Goal: Task Accomplishment & Management: Complete application form

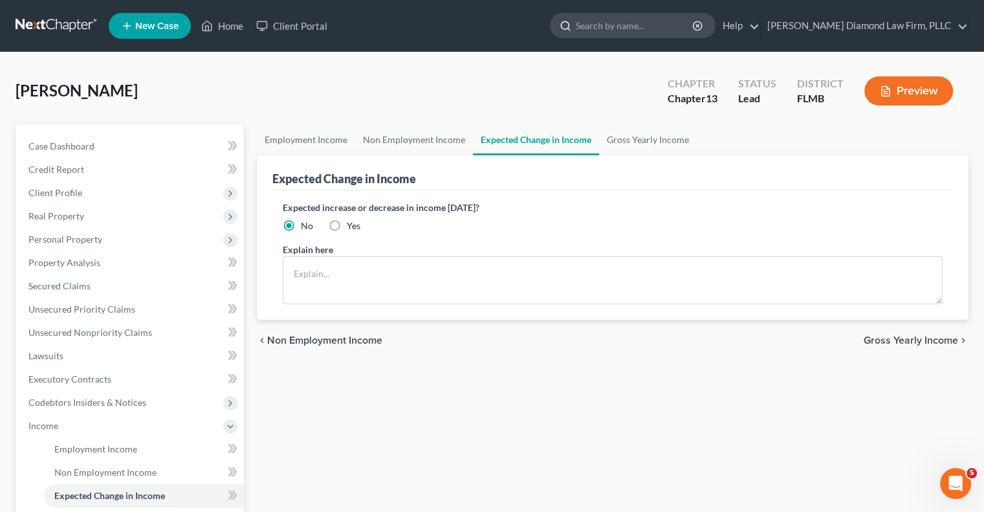
click at [632, 30] on input "search" at bounding box center [635, 26] width 118 height 24
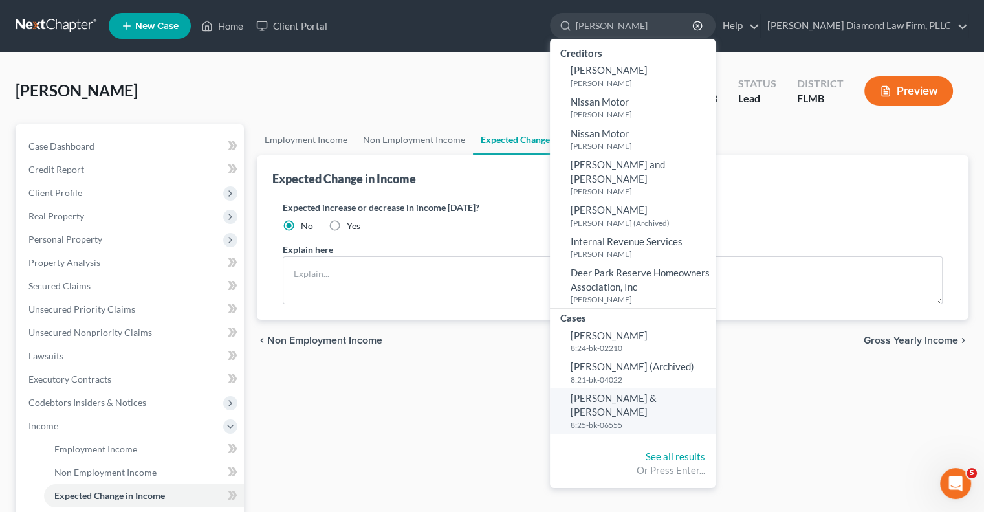
type input "[PERSON_NAME]"
click at [648, 392] on span "[PERSON_NAME] & [PERSON_NAME]" at bounding box center [614, 404] width 86 height 25
select select "5"
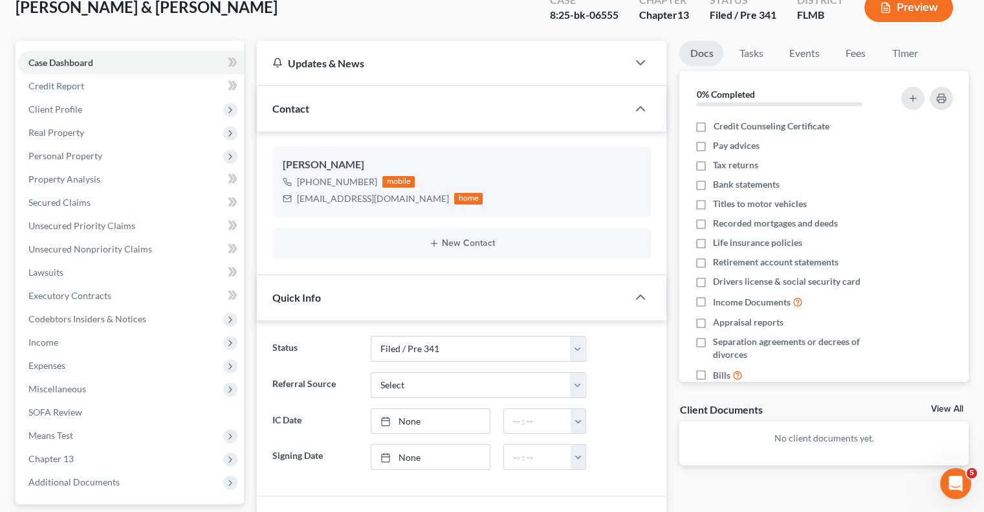
scroll to position [65, 0]
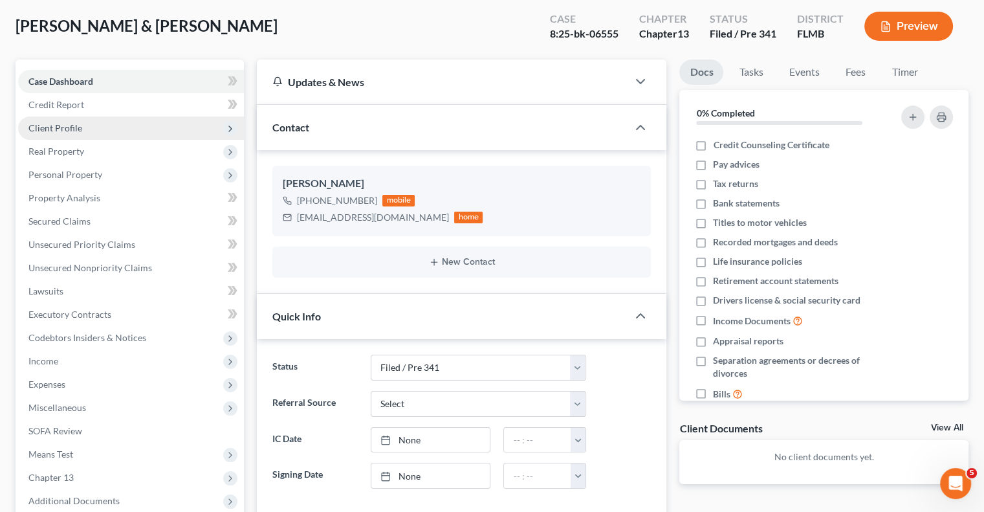
click at [57, 124] on span "Client Profile" at bounding box center [55, 127] width 54 height 11
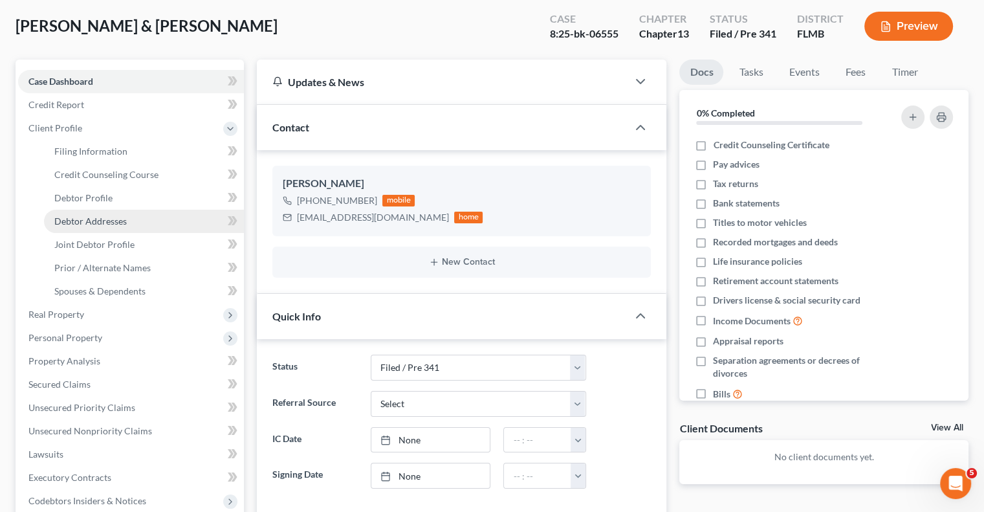
click at [71, 222] on span "Debtor Addresses" at bounding box center [90, 220] width 72 height 11
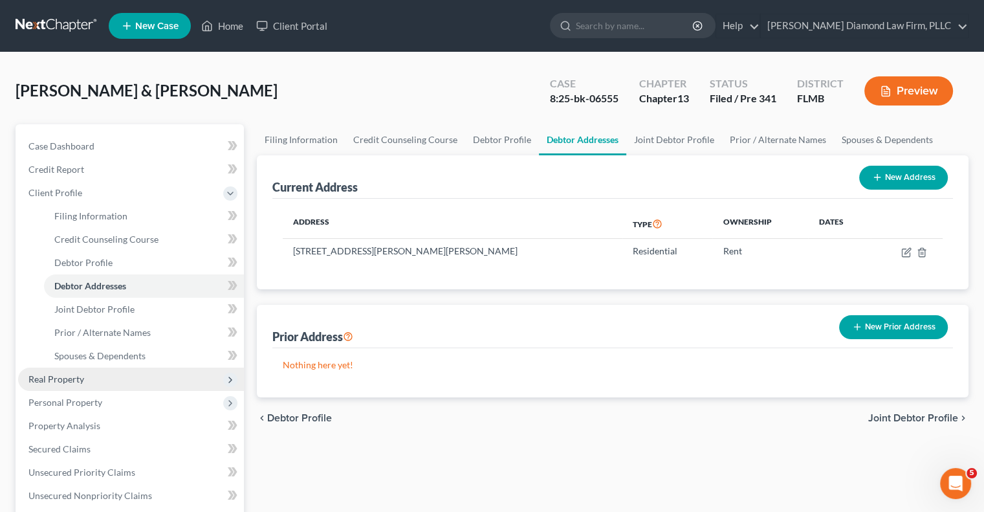
click at [54, 378] on span "Real Property" at bounding box center [56, 378] width 56 height 11
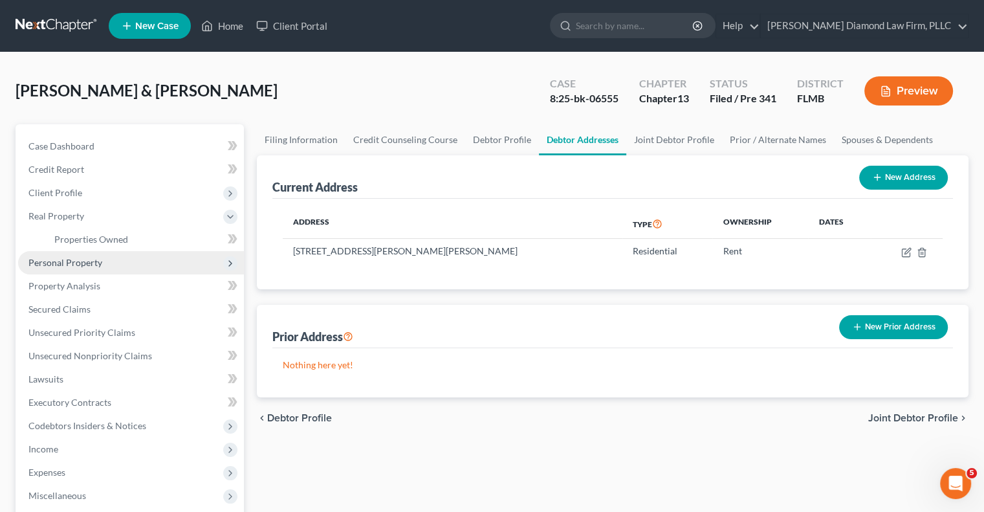
click at [41, 267] on span "Personal Property" at bounding box center [65, 262] width 74 height 11
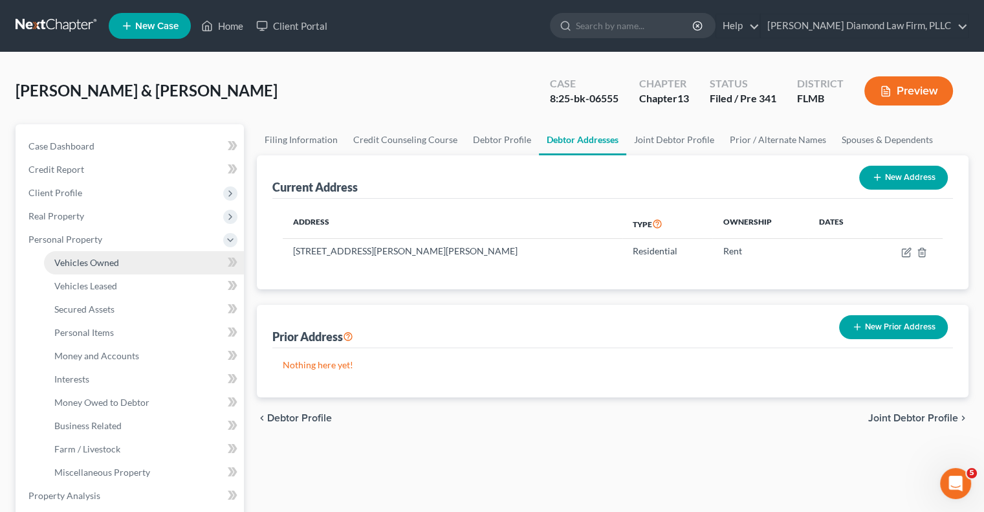
click at [61, 268] on link "Vehicles Owned" at bounding box center [144, 262] width 200 height 23
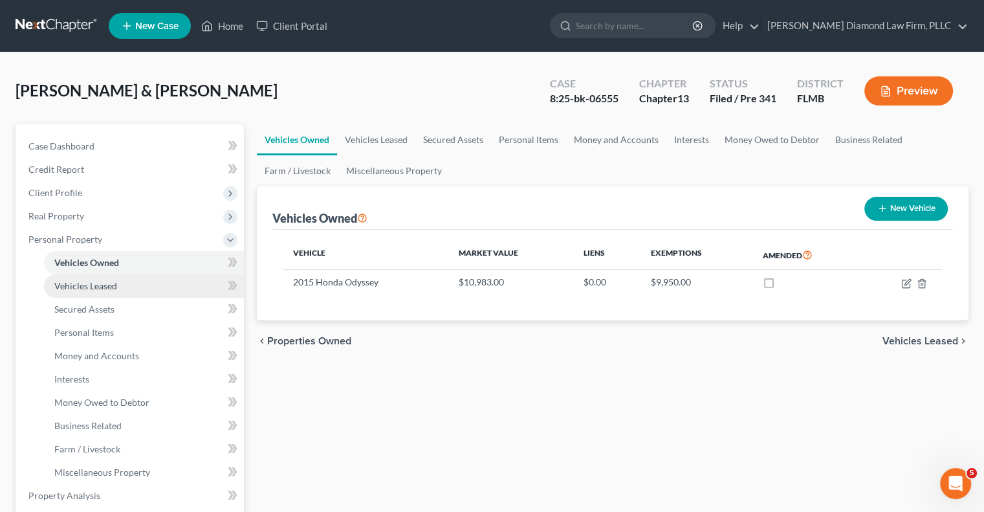
click at [109, 288] on span "Vehicles Leased" at bounding box center [85, 285] width 63 height 11
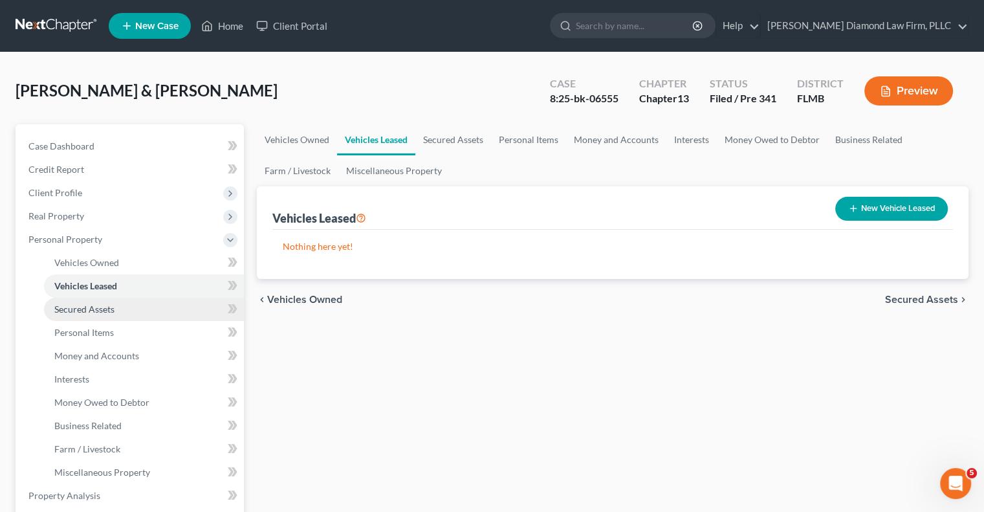
click at [112, 305] on span "Secured Assets" at bounding box center [84, 308] width 60 height 11
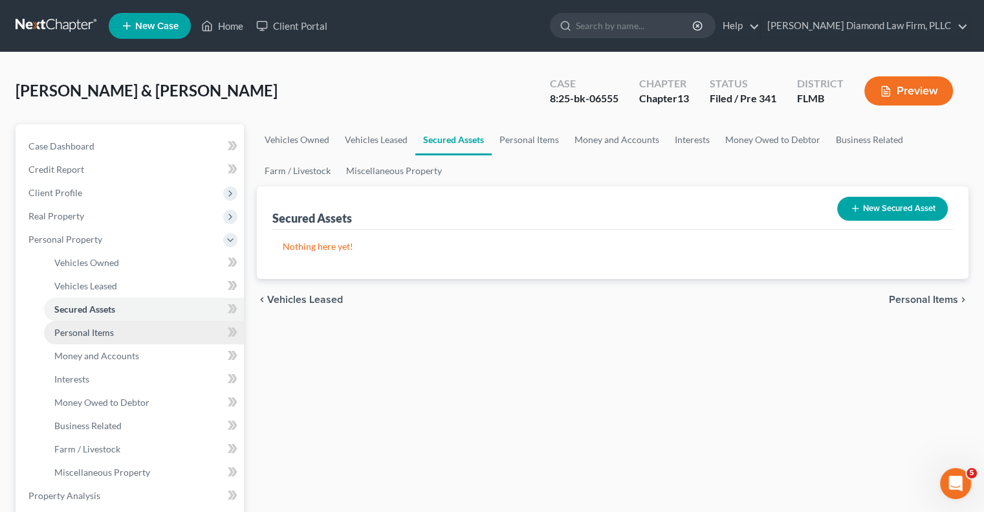
click at [111, 331] on span "Personal Items" at bounding box center [84, 332] width 60 height 11
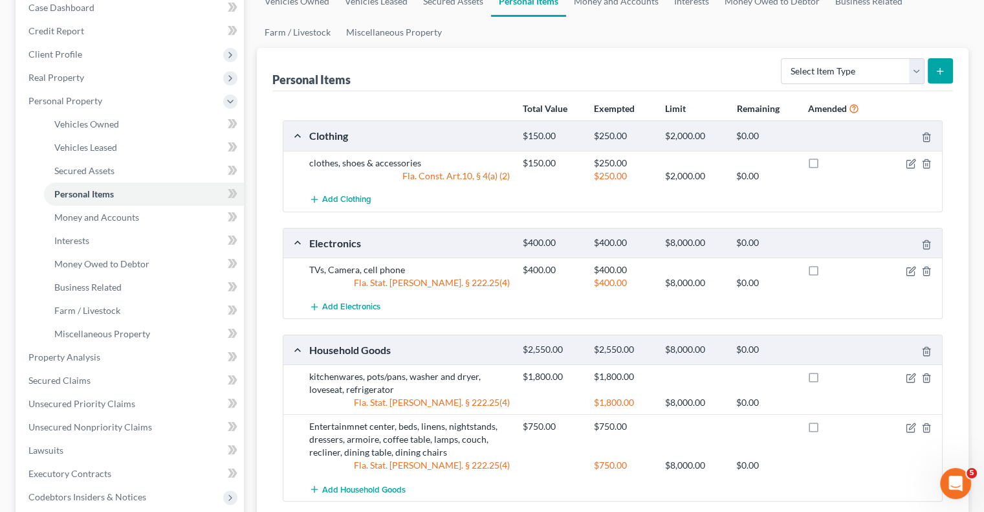
scroll to position [129, 0]
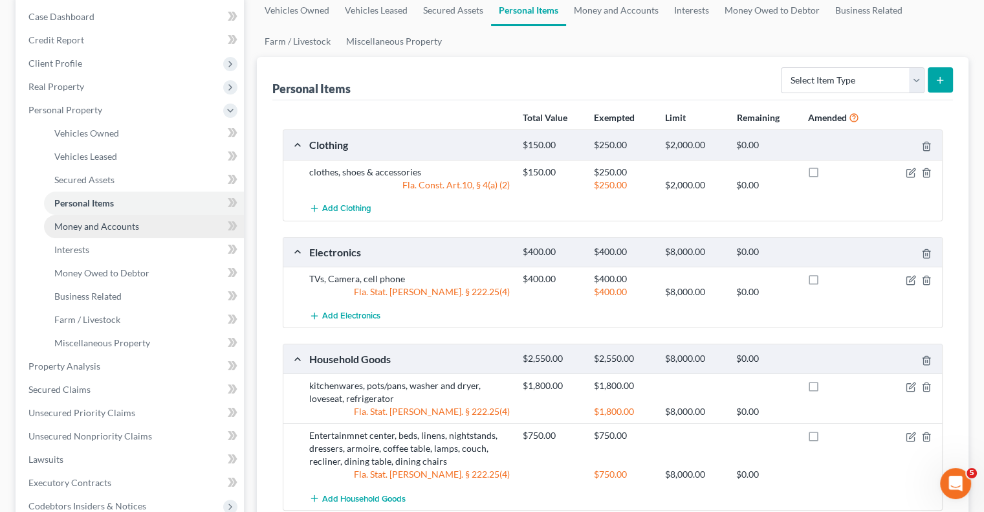
click at [71, 222] on span "Money and Accounts" at bounding box center [96, 226] width 85 height 11
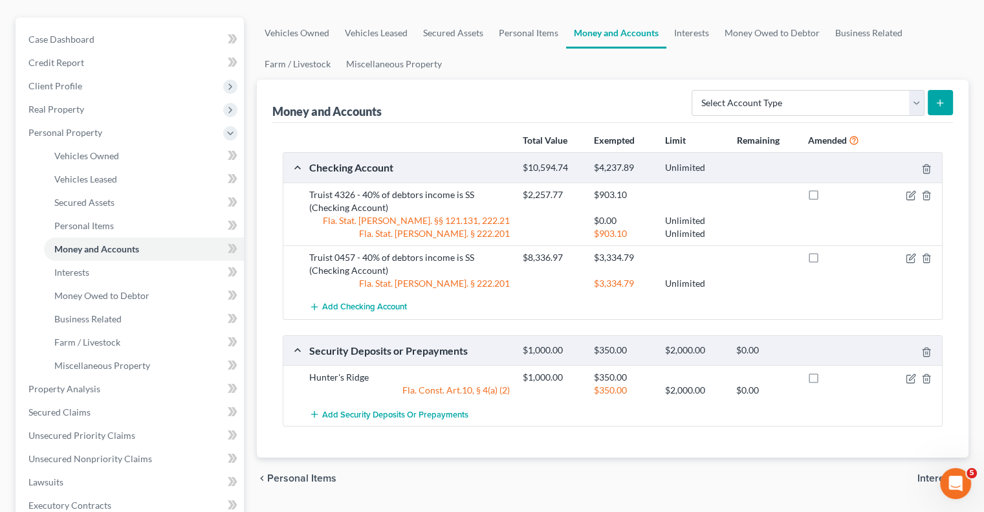
scroll to position [129, 0]
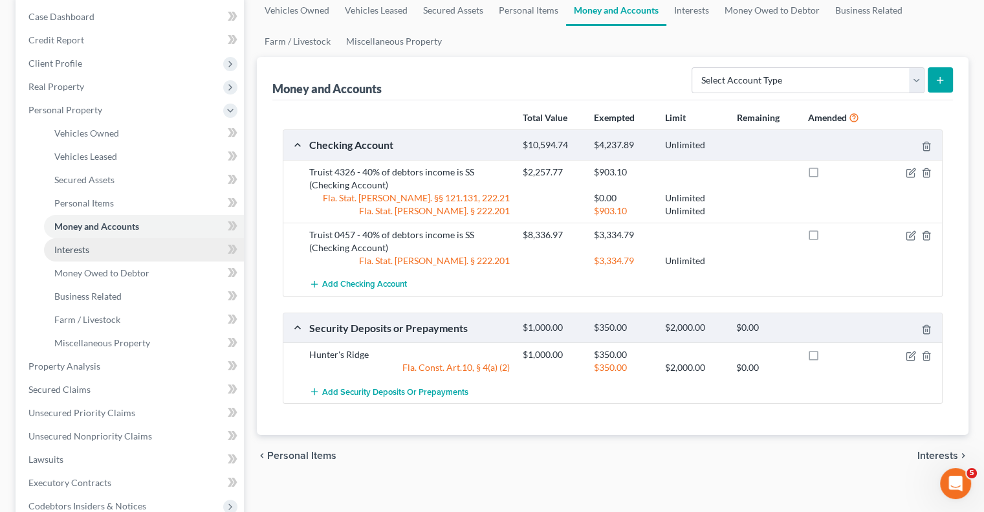
click at [62, 246] on span "Interests" at bounding box center [71, 249] width 35 height 11
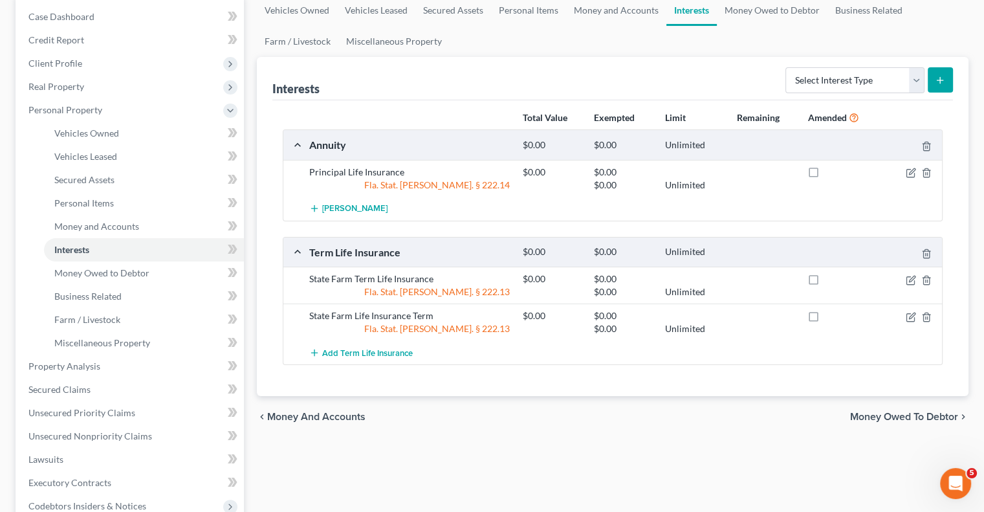
scroll to position [194, 0]
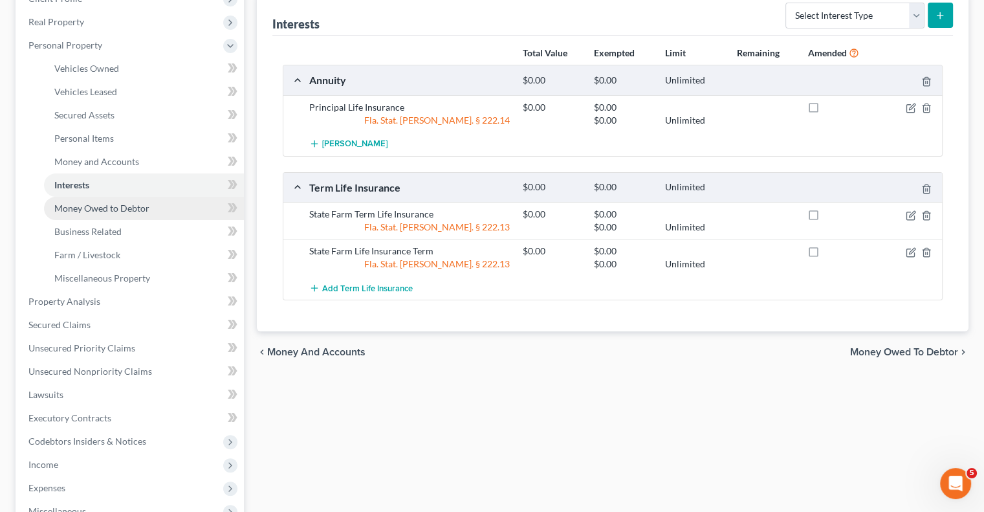
click at [129, 209] on span "Money Owed to Debtor" at bounding box center [101, 207] width 95 height 11
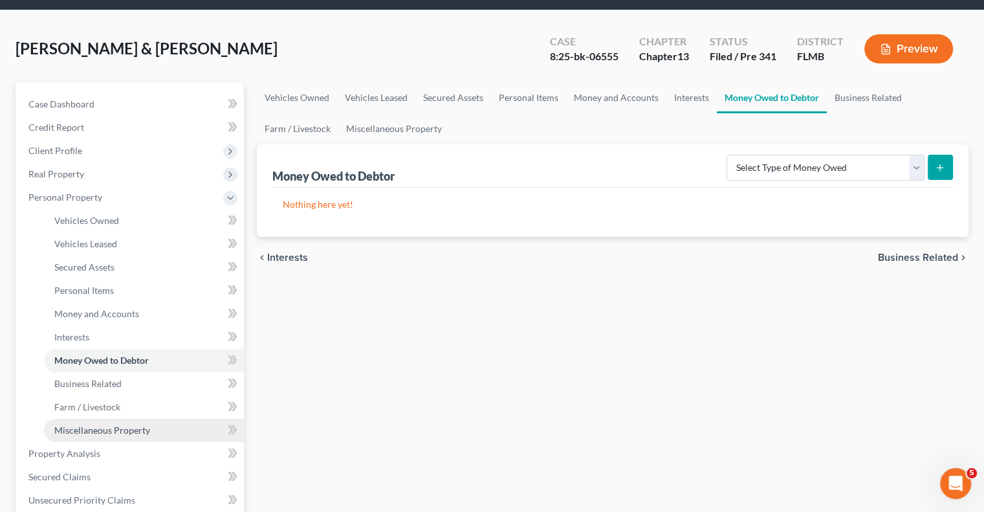
scroll to position [65, 0]
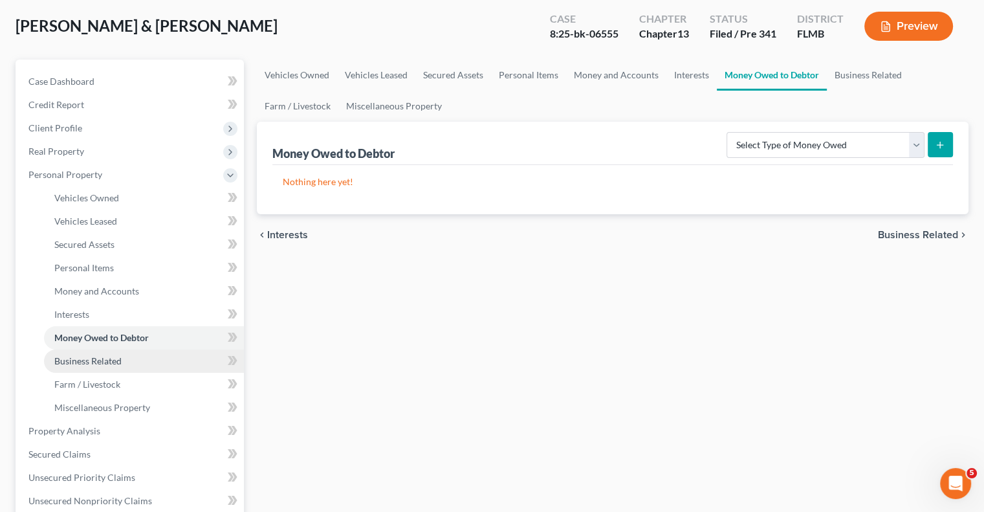
click at [120, 364] on span "Business Related" at bounding box center [87, 360] width 67 height 11
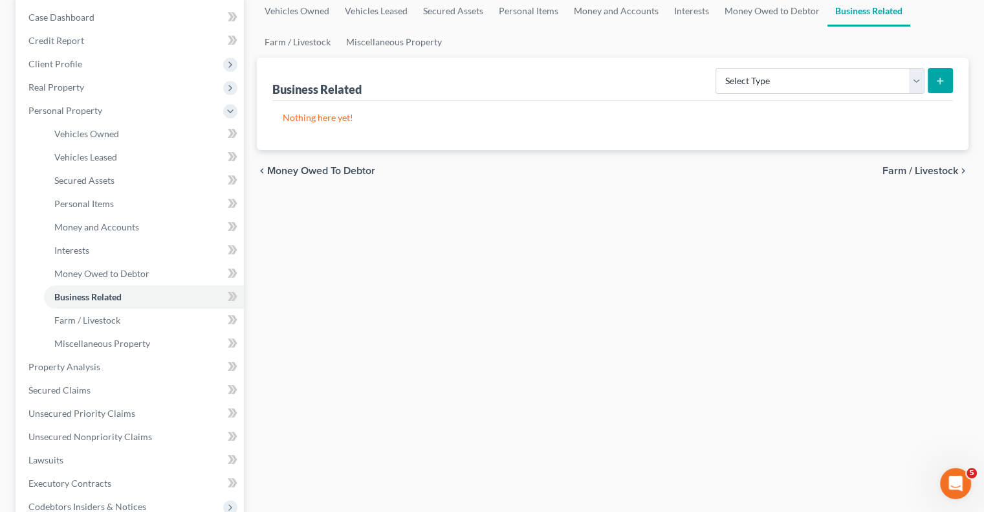
scroll to position [323, 0]
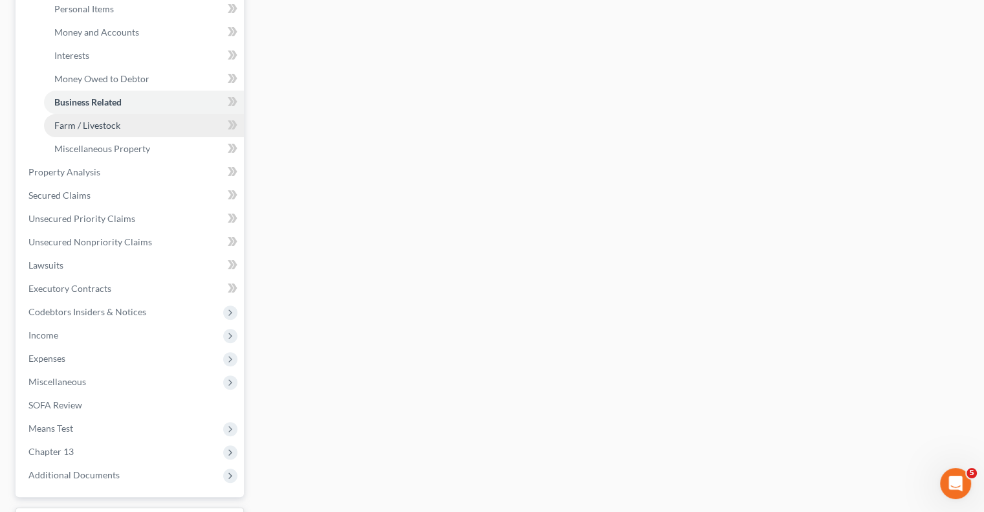
click at [71, 129] on span "Farm / Livestock" at bounding box center [87, 125] width 66 height 11
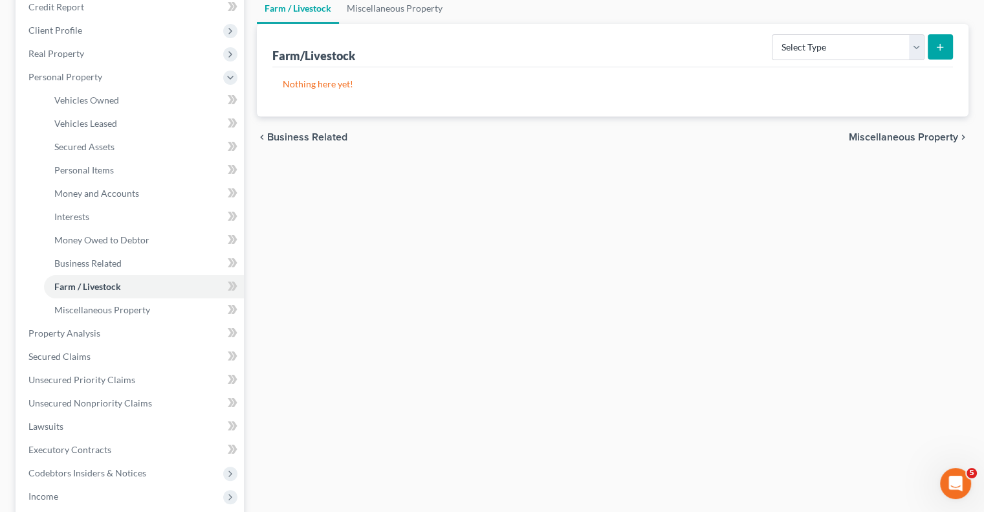
scroll to position [194, 0]
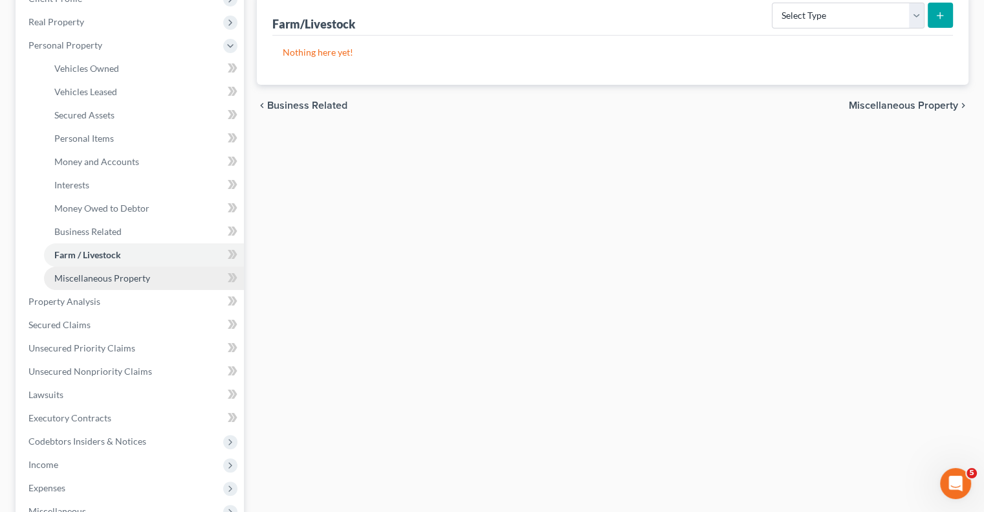
click at [71, 279] on span "Miscellaneous Property" at bounding box center [102, 277] width 96 height 11
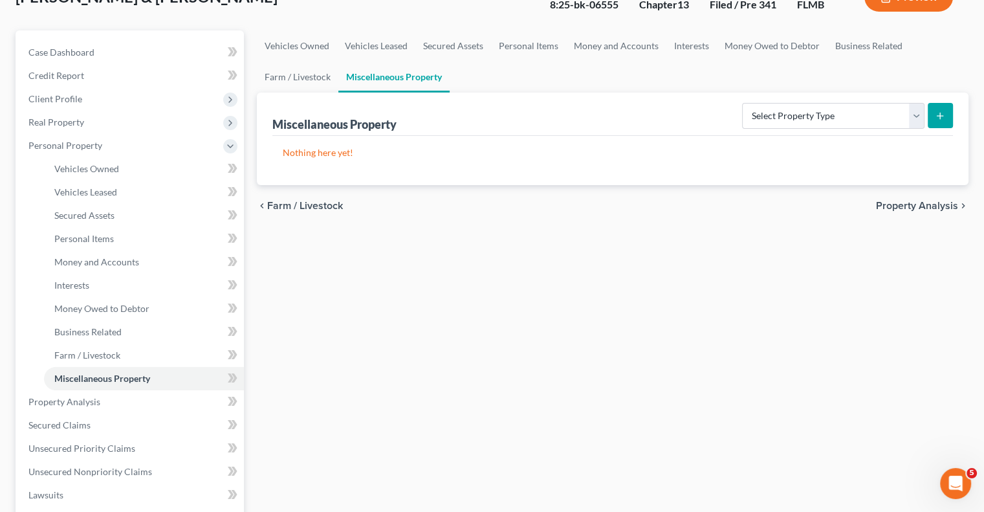
scroll to position [194, 0]
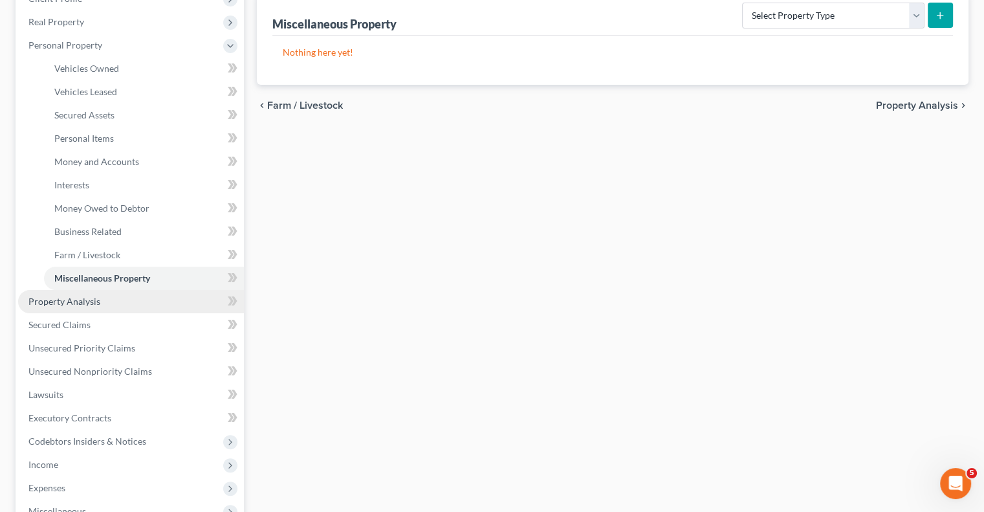
click at [58, 301] on span "Property Analysis" at bounding box center [64, 301] width 72 height 11
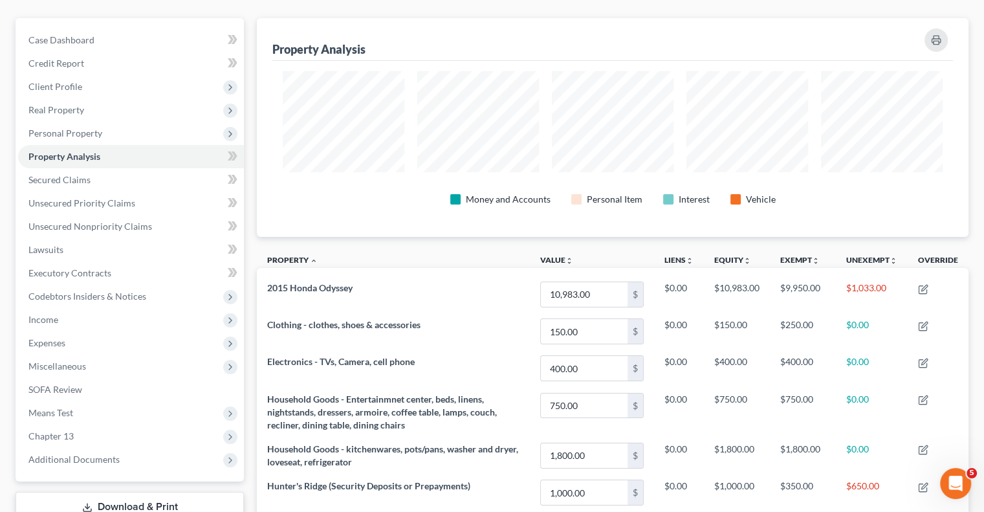
scroll to position [129, 0]
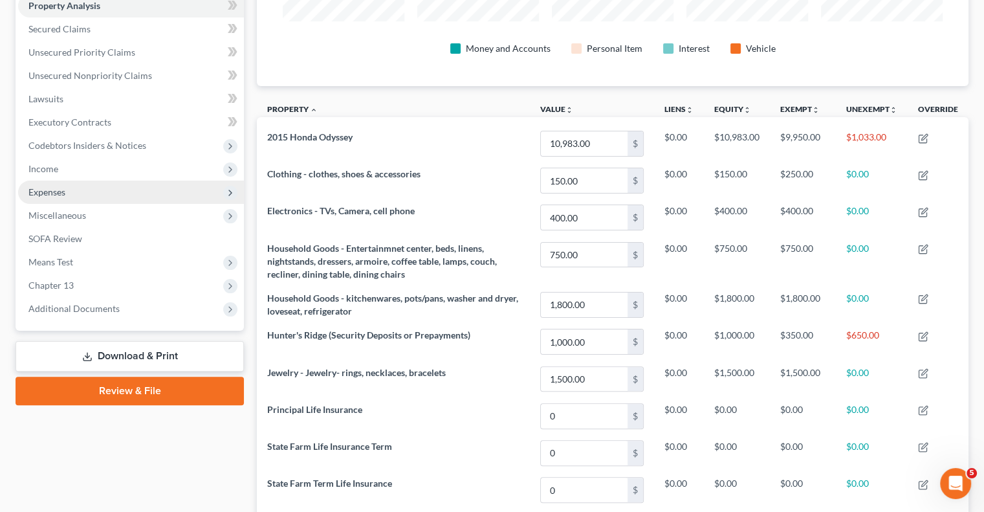
drag, startPoint x: 51, startPoint y: 193, endPoint x: 49, endPoint y: 200, distance: 7.0
click at [51, 193] on span "Expenses" at bounding box center [46, 191] width 37 height 11
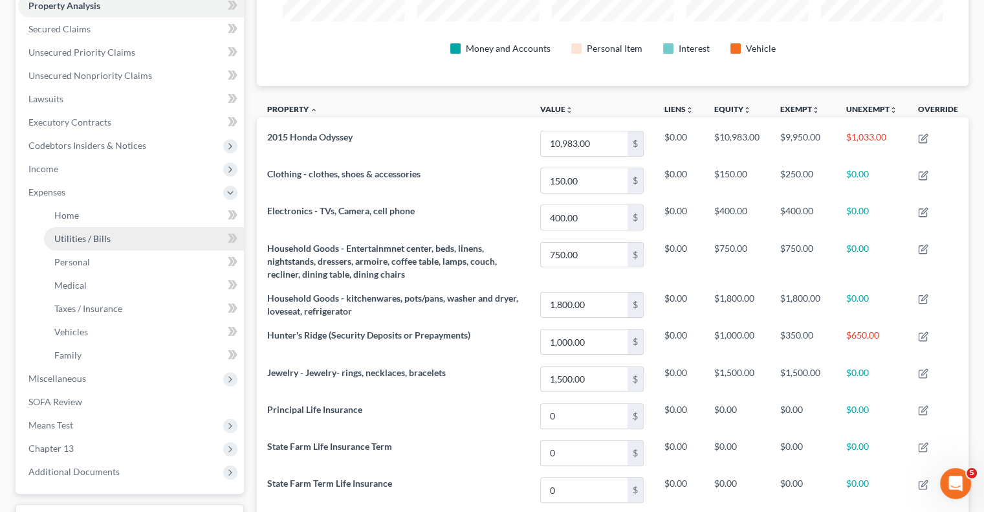
click at [60, 235] on span "Utilities / Bills" at bounding box center [82, 238] width 56 height 11
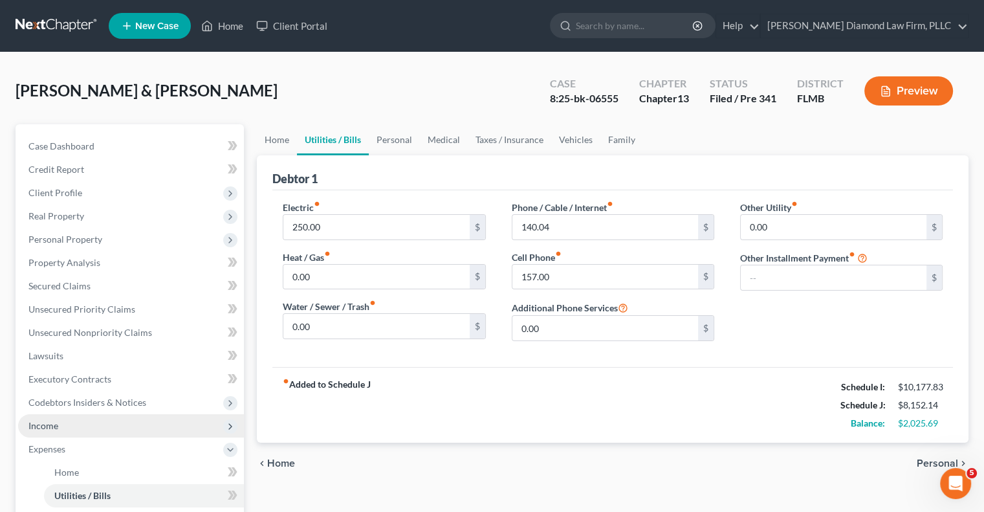
click at [80, 424] on span "Income" at bounding box center [131, 425] width 226 height 23
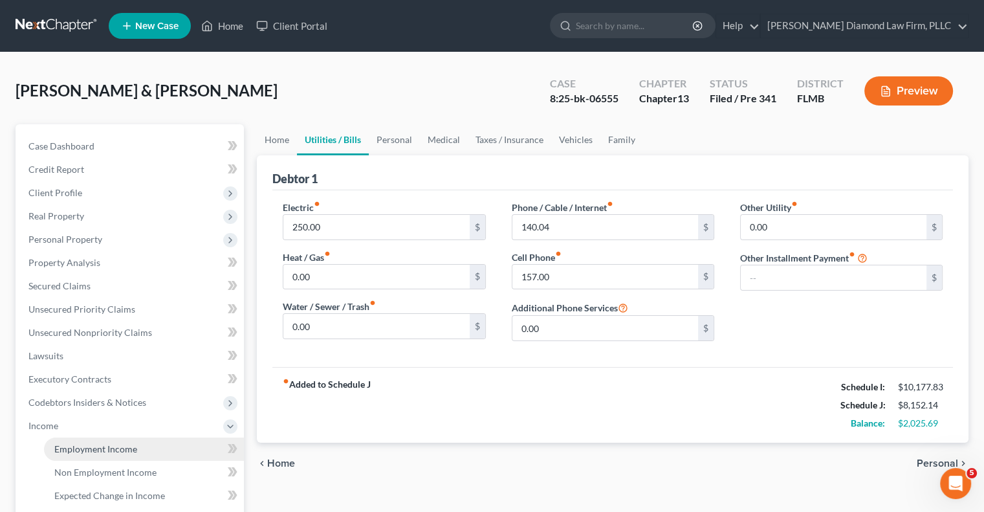
click at [89, 452] on span "Employment Income" at bounding box center [95, 448] width 83 height 11
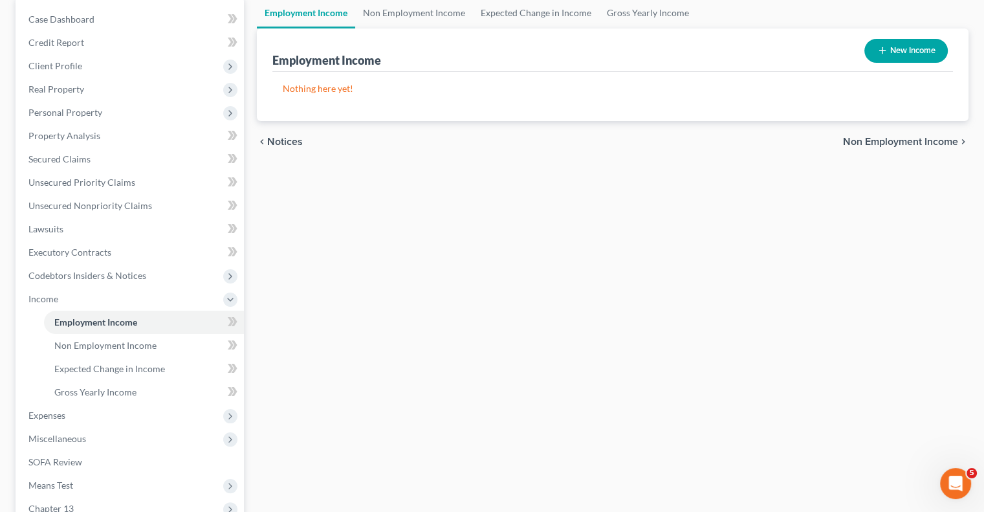
scroll to position [129, 0]
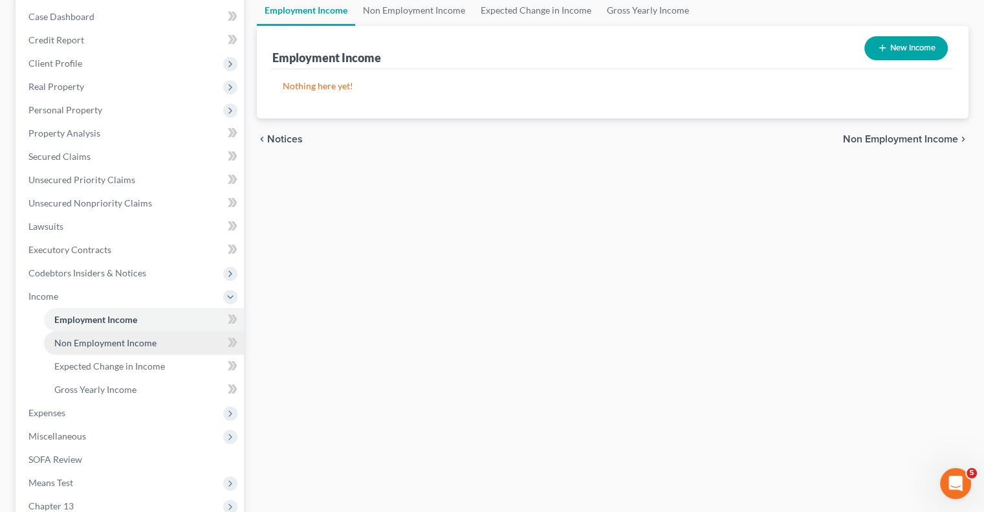
click at [80, 346] on span "Non Employment Income" at bounding box center [105, 342] width 102 height 11
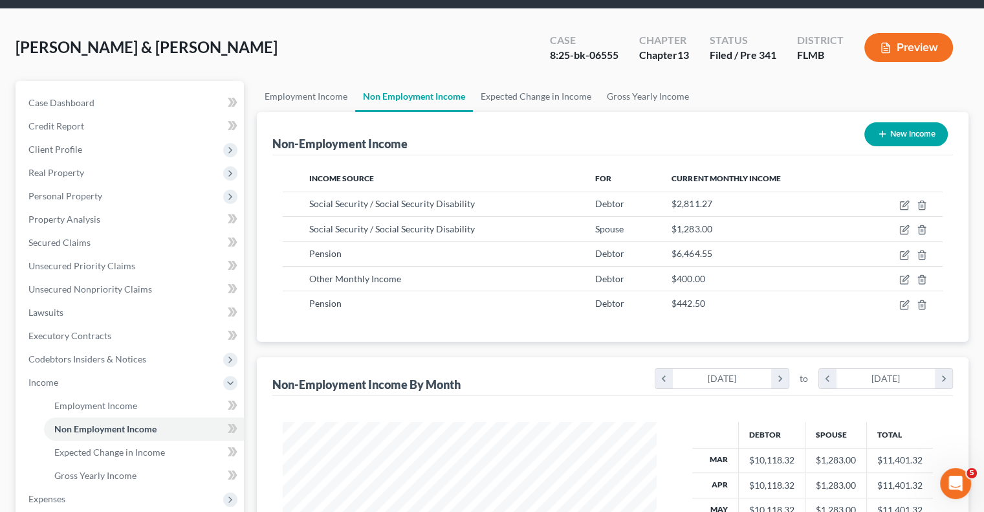
scroll to position [65, 0]
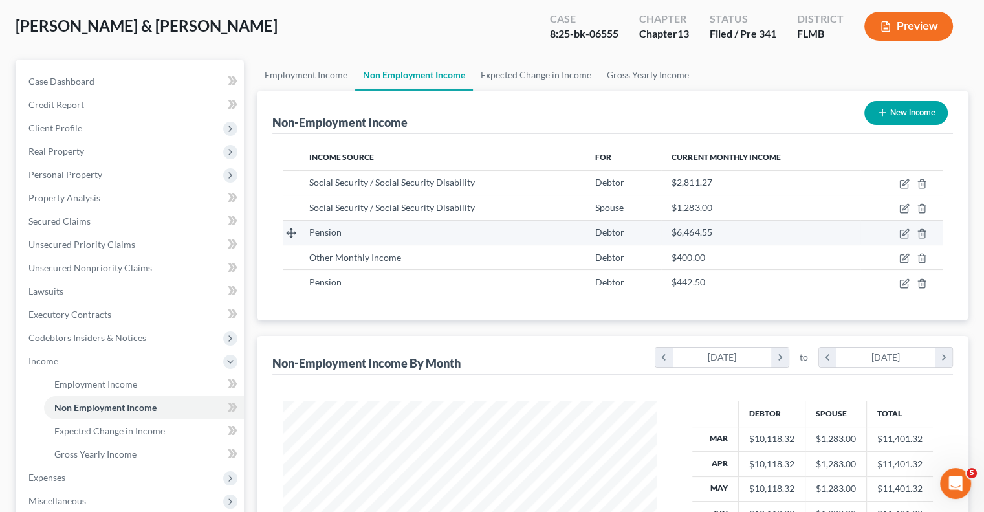
click at [340, 230] on span "Pension" at bounding box center [325, 231] width 32 height 11
click at [331, 234] on span "Pension" at bounding box center [325, 231] width 32 height 11
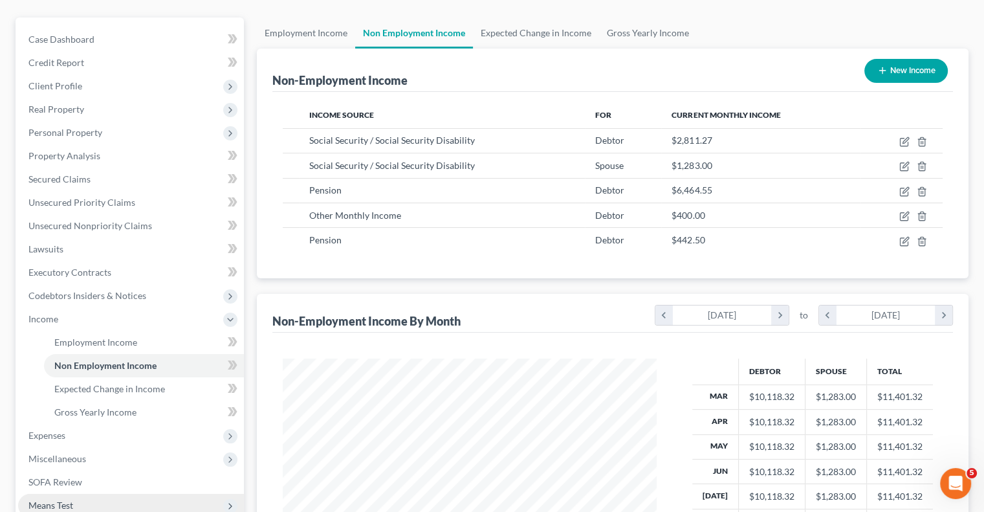
scroll to position [194, 0]
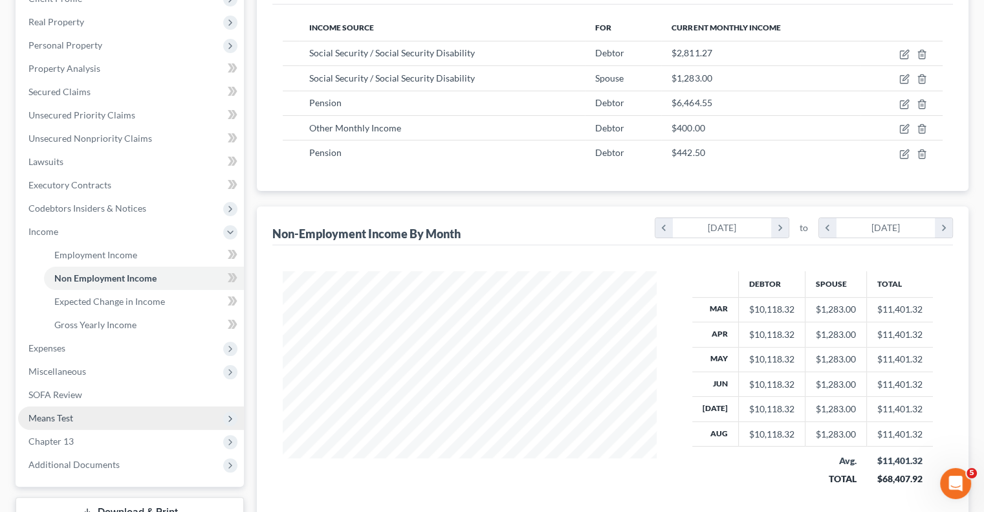
click at [118, 421] on span "Means Test" at bounding box center [131, 417] width 226 height 23
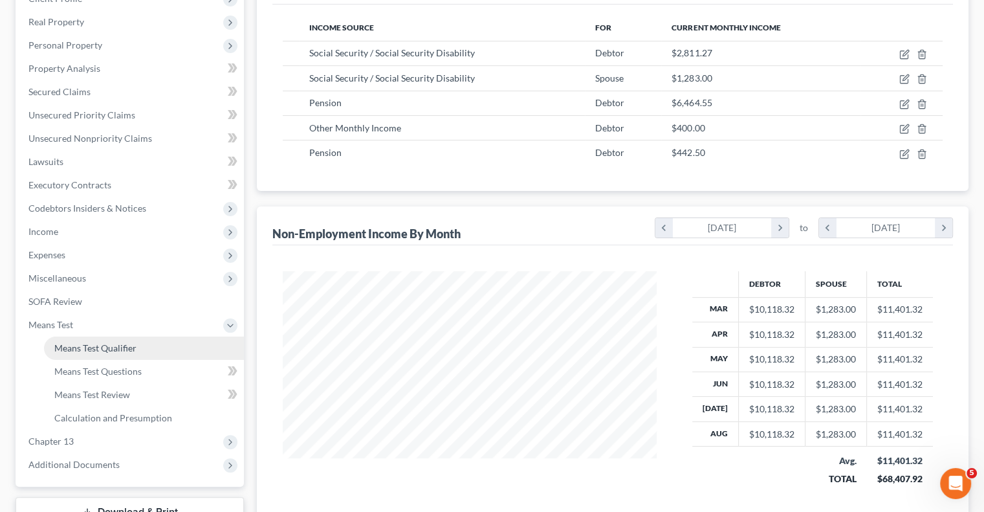
click at [98, 346] on span "Means Test Qualifier" at bounding box center [95, 347] width 82 height 11
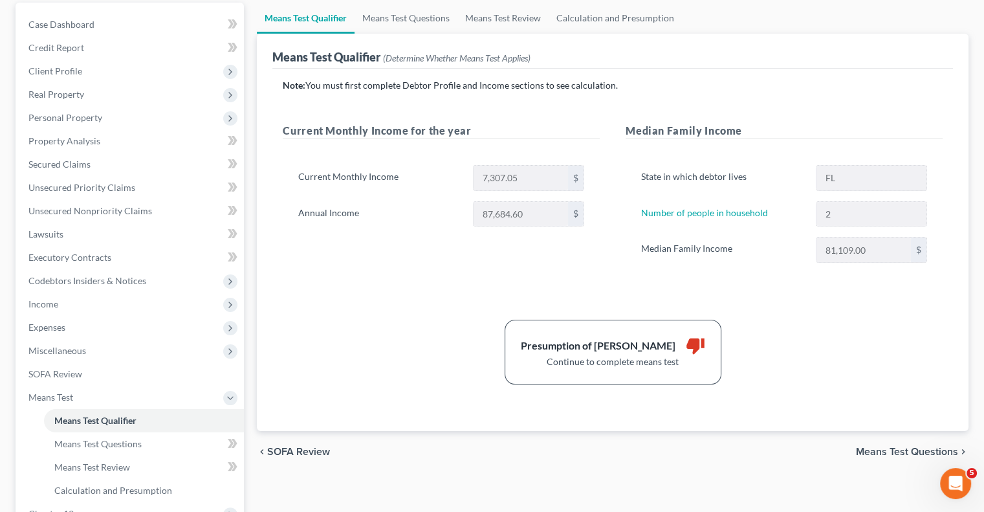
scroll to position [129, 0]
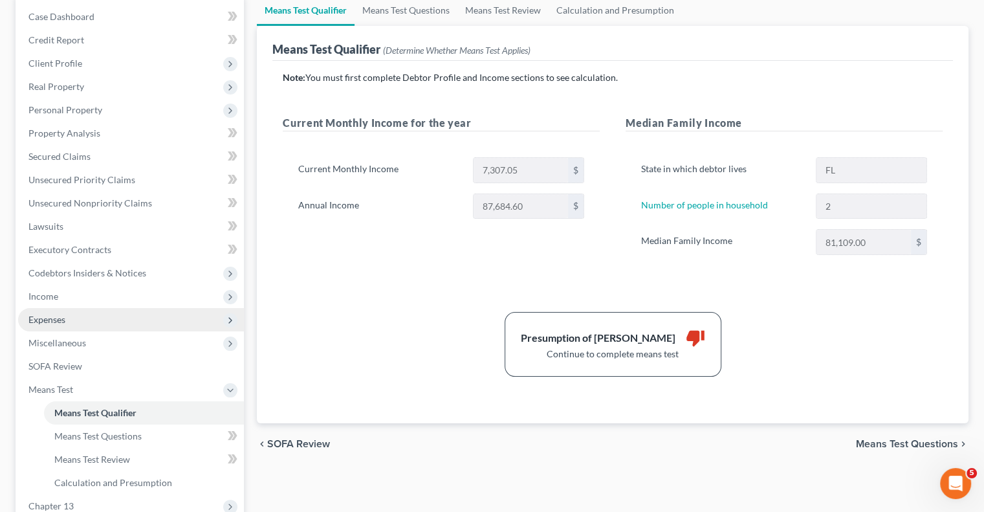
click at [69, 317] on span "Expenses" at bounding box center [131, 319] width 226 height 23
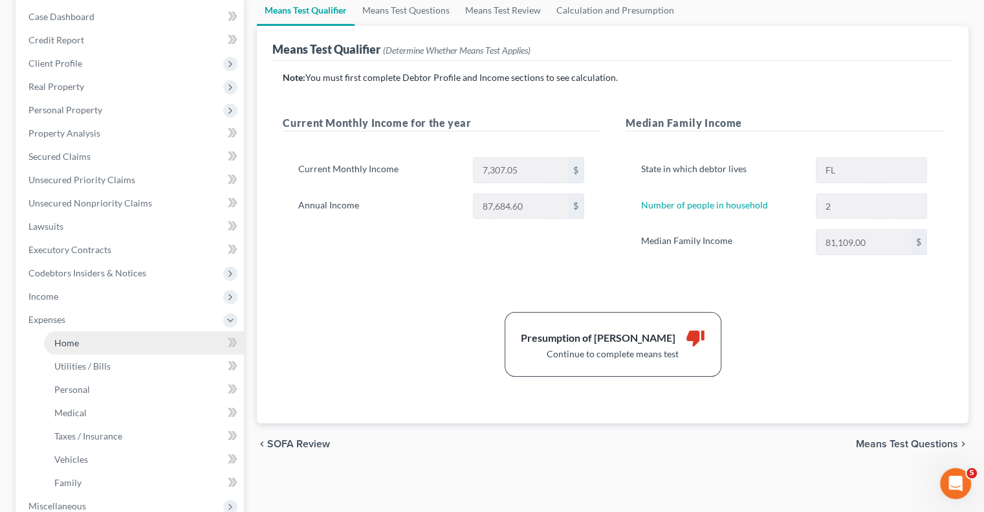
click at [71, 339] on span "Home" at bounding box center [66, 342] width 25 height 11
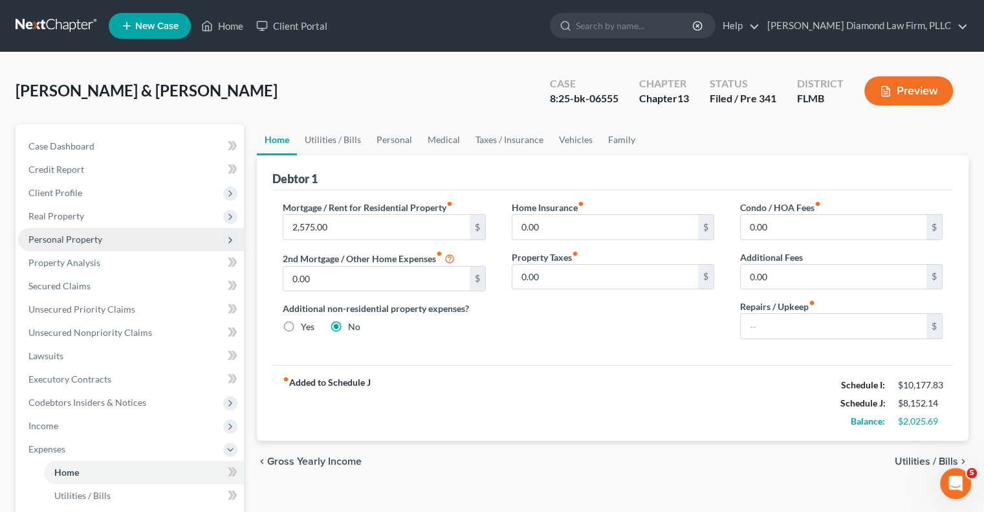
click at [91, 239] on span "Personal Property" at bounding box center [65, 239] width 74 height 11
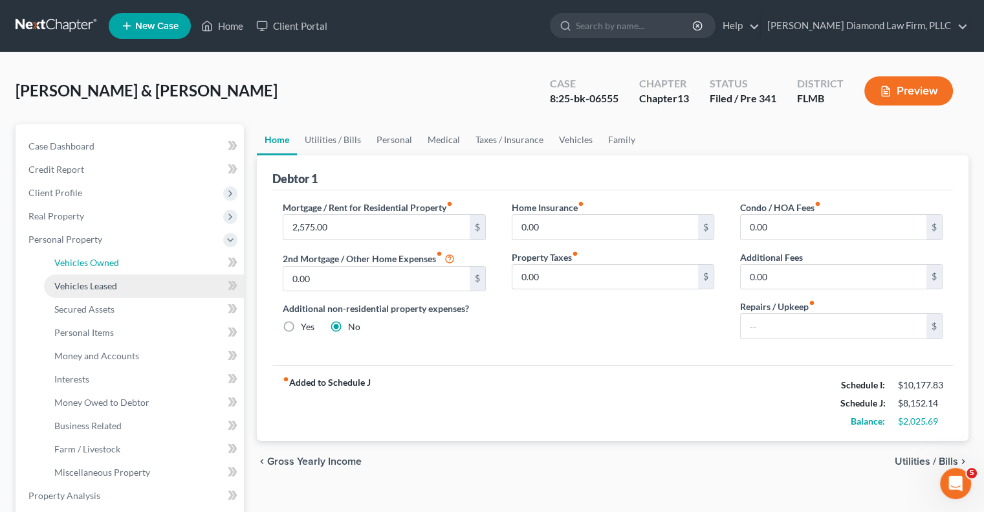
click at [85, 259] on span "Vehicles Owned" at bounding box center [86, 262] width 65 height 11
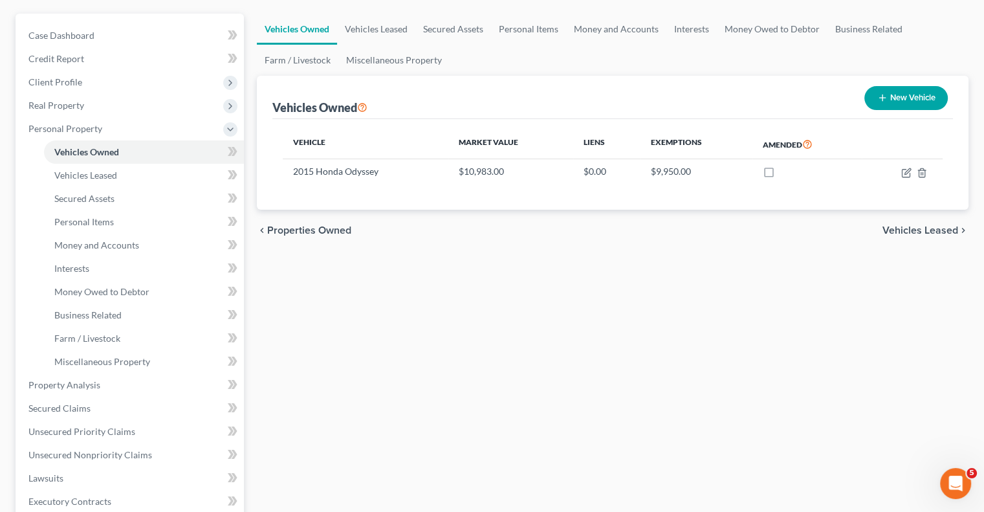
scroll to position [129, 0]
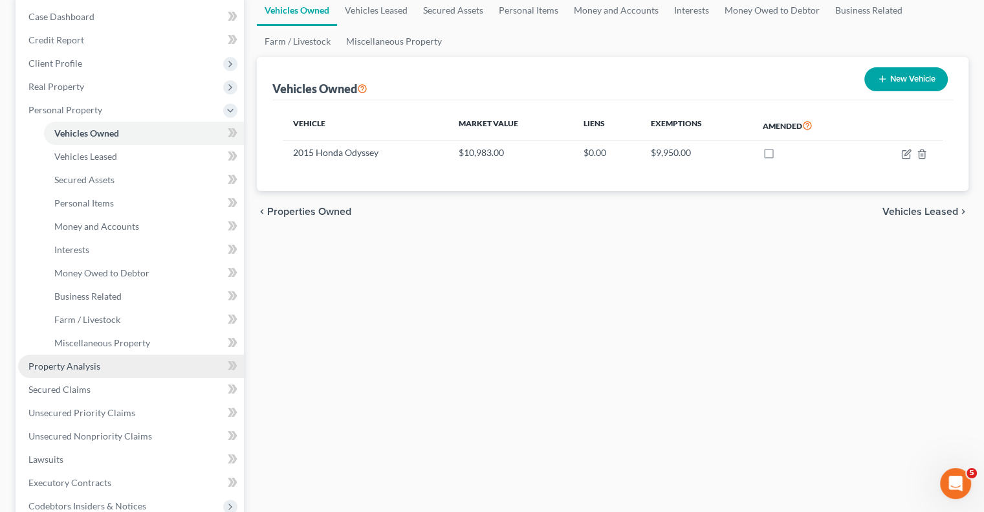
click at [44, 367] on span "Property Analysis" at bounding box center [64, 365] width 72 height 11
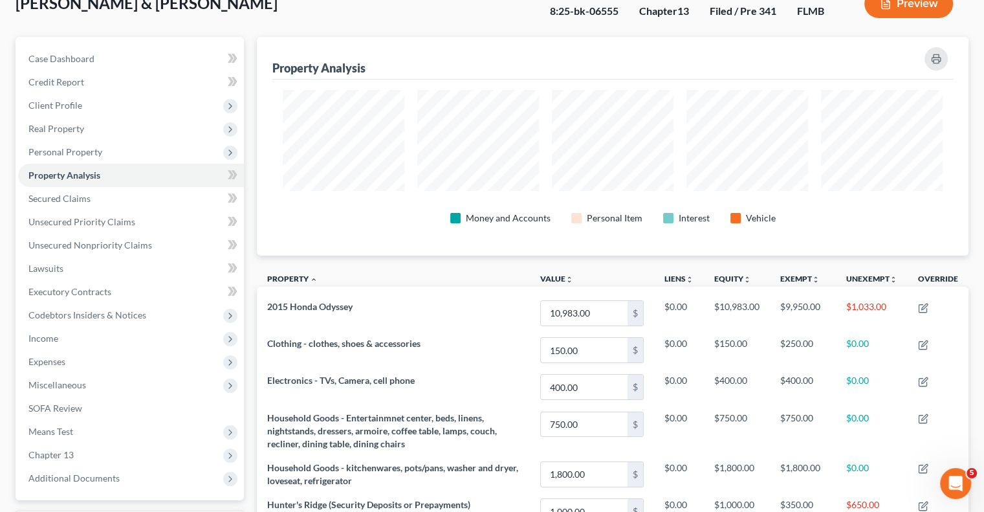
scroll to position [65, 0]
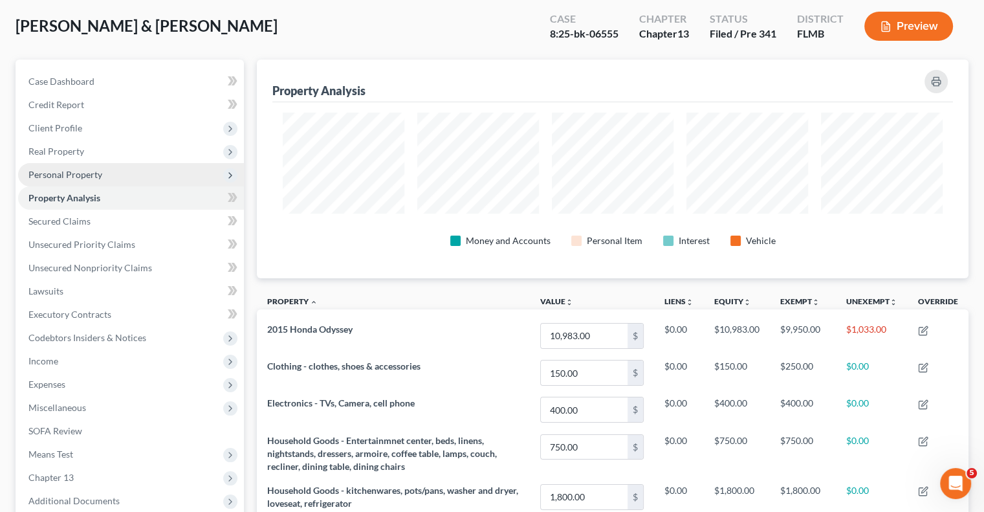
click at [52, 173] on span "Personal Property" at bounding box center [65, 174] width 74 height 11
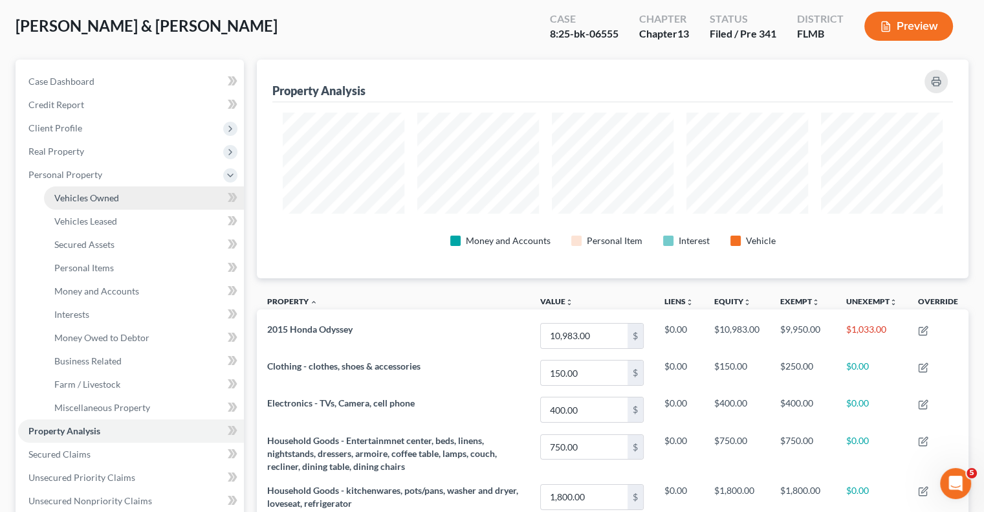
click at [91, 199] on span "Vehicles Owned" at bounding box center [86, 197] width 65 height 11
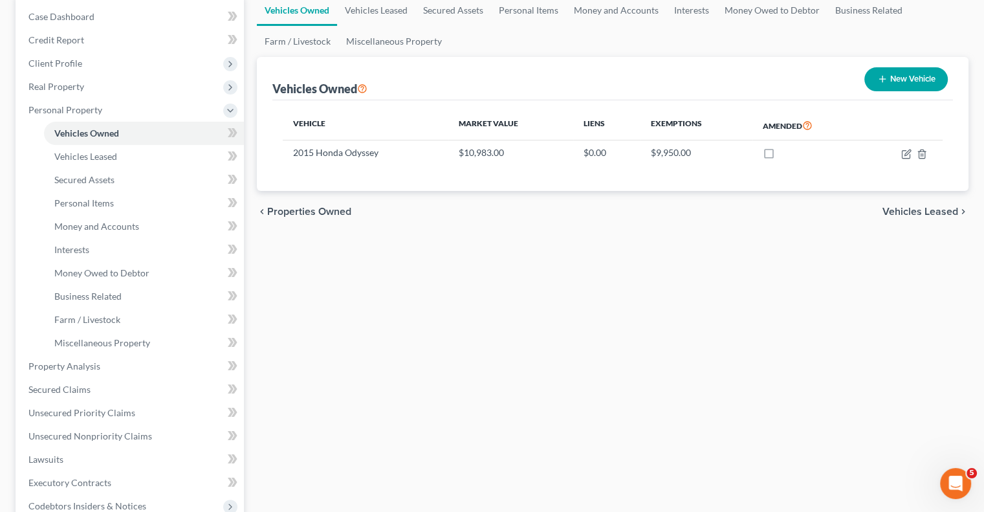
scroll to position [194, 0]
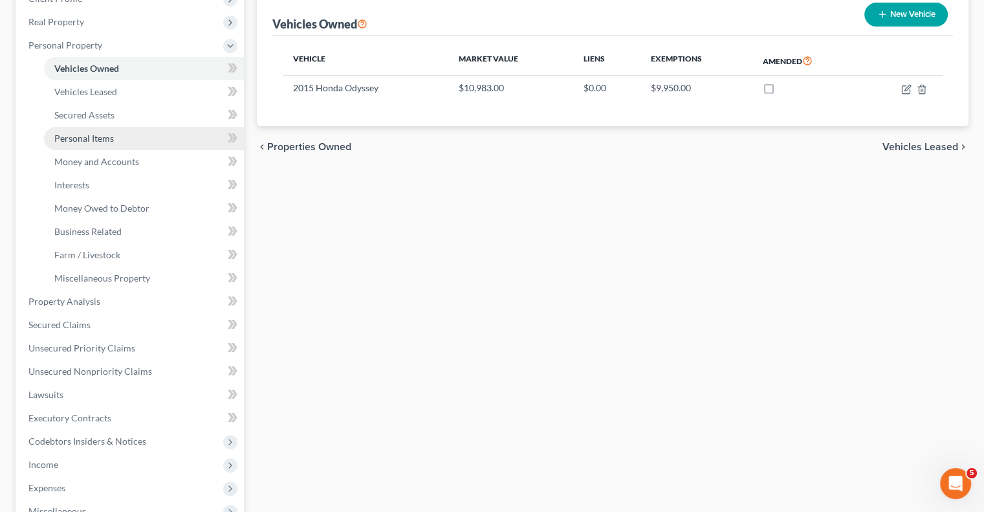
click at [71, 140] on span "Personal Items" at bounding box center [84, 138] width 60 height 11
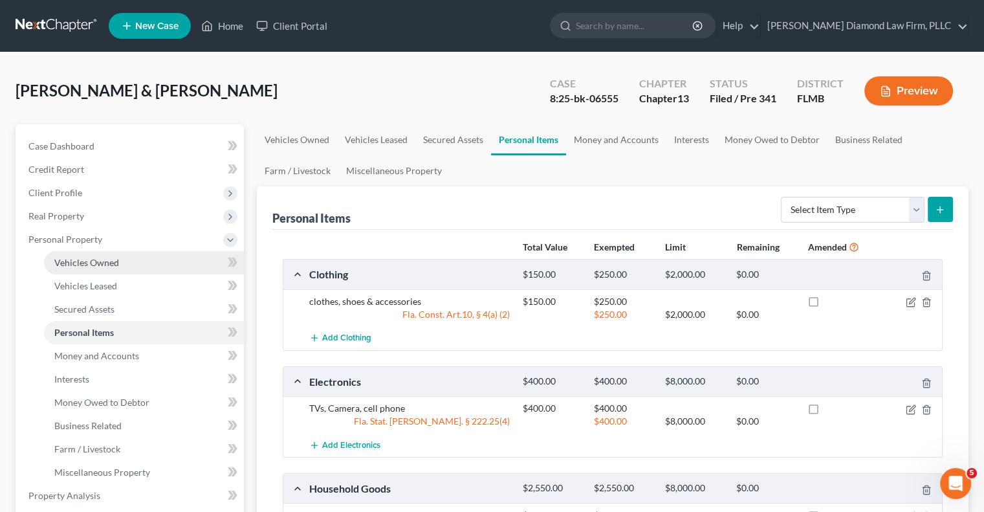
click at [60, 263] on span "Vehicles Owned" at bounding box center [86, 262] width 65 height 11
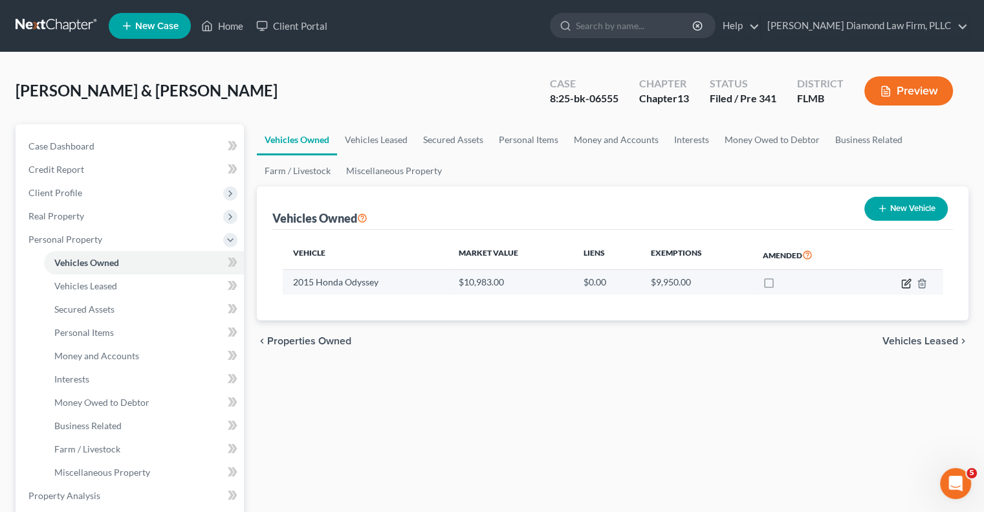
click at [906, 281] on icon "button" at bounding box center [906, 283] width 10 height 10
select select "0"
select select "11"
select select "2"
select select "0"
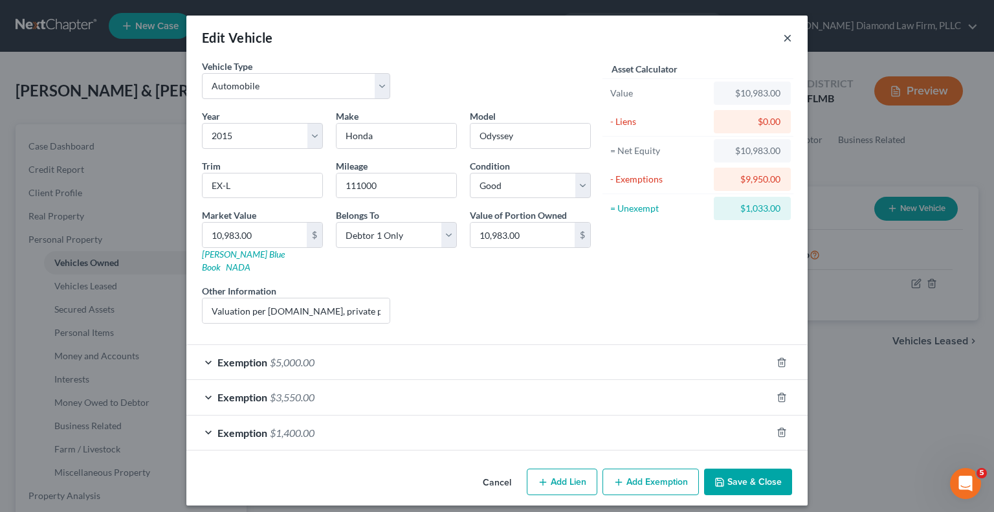
click at [788, 39] on button "×" at bounding box center [787, 38] width 9 height 16
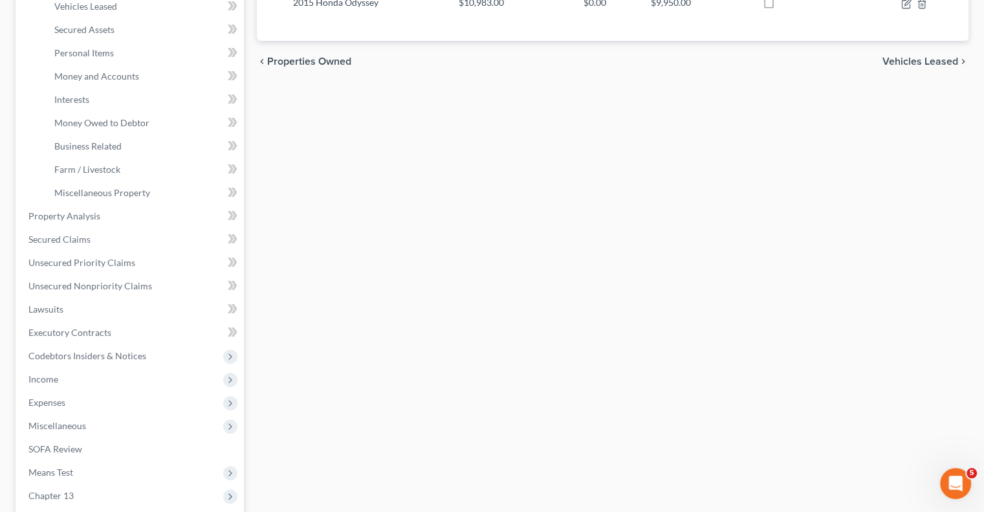
scroll to position [301, 0]
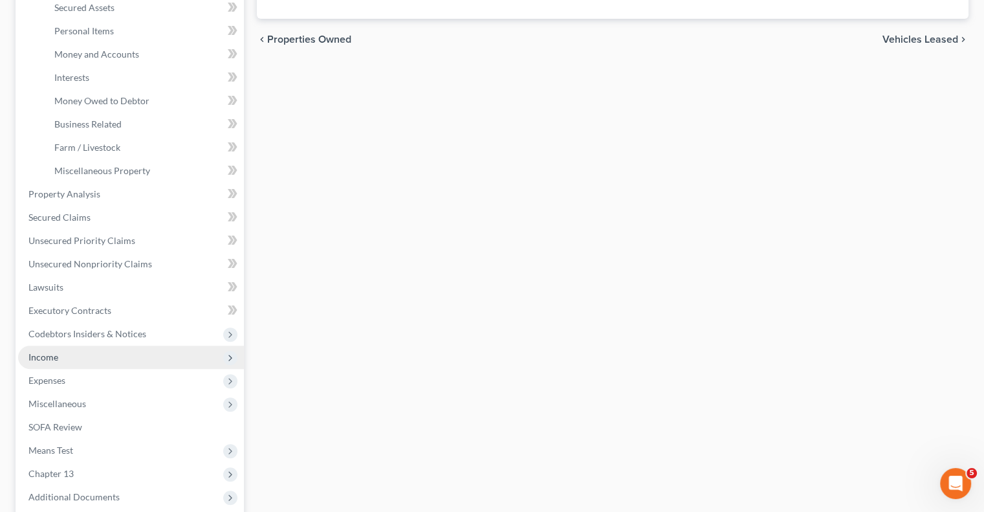
click at [84, 350] on span "Income" at bounding box center [131, 356] width 226 height 23
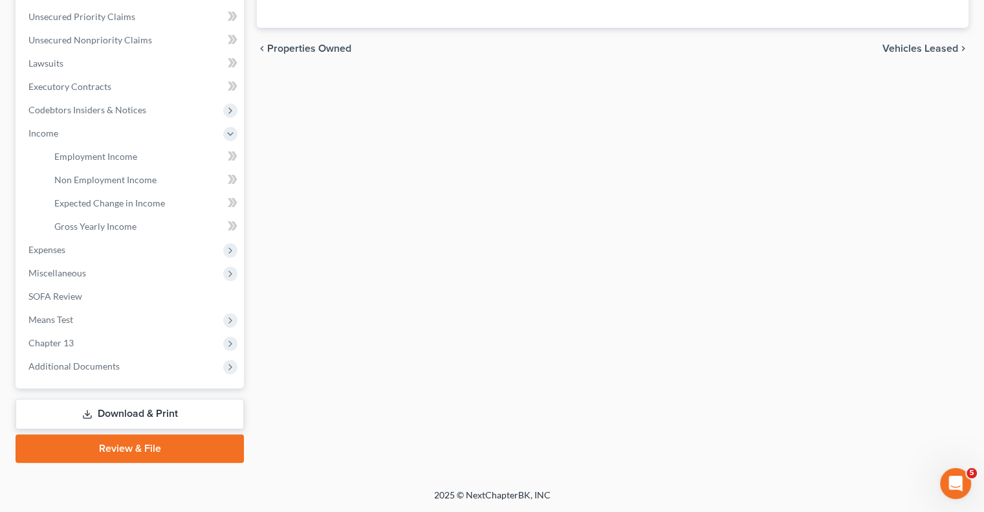
scroll to position [291, 0]
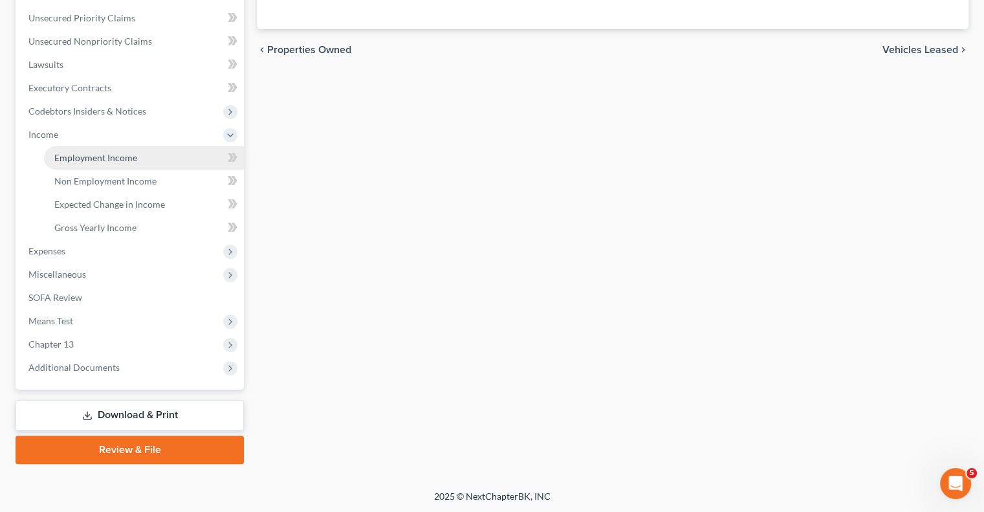
click at [91, 161] on span "Employment Income" at bounding box center [95, 157] width 83 height 11
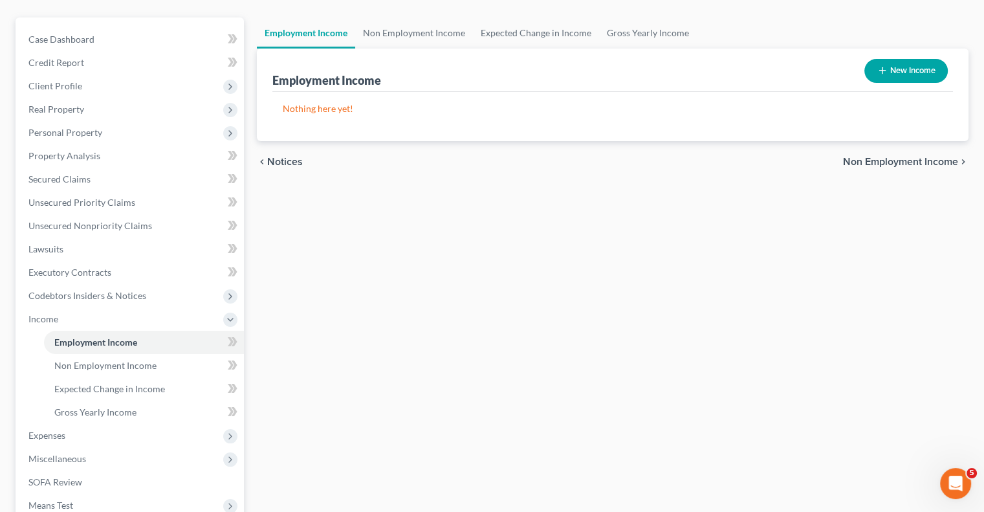
scroll to position [129, 0]
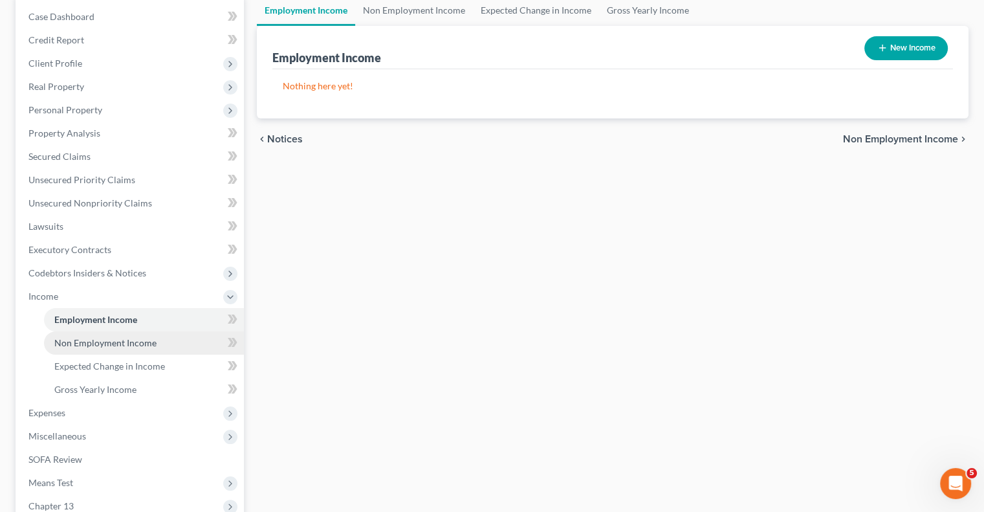
drag, startPoint x: 72, startPoint y: 345, endPoint x: 91, endPoint y: 349, distance: 19.2
click at [72, 345] on span "Non Employment Income" at bounding box center [105, 342] width 102 height 11
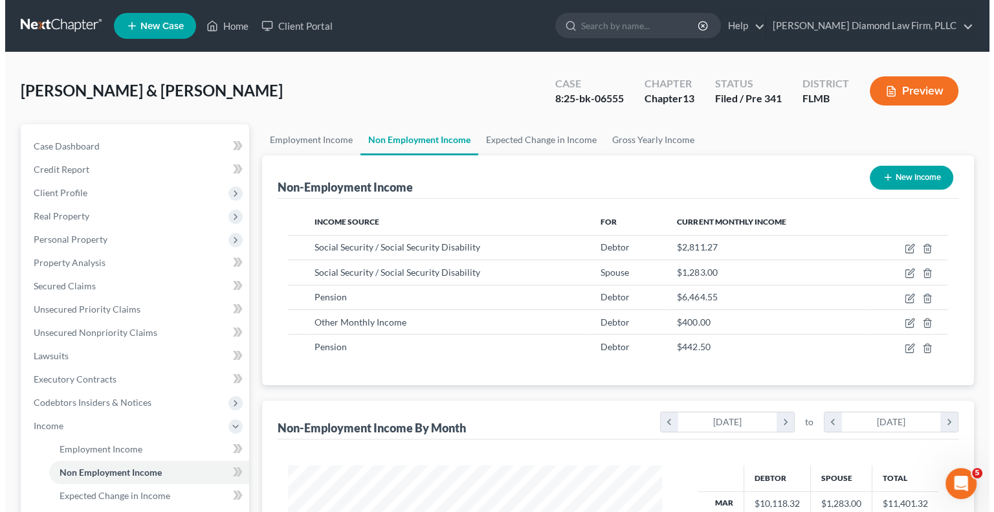
scroll to position [230, 399]
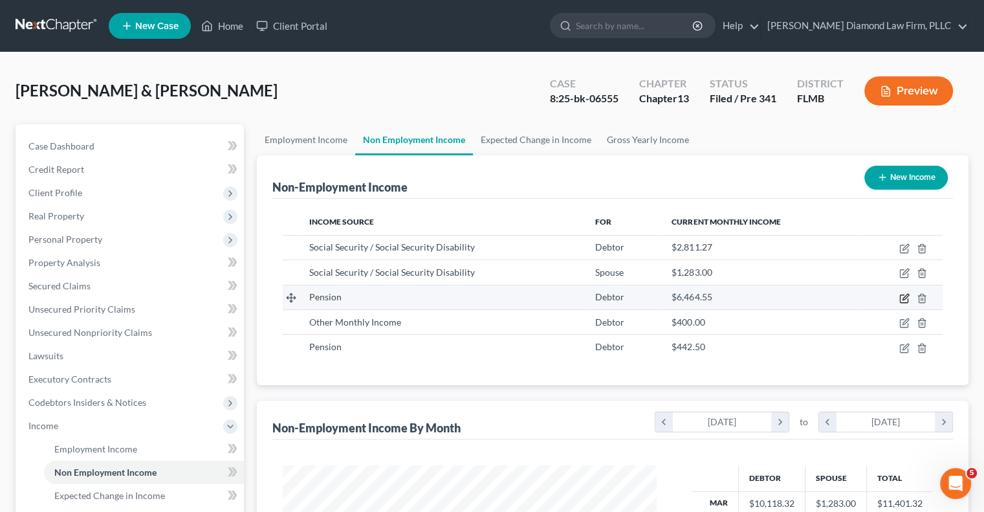
click at [904, 301] on icon "button" at bounding box center [904, 298] width 8 height 8
select select "2"
select select "0"
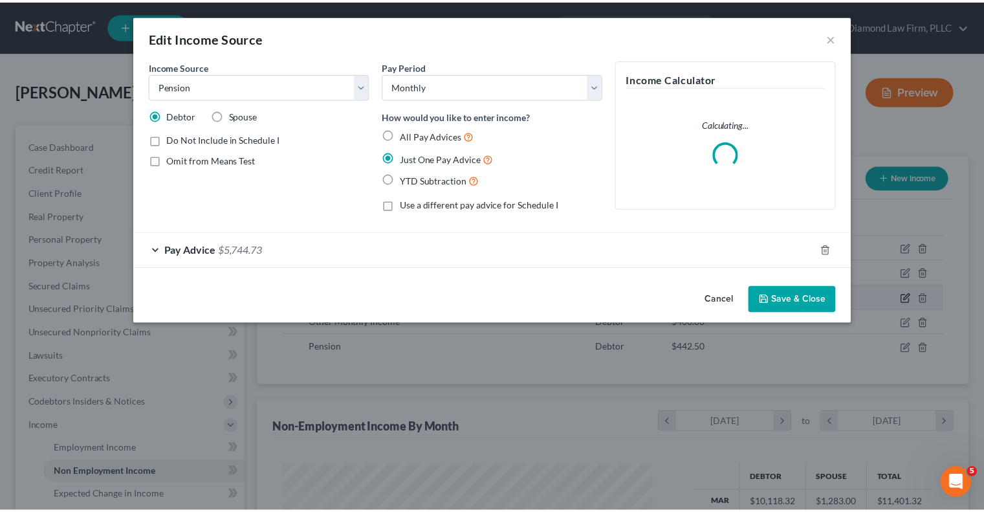
scroll to position [230, 404]
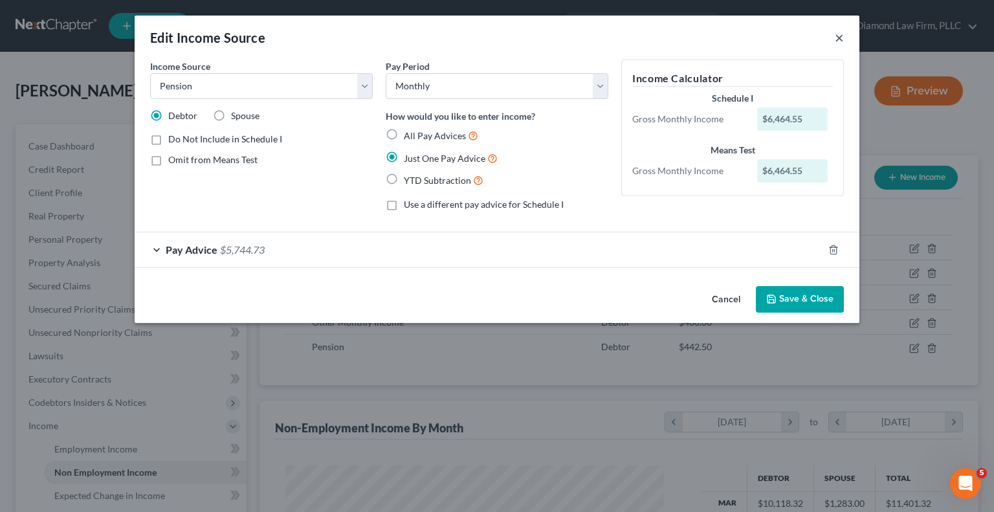
click at [840, 39] on button "×" at bounding box center [838, 38] width 9 height 16
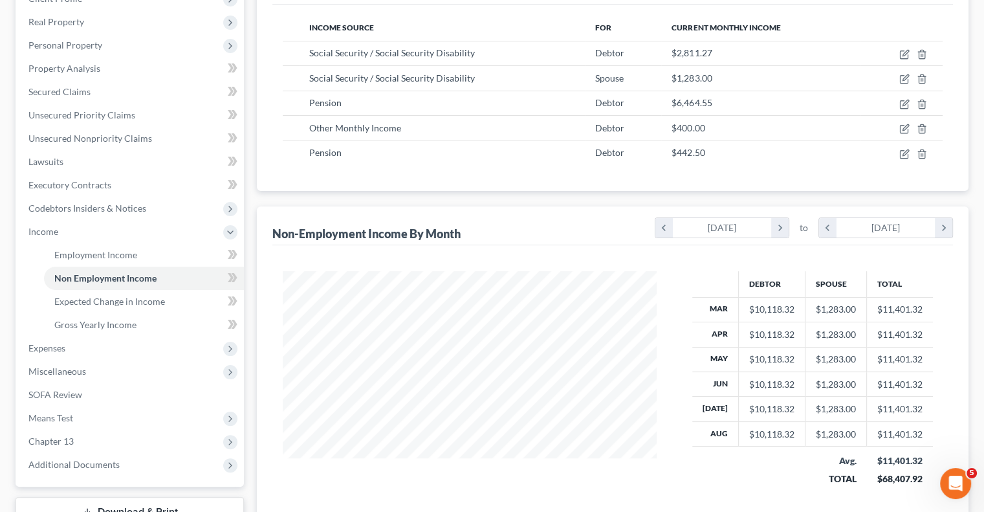
scroll to position [259, 0]
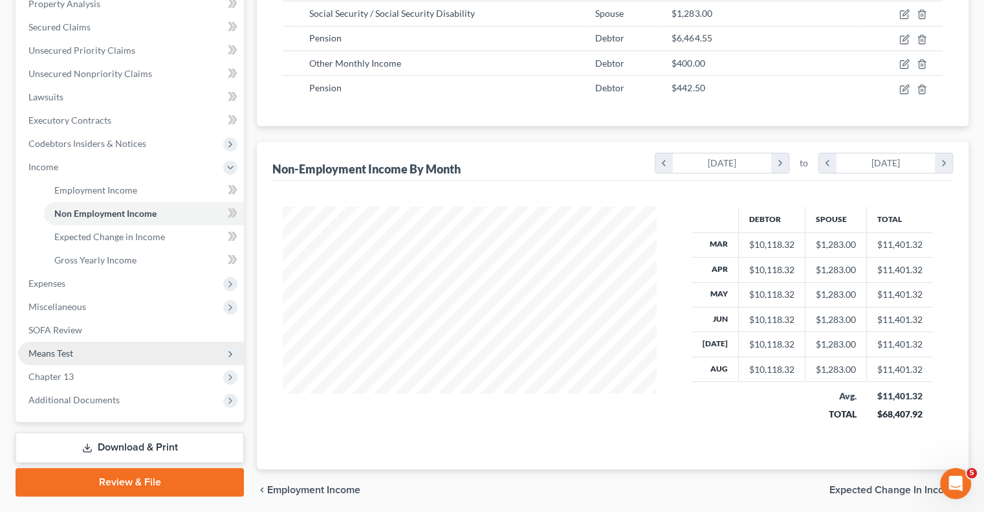
click at [50, 348] on span "Means Test" at bounding box center [50, 352] width 45 height 11
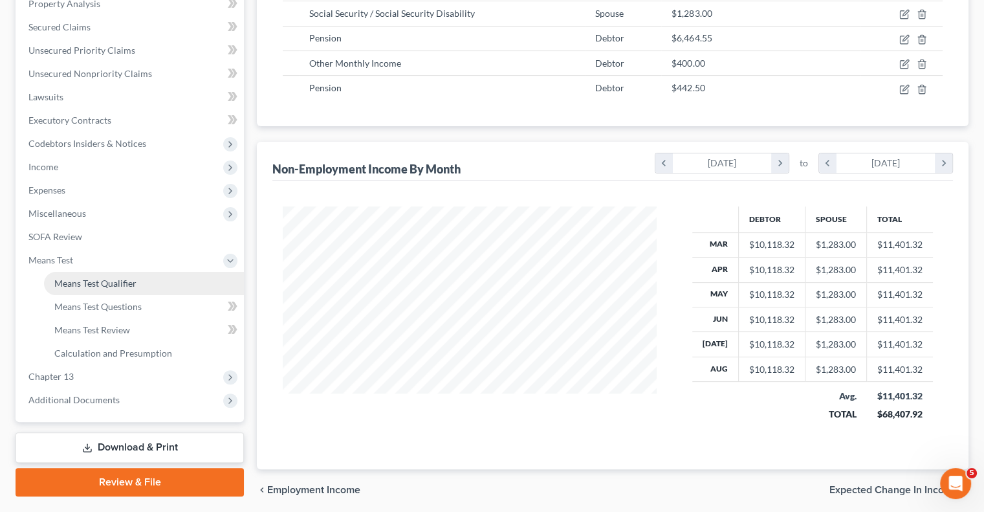
click at [90, 281] on span "Means Test Qualifier" at bounding box center [95, 283] width 82 height 11
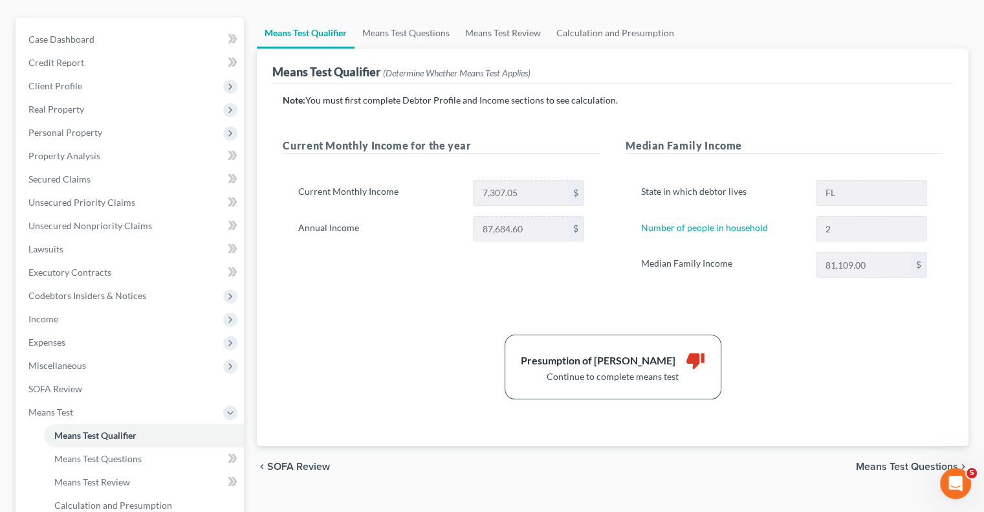
scroll to position [129, 0]
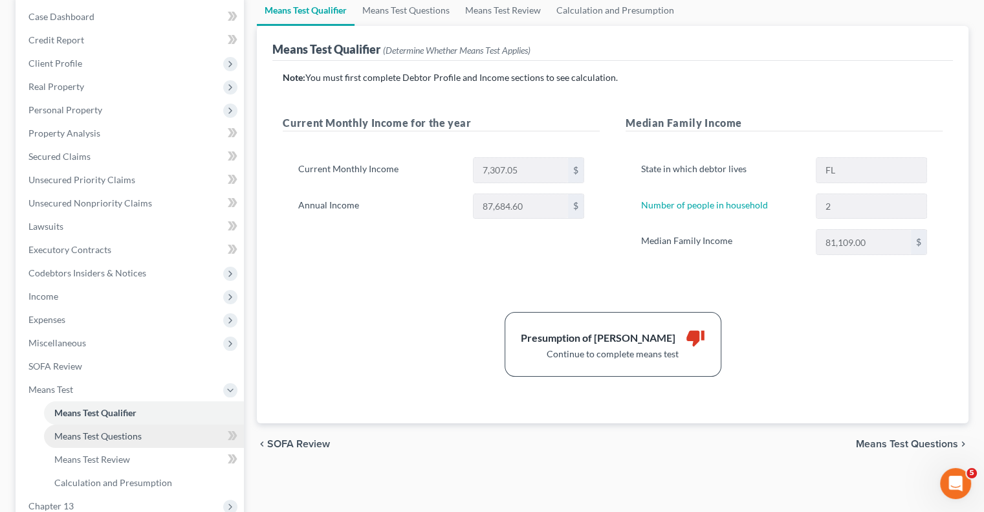
click at [86, 439] on span "Means Test Questions" at bounding box center [97, 435] width 87 height 11
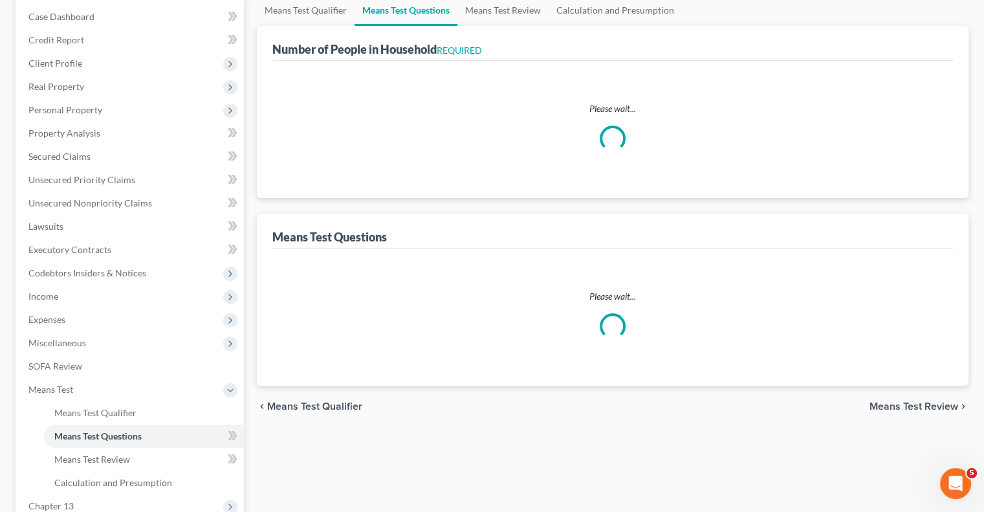
scroll to position [24, 0]
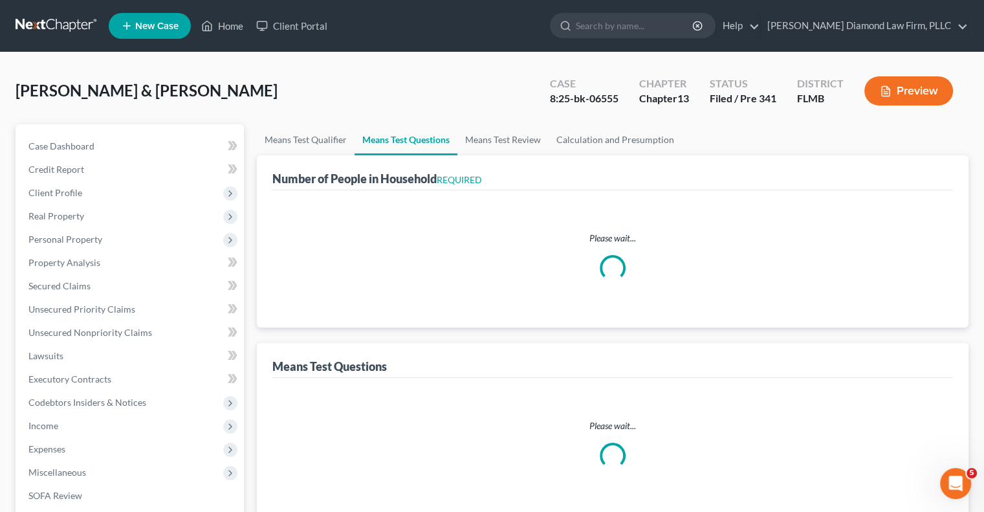
select select "0"
select select "2"
select select "1"
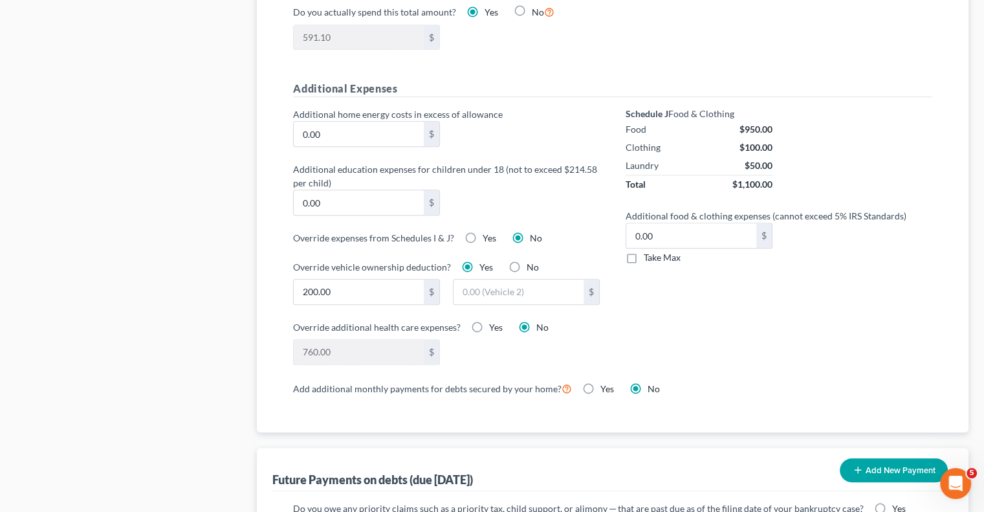
scroll to position [875, 0]
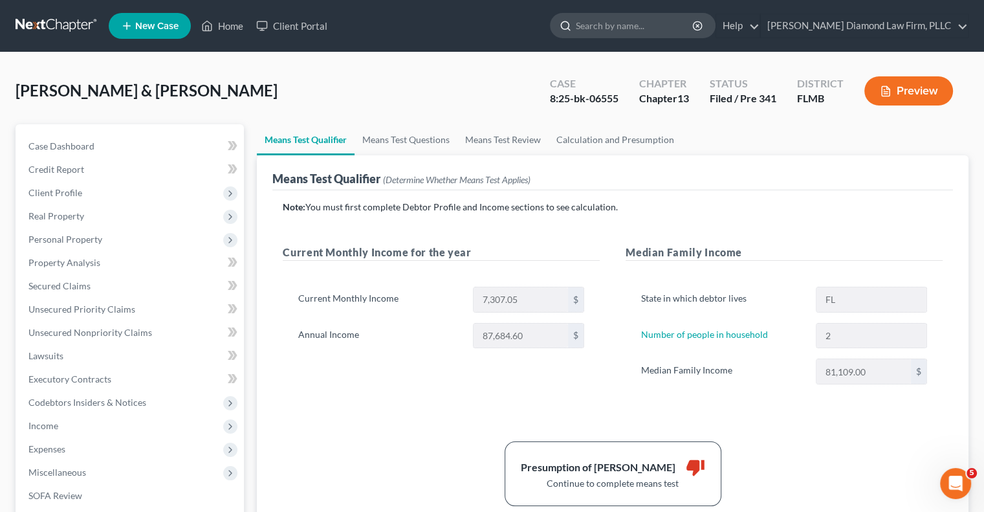
click at [627, 30] on input "search" at bounding box center [635, 26] width 118 height 24
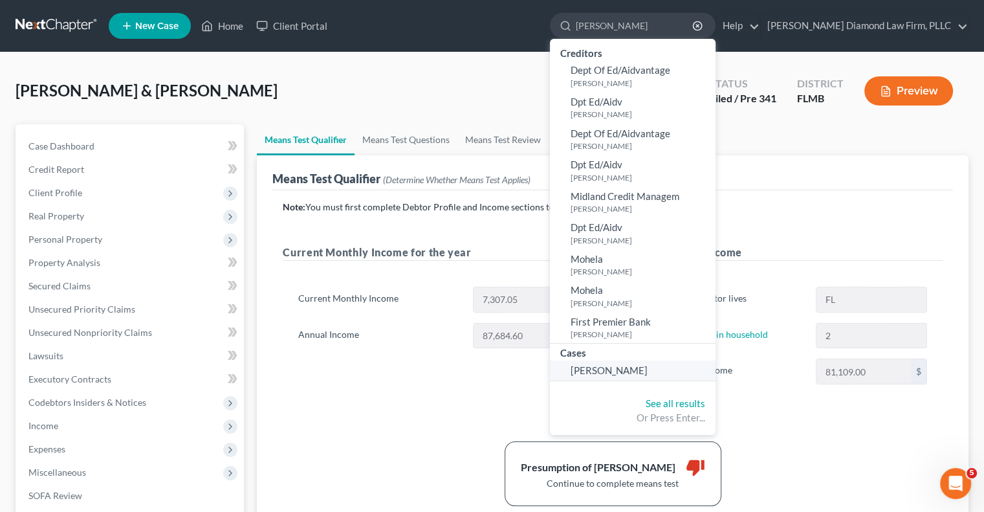
type input "[PERSON_NAME]"
click at [636, 371] on span "[PERSON_NAME]" at bounding box center [609, 370] width 77 height 12
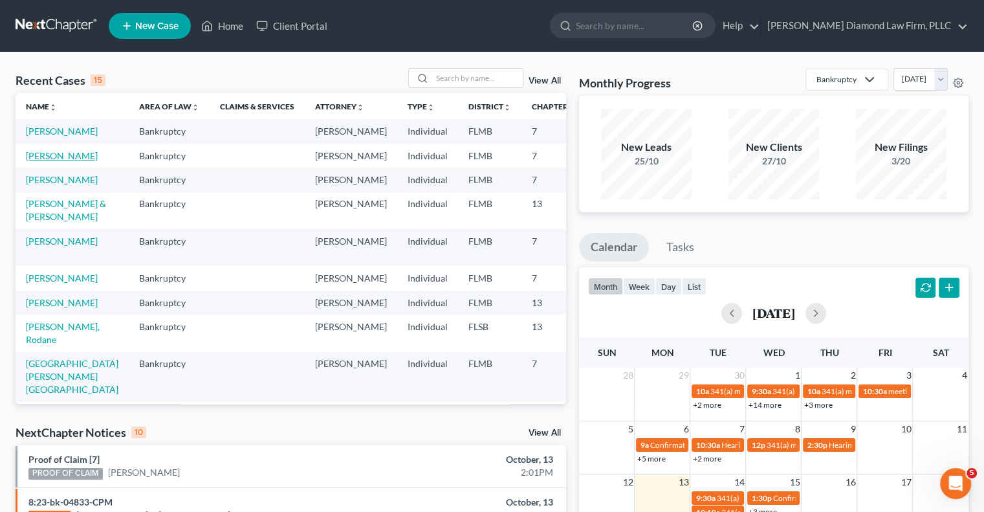
click at [41, 161] on link "[PERSON_NAME]" at bounding box center [62, 155] width 72 height 11
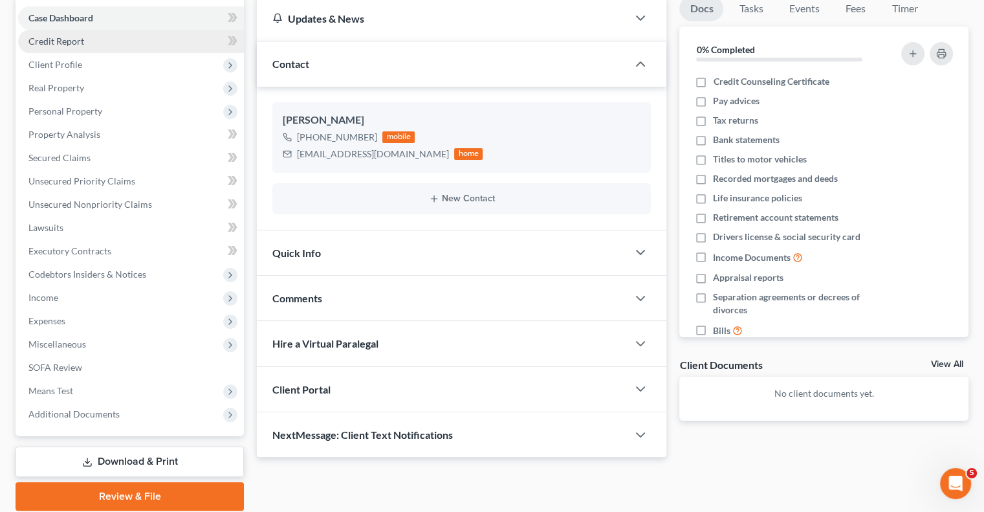
scroll to position [129, 0]
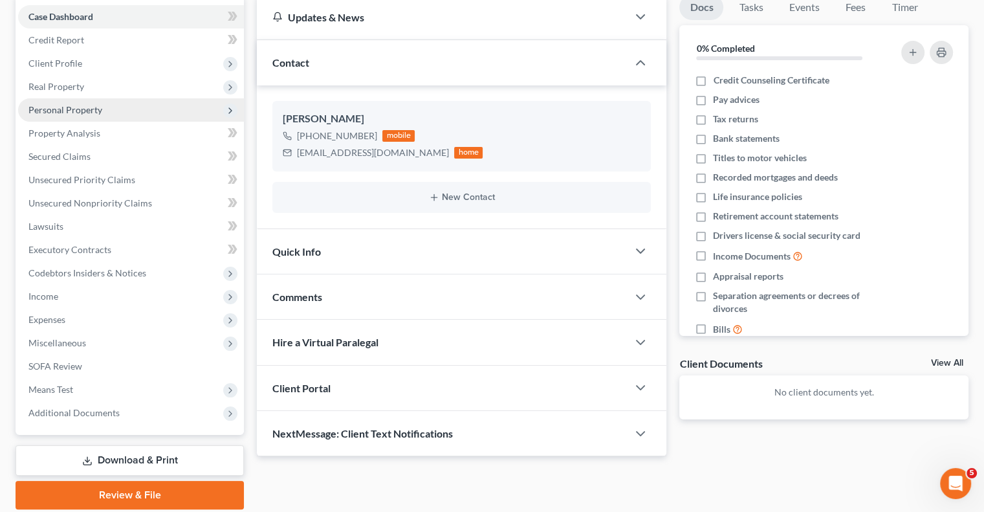
click at [75, 109] on span "Personal Property" at bounding box center [65, 109] width 74 height 11
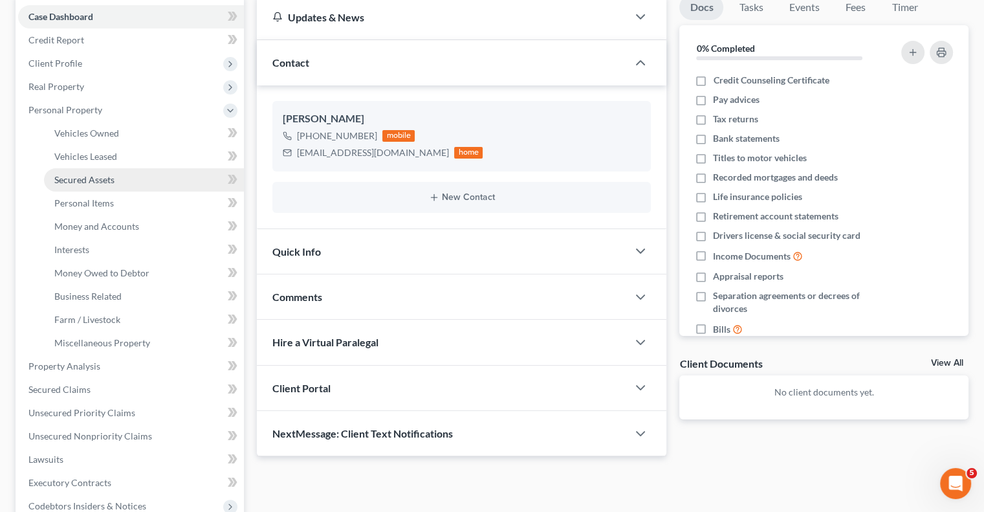
click at [80, 182] on span "Secured Assets" at bounding box center [84, 179] width 60 height 11
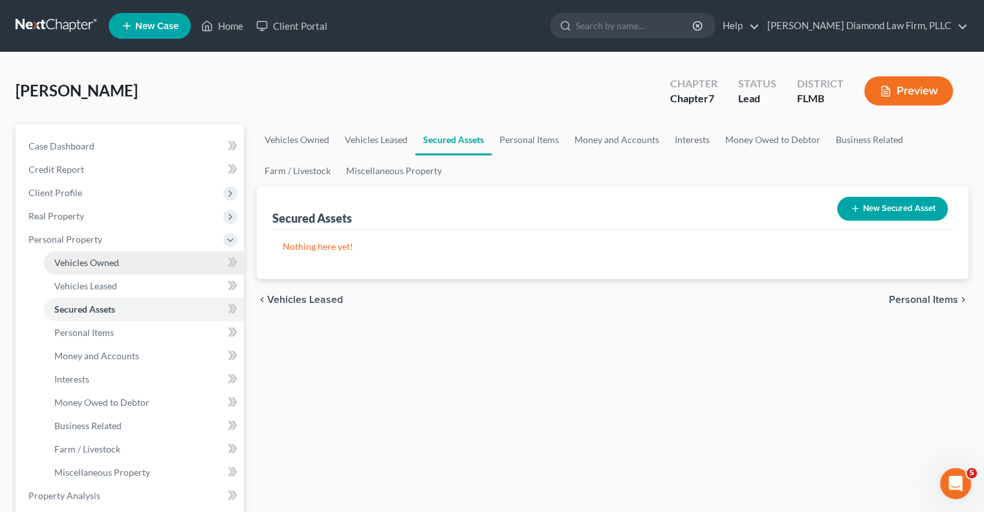
click at [109, 259] on span "Vehicles Owned" at bounding box center [86, 262] width 65 height 11
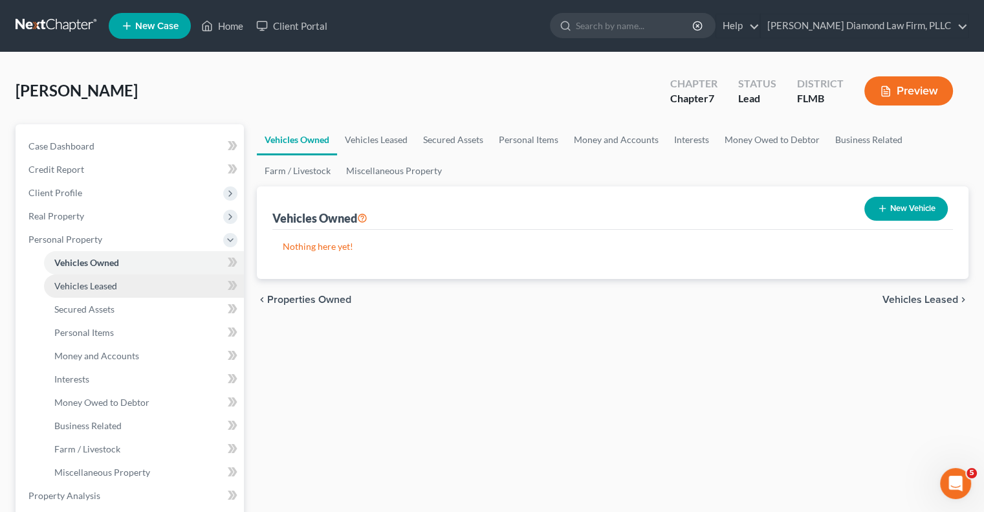
click at [103, 285] on span "Vehicles Leased" at bounding box center [85, 285] width 63 height 11
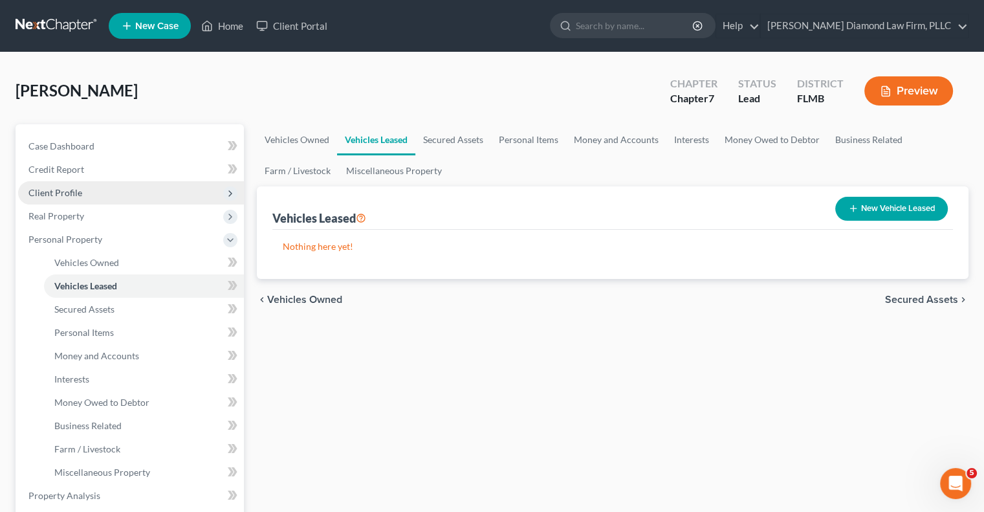
click at [68, 190] on span "Client Profile" at bounding box center [55, 192] width 54 height 11
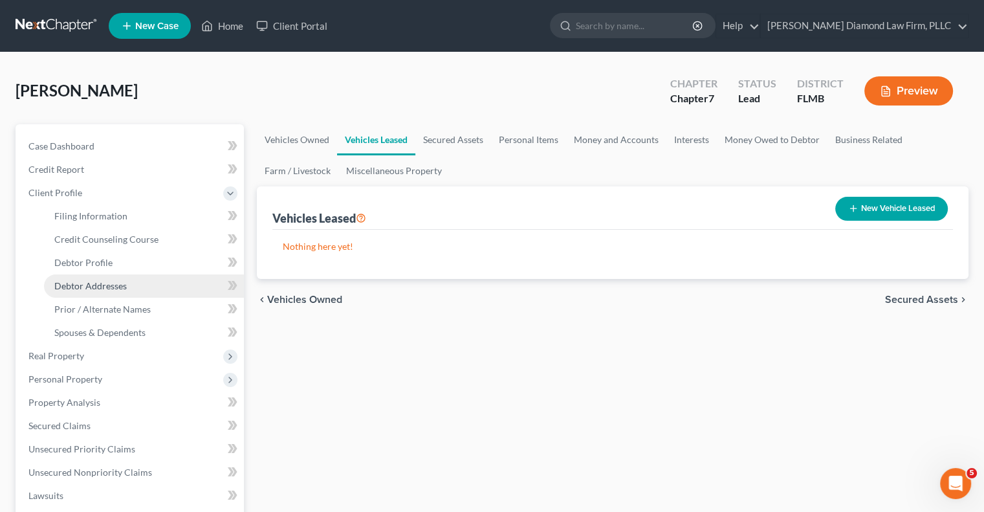
click at [119, 287] on span "Debtor Addresses" at bounding box center [90, 285] width 72 height 11
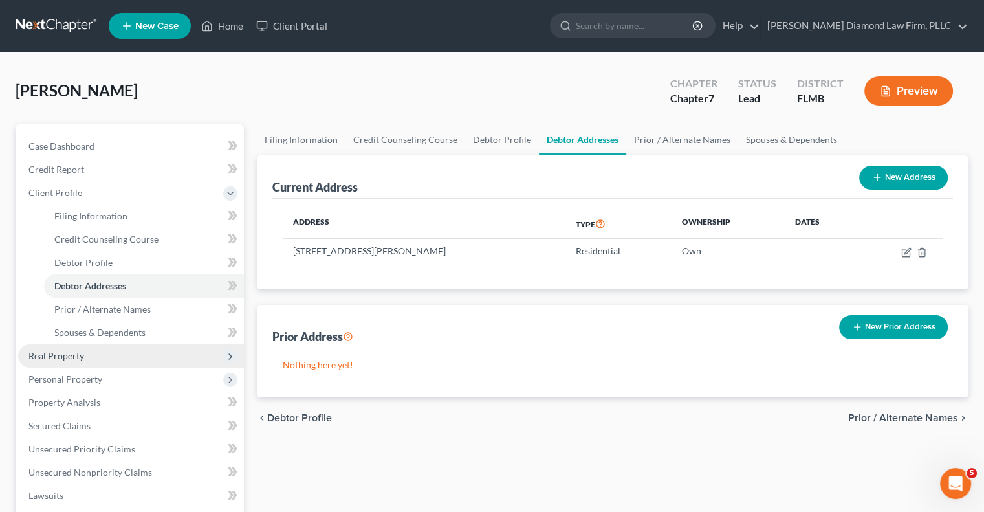
click at [72, 357] on span "Real Property" at bounding box center [56, 355] width 56 height 11
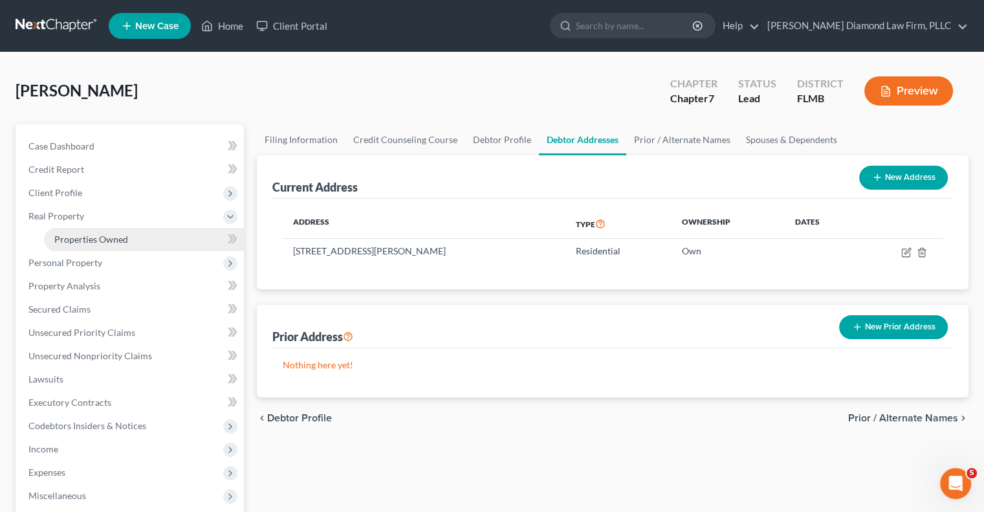
click at [67, 239] on span "Properties Owned" at bounding box center [91, 239] width 74 height 11
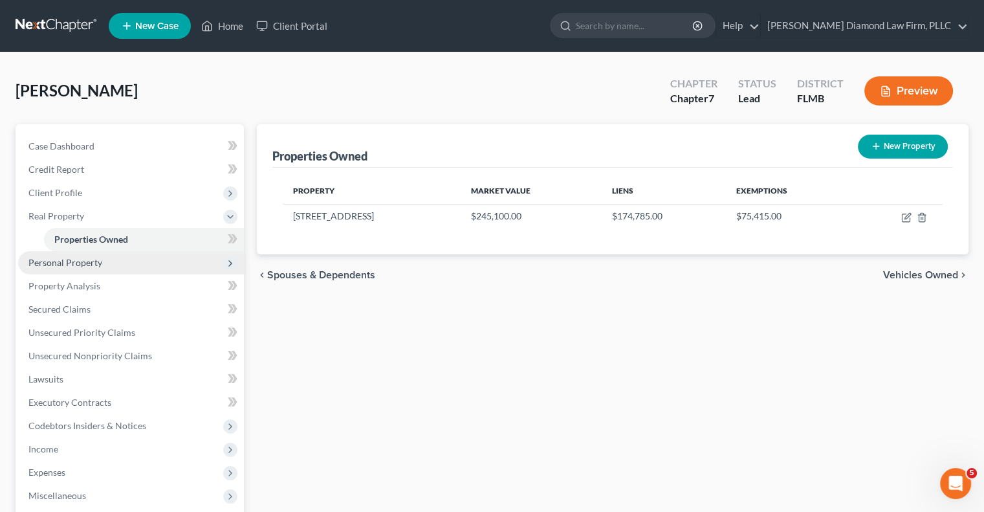
click at [62, 266] on span "Personal Property" at bounding box center [65, 262] width 74 height 11
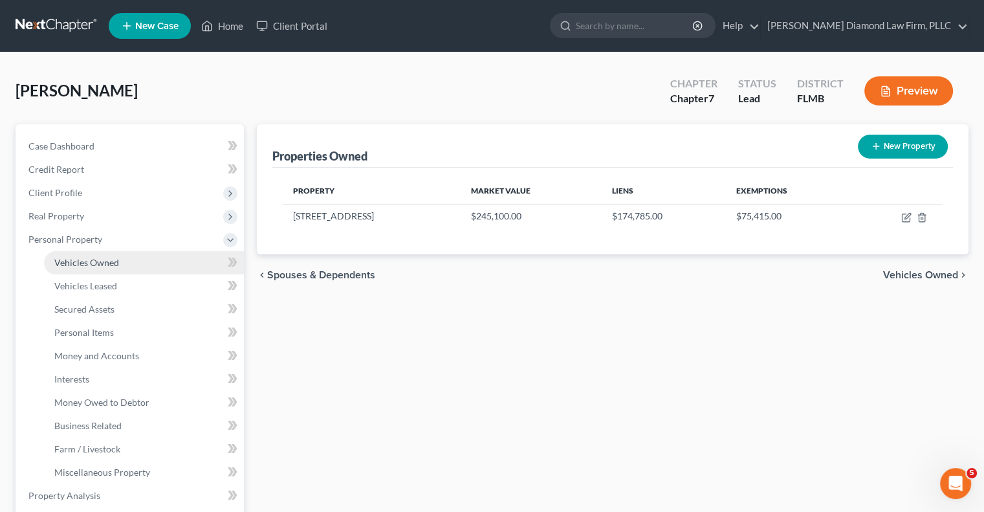
click at [79, 262] on span "Vehicles Owned" at bounding box center [86, 262] width 65 height 11
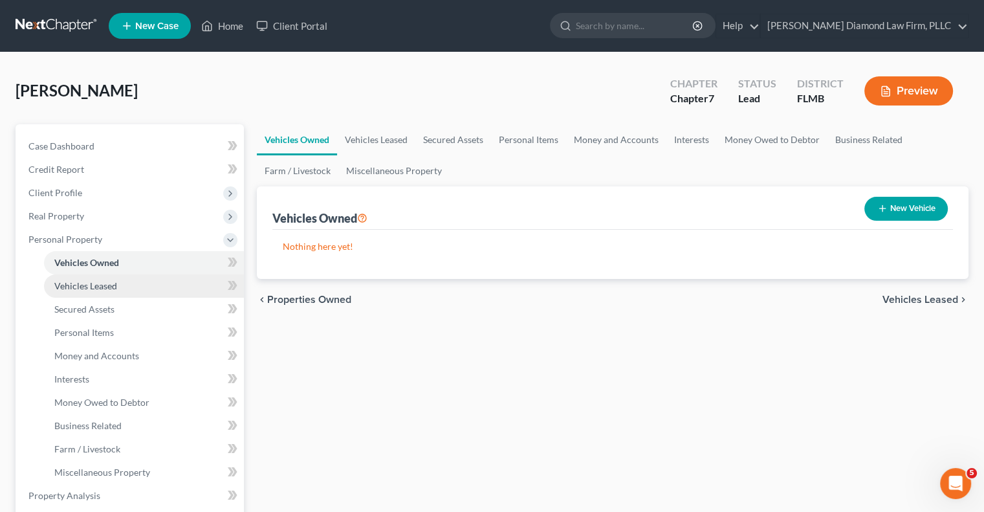
click at [73, 279] on link "Vehicles Leased" at bounding box center [144, 285] width 200 height 23
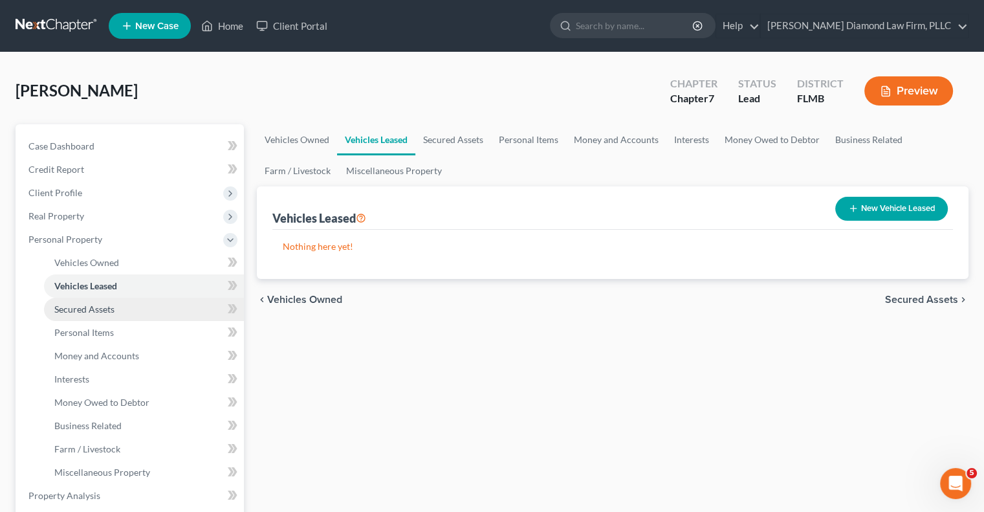
click at [65, 310] on span "Secured Assets" at bounding box center [84, 308] width 60 height 11
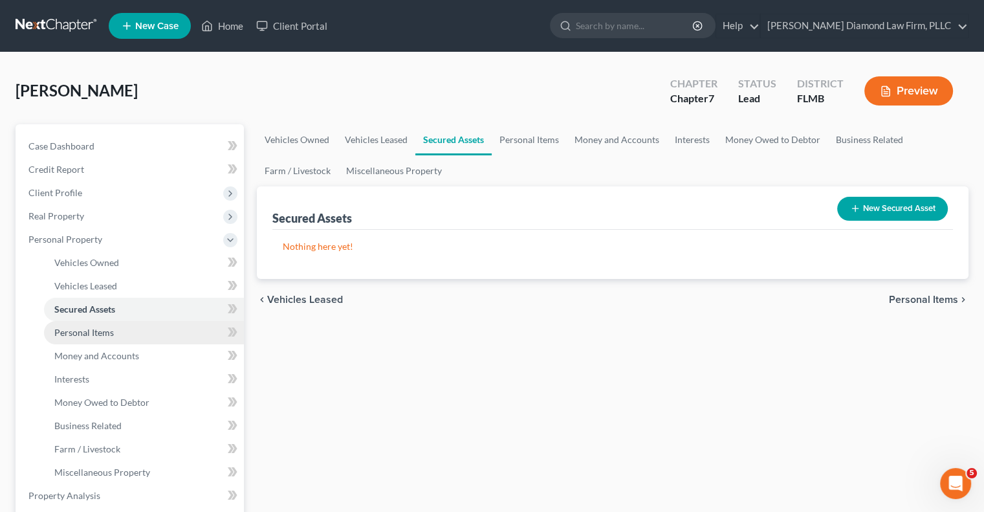
click at [69, 334] on span "Personal Items" at bounding box center [84, 332] width 60 height 11
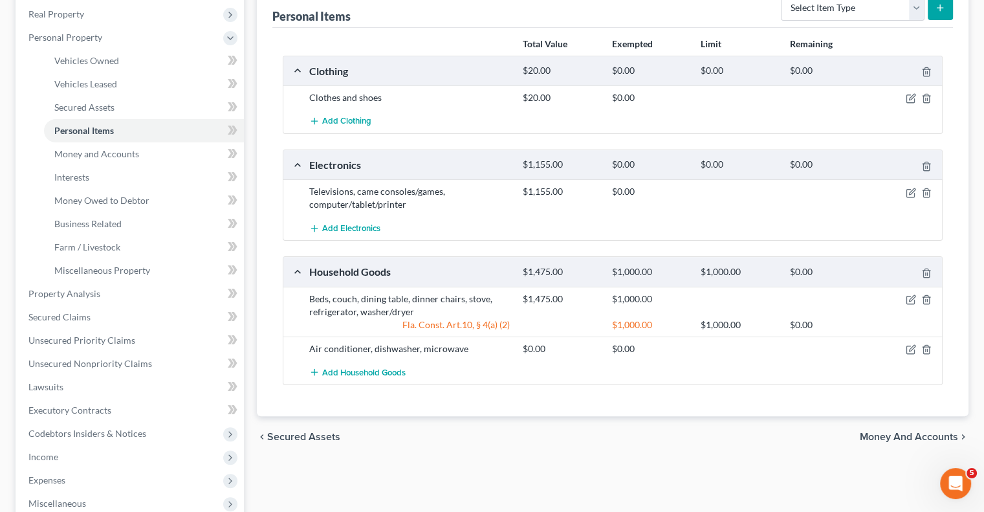
scroll to position [129, 0]
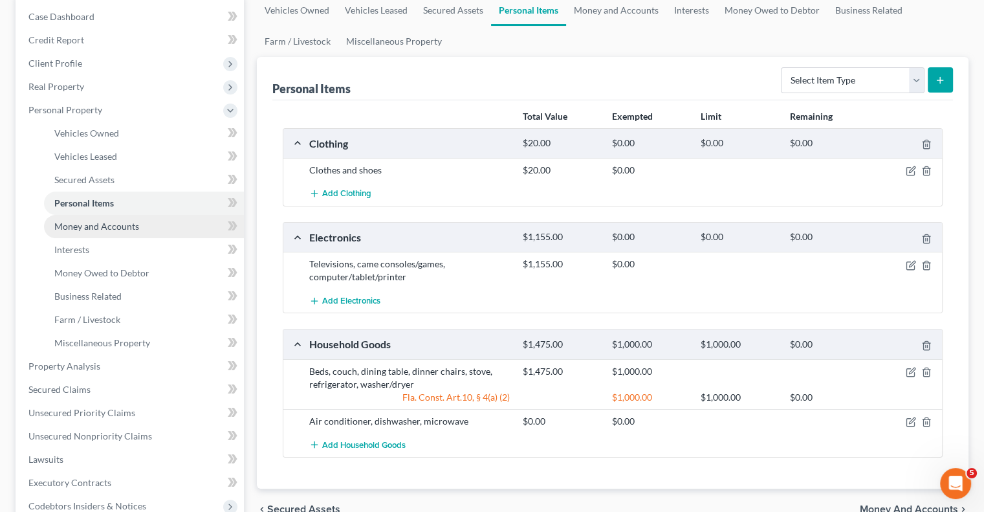
drag, startPoint x: 100, startPoint y: 230, endPoint x: 498, endPoint y: 302, distance: 404.3
click at [100, 230] on span "Money and Accounts" at bounding box center [96, 226] width 85 height 11
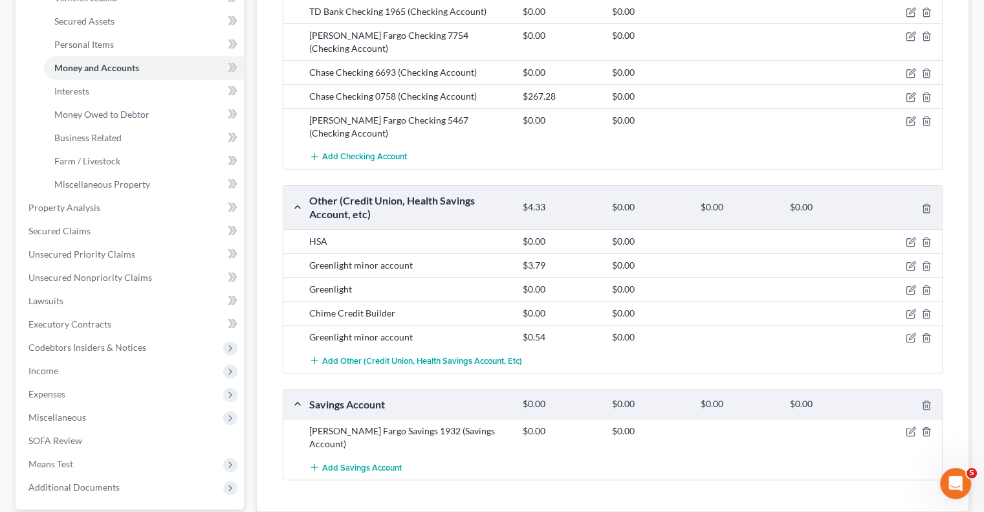
scroll to position [259, 0]
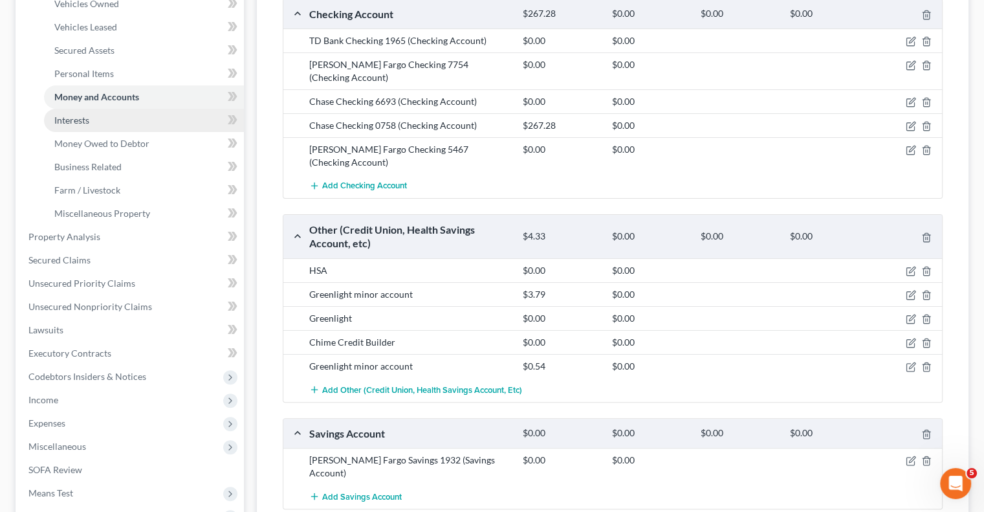
click at [82, 112] on link "Interests" at bounding box center [144, 120] width 200 height 23
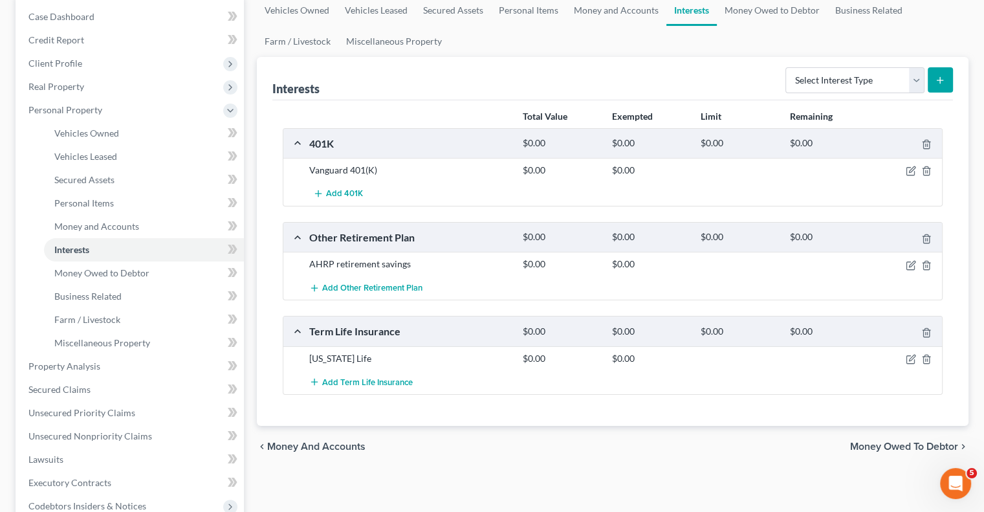
scroll to position [194, 0]
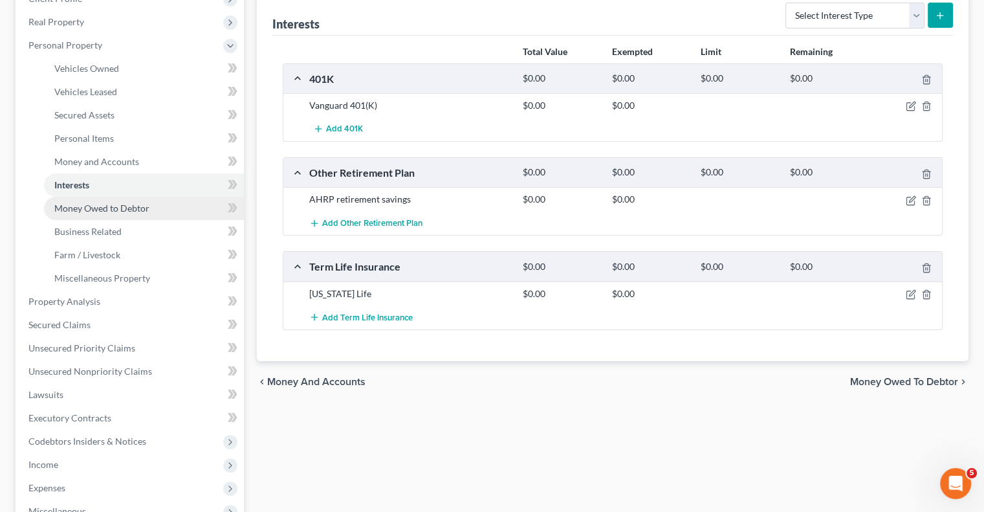
click at [93, 210] on span "Money Owed to Debtor" at bounding box center [101, 207] width 95 height 11
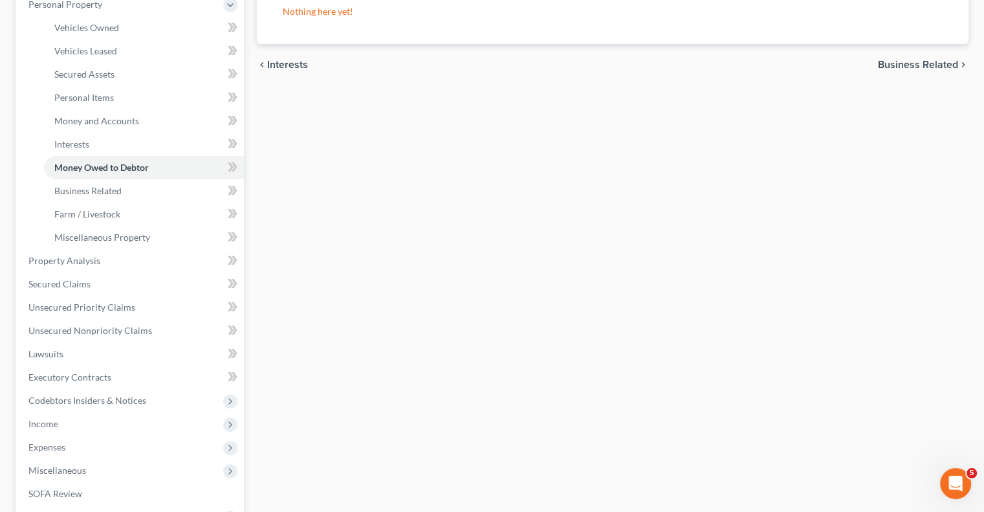
scroll to position [259, 0]
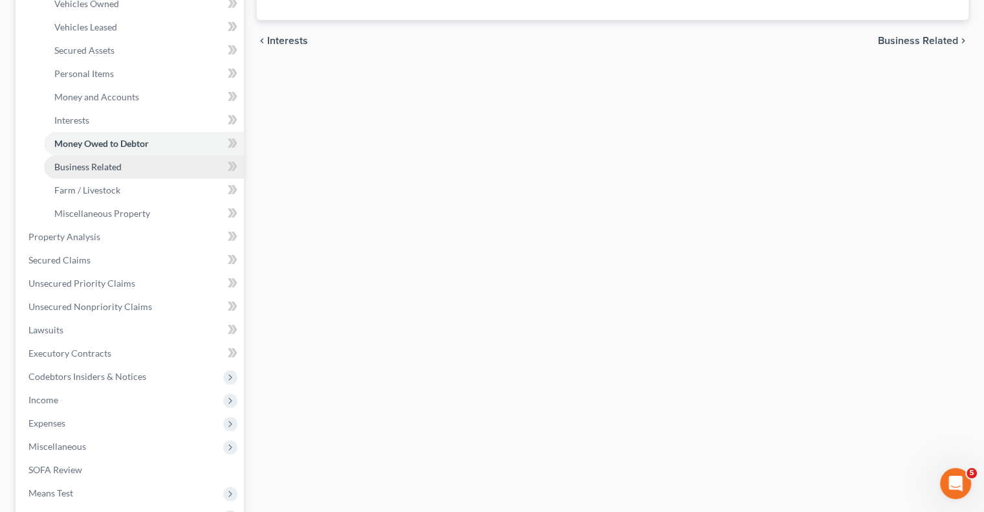
click at [83, 168] on span "Business Related" at bounding box center [87, 166] width 67 height 11
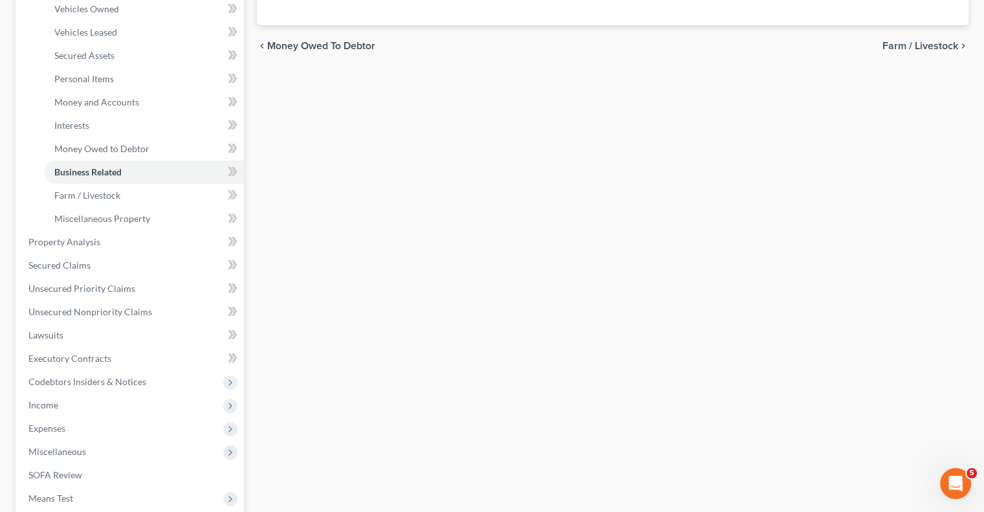
scroll to position [259, 0]
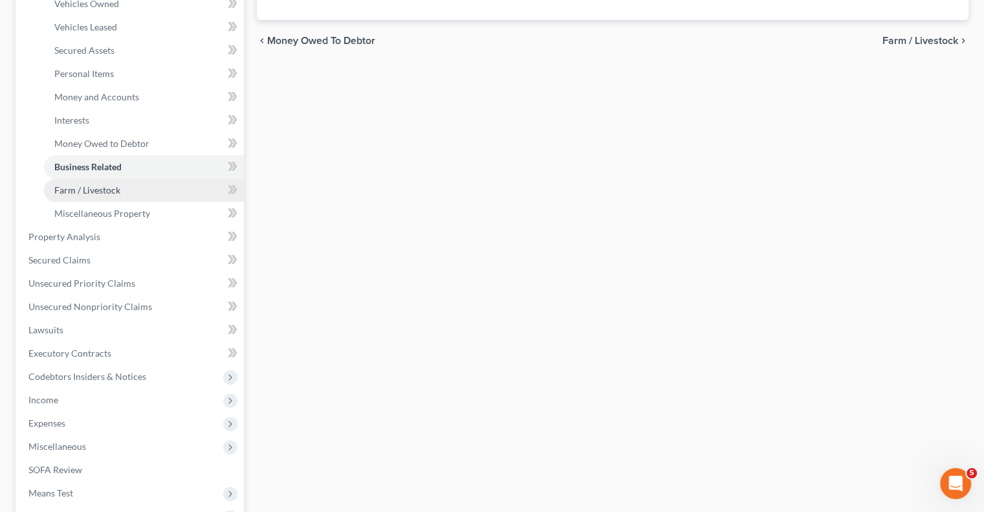
click at [83, 191] on span "Farm / Livestock" at bounding box center [87, 189] width 66 height 11
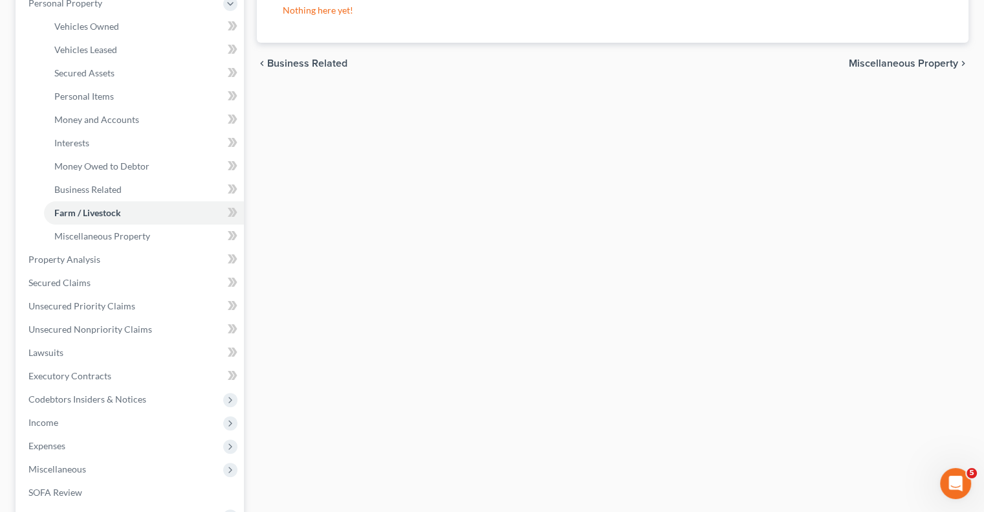
scroll to position [259, 0]
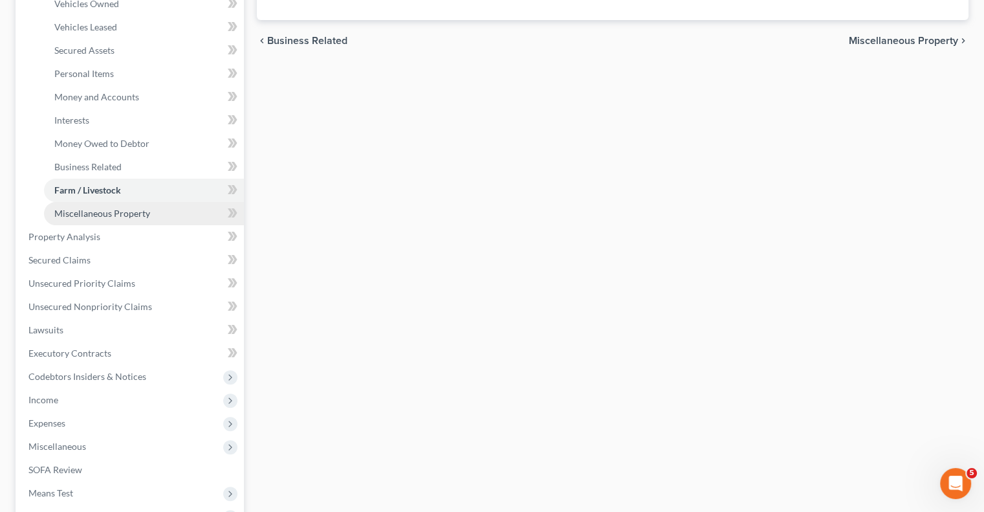
click at [116, 210] on span "Miscellaneous Property" at bounding box center [102, 213] width 96 height 11
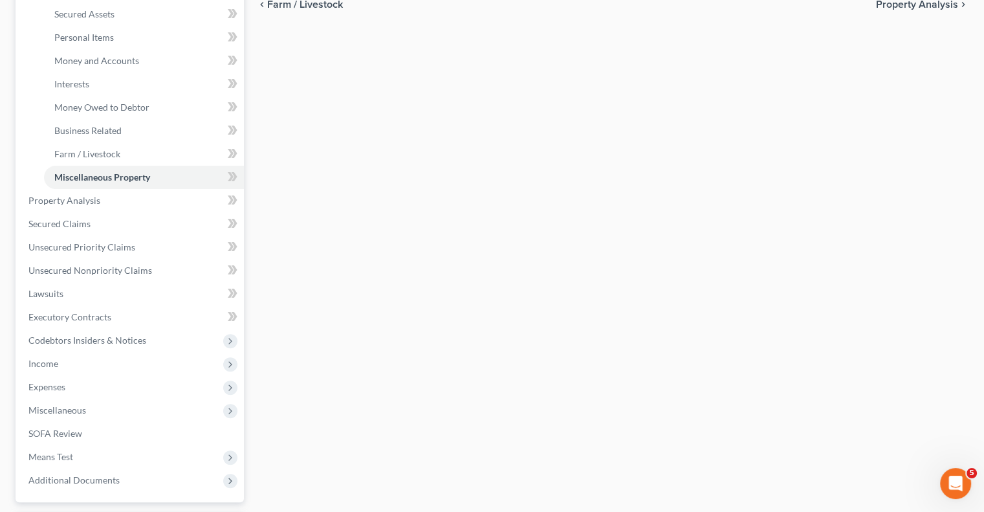
scroll to position [323, 0]
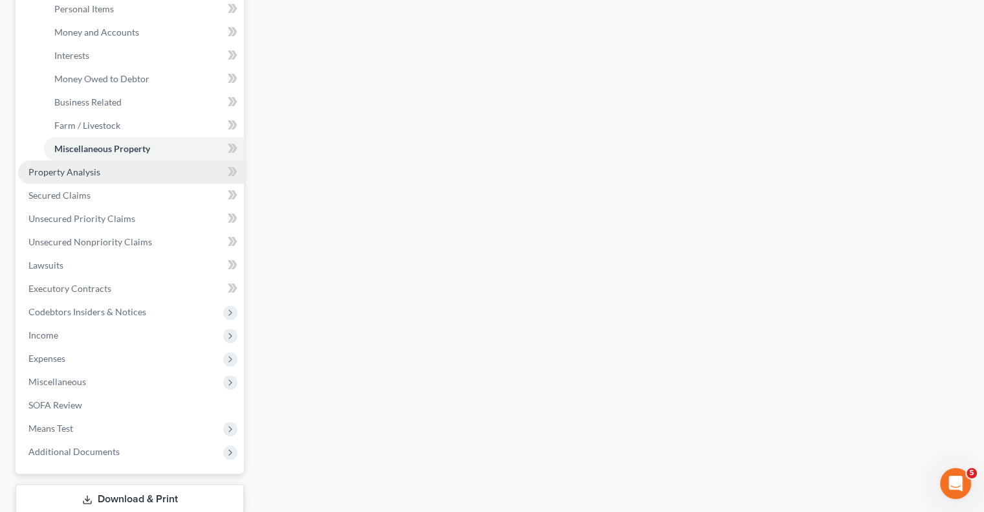
click at [93, 168] on span "Property Analysis" at bounding box center [64, 171] width 72 height 11
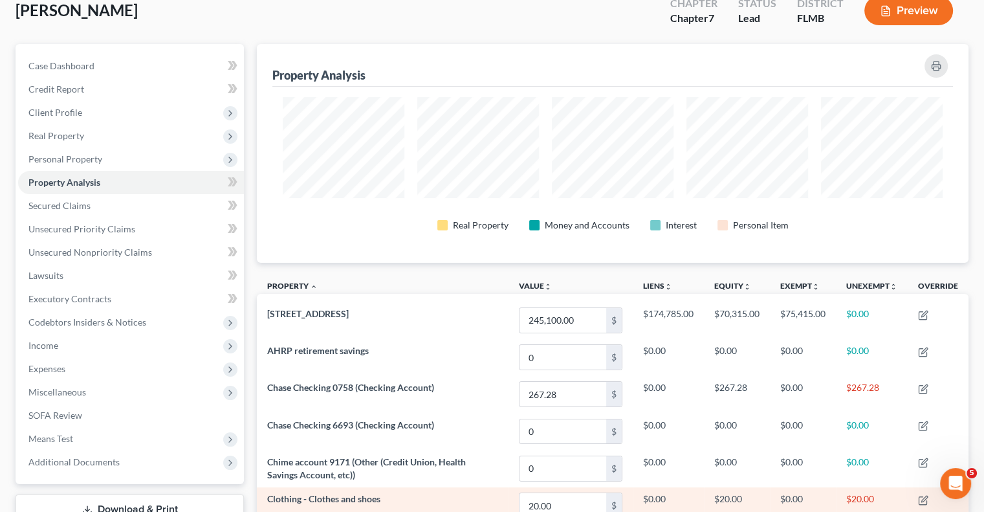
scroll to position [50, 0]
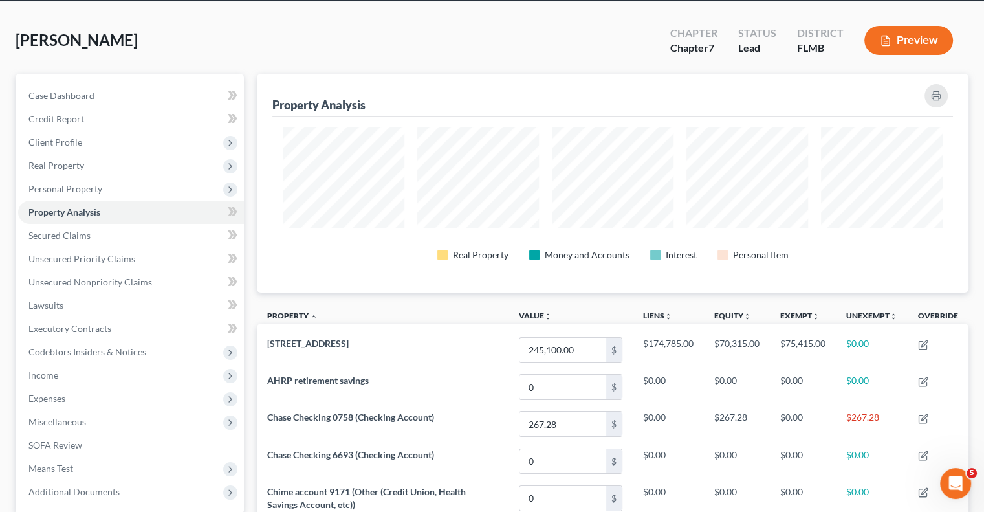
click at [538, 250] on div at bounding box center [534, 255] width 10 height 10
click at [550, 248] on div "Money and Accounts" at bounding box center [587, 254] width 85 height 13
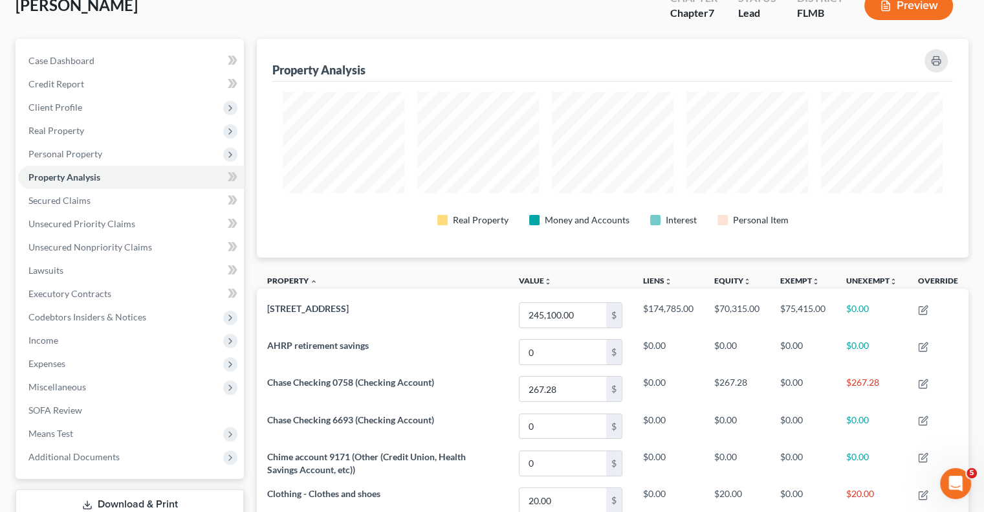
scroll to position [115, 0]
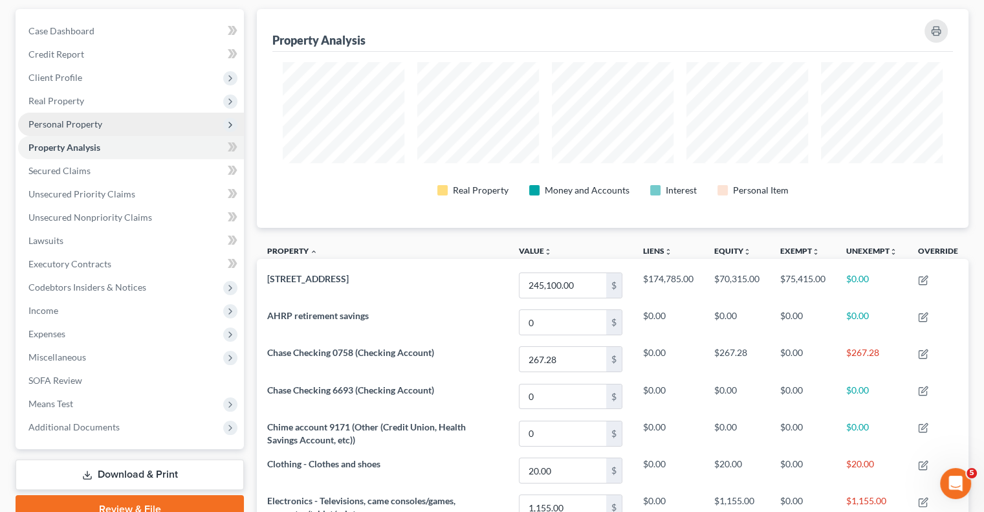
click at [49, 118] on span "Personal Property" at bounding box center [65, 123] width 74 height 11
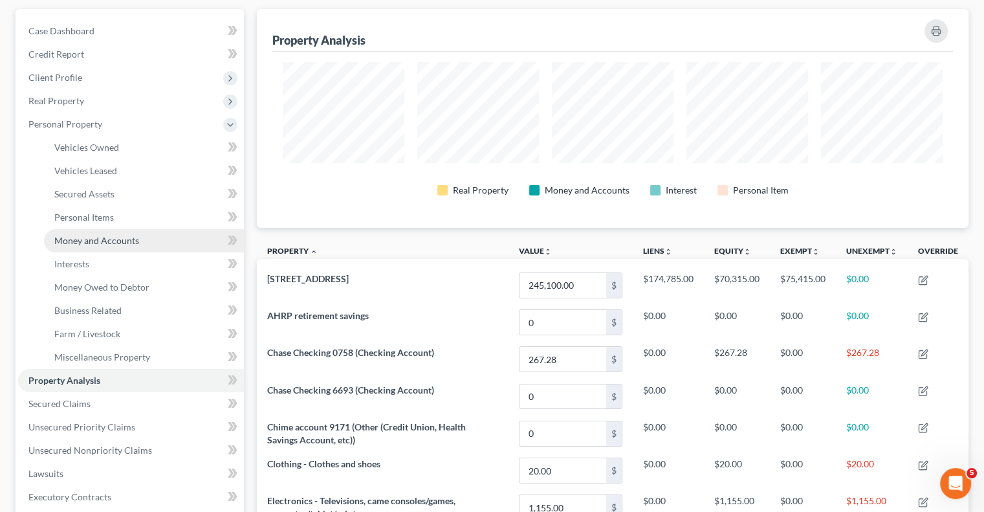
click at [71, 241] on span "Money and Accounts" at bounding box center [96, 240] width 85 height 11
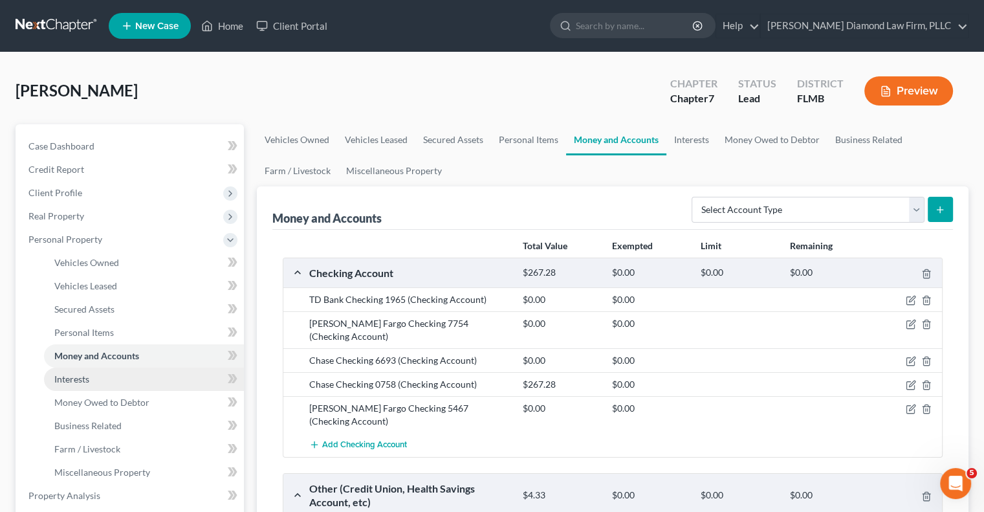
click at [61, 375] on span "Interests" at bounding box center [71, 378] width 35 height 11
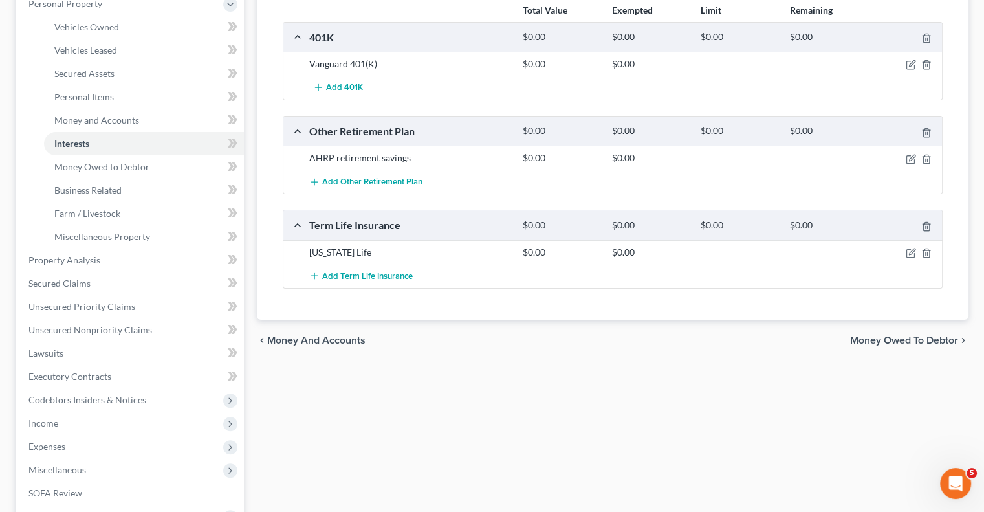
scroll to position [259, 0]
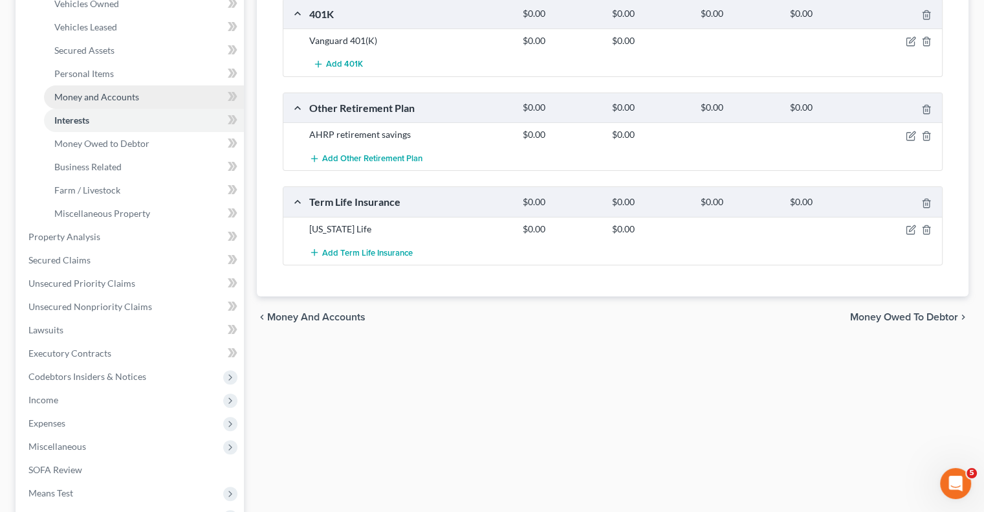
click at [114, 100] on span "Money and Accounts" at bounding box center [96, 96] width 85 height 11
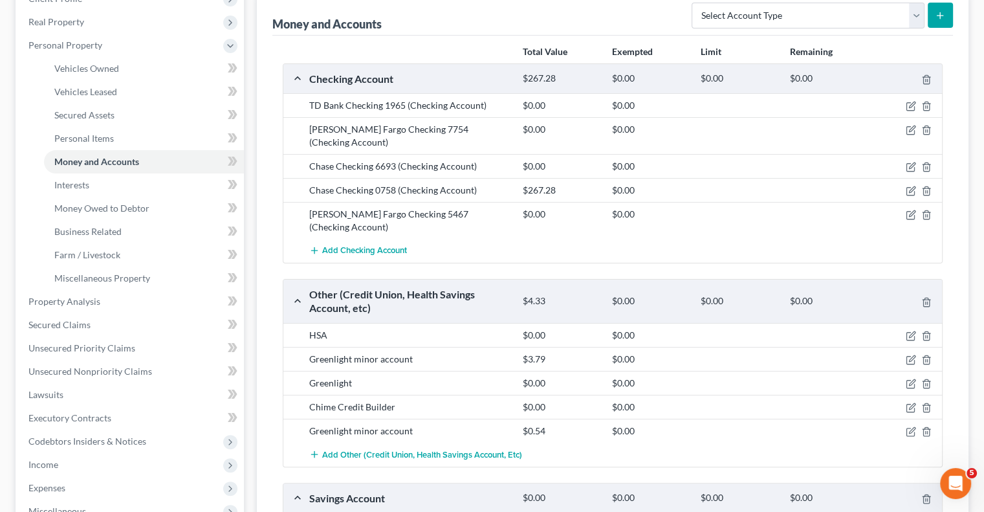
scroll to position [408, 0]
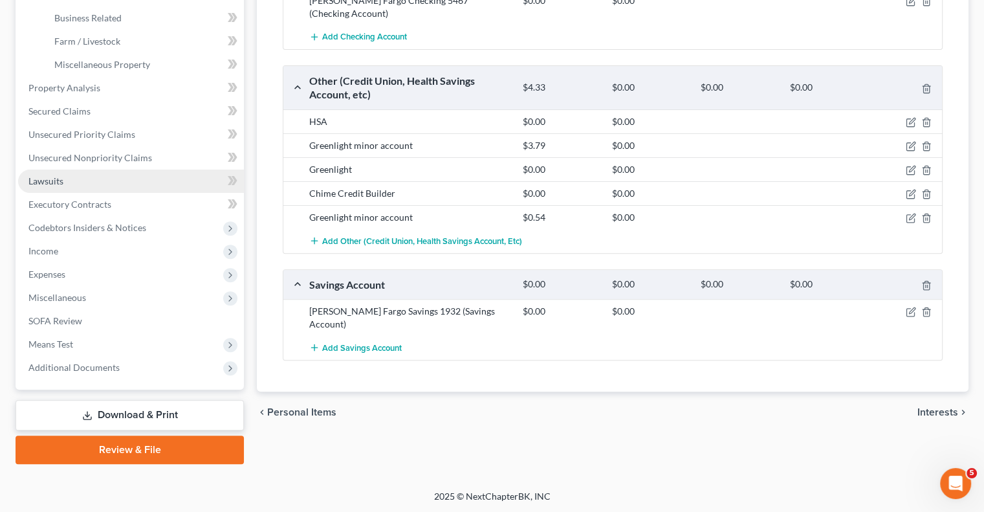
click at [80, 179] on link "Lawsuits" at bounding box center [131, 180] width 226 height 23
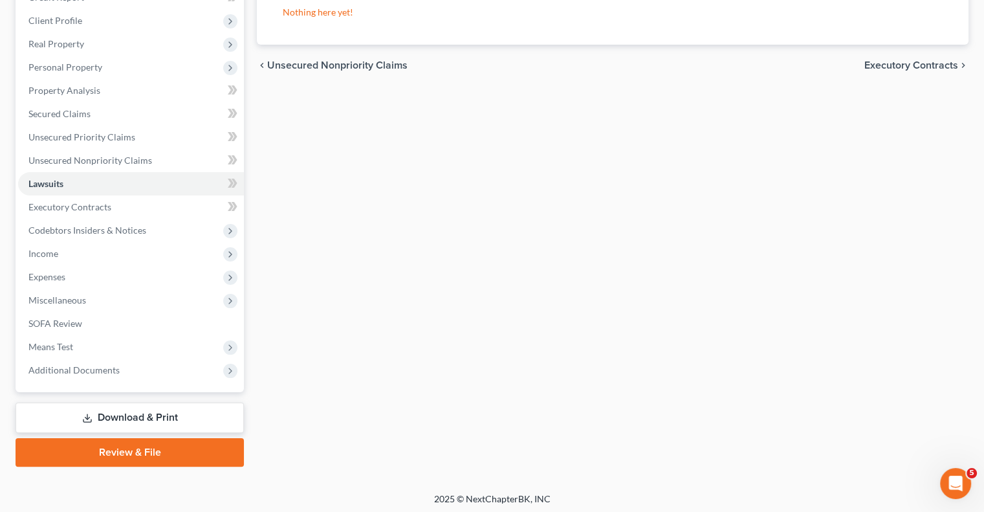
scroll to position [175, 0]
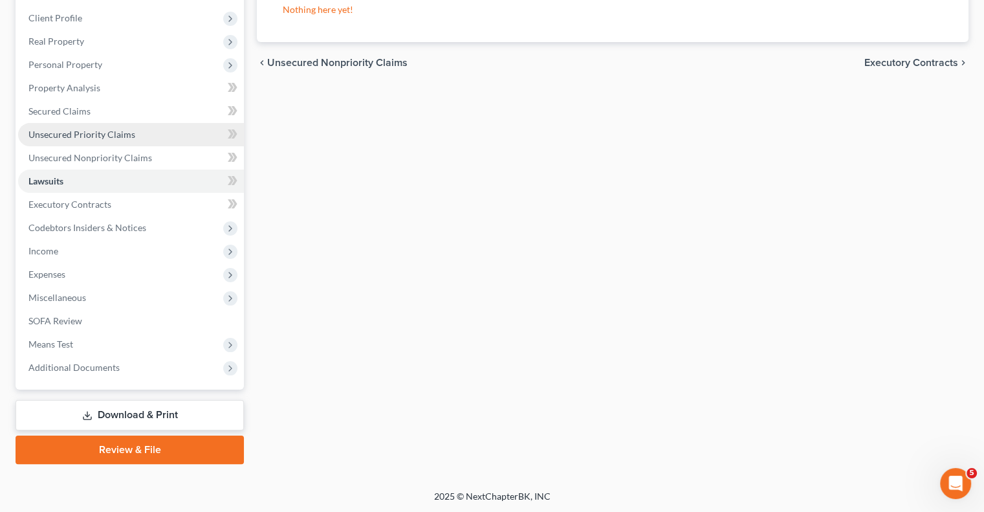
click at [108, 127] on link "Unsecured Priority Claims" at bounding box center [131, 134] width 226 height 23
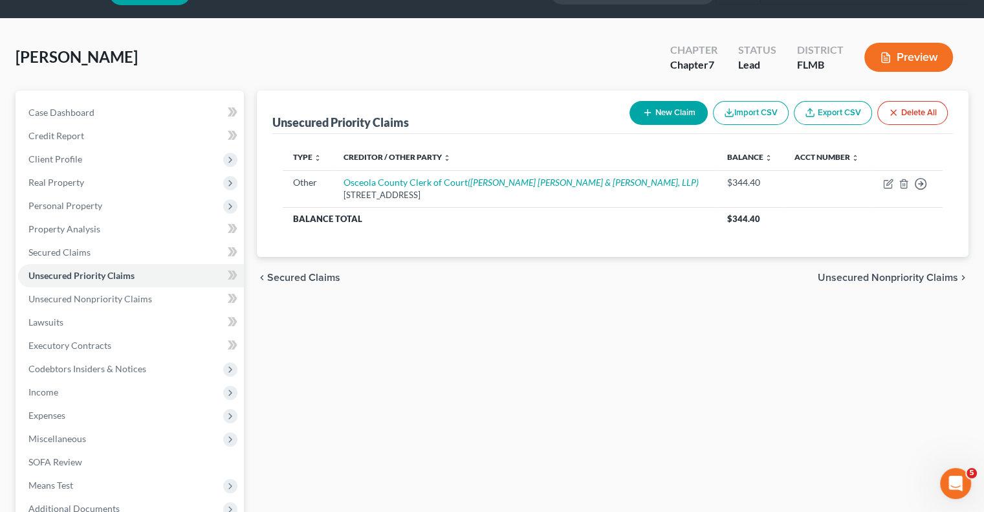
scroll to position [65, 0]
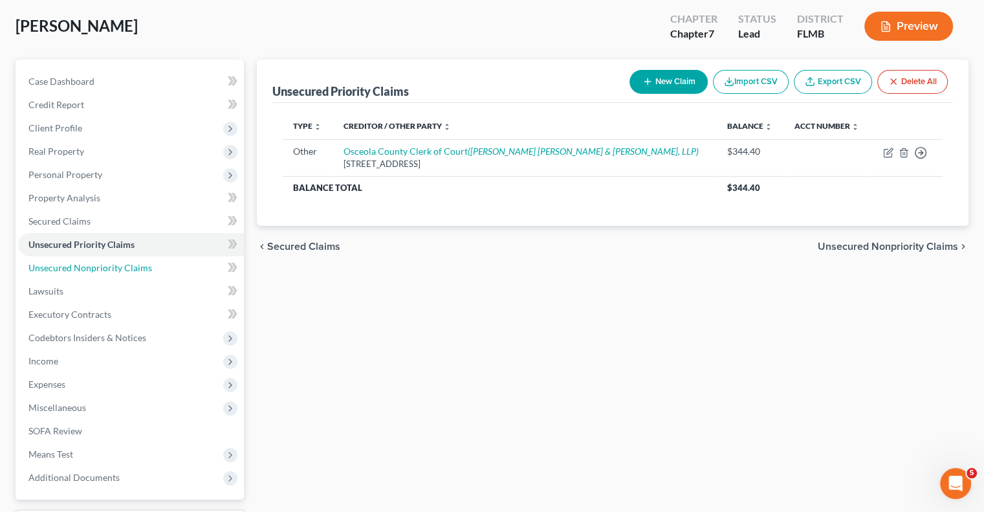
click at [105, 268] on span "Unsecured Nonpriority Claims" at bounding box center [90, 267] width 124 height 11
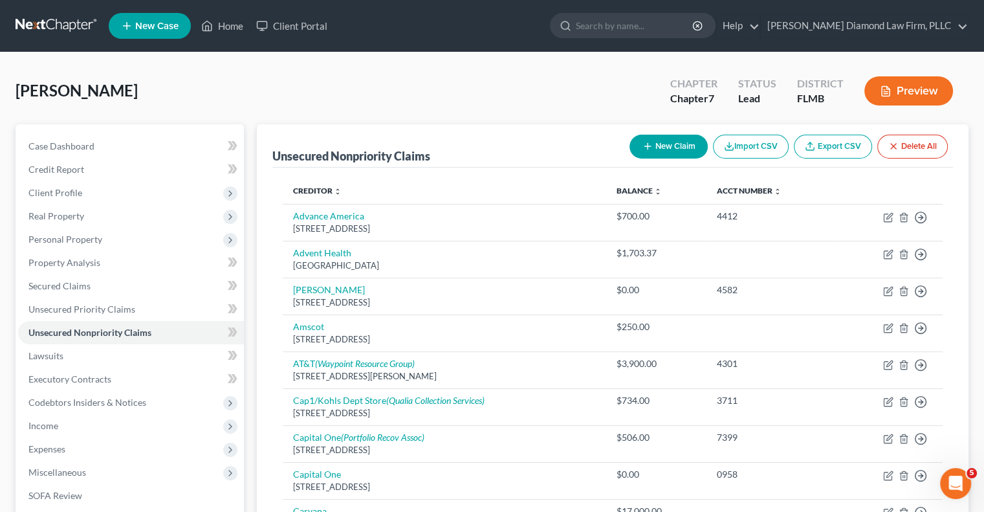
scroll to position [129, 0]
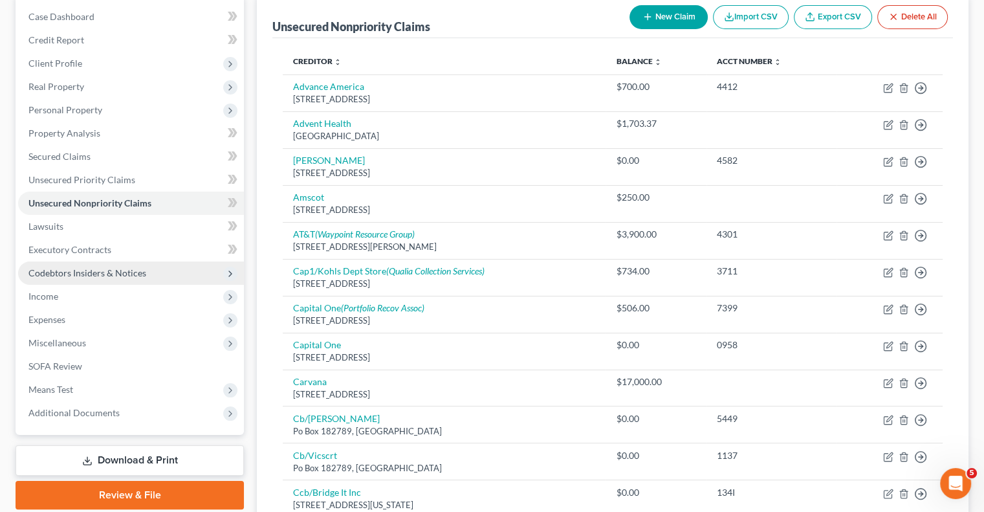
click at [56, 278] on span "Codebtors Insiders & Notices" at bounding box center [131, 272] width 226 height 23
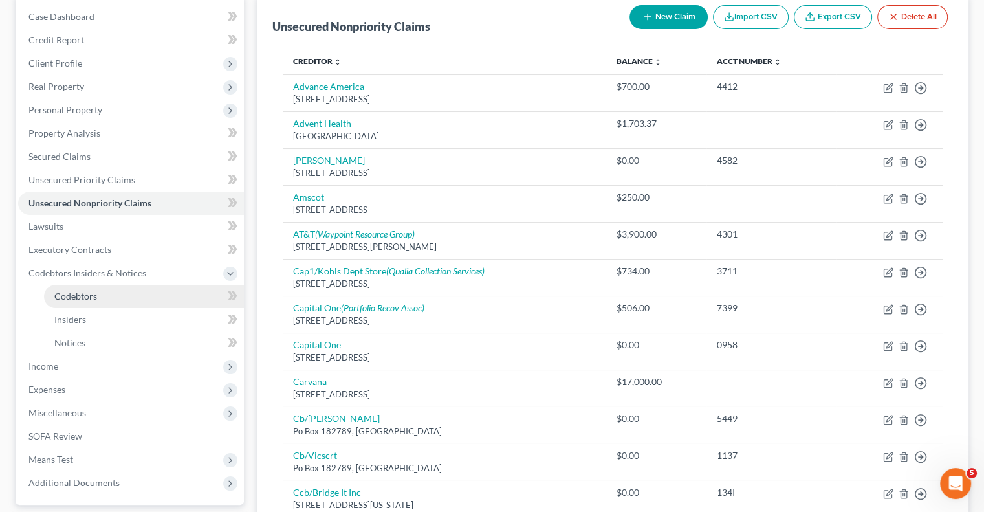
click at [74, 294] on span "Codebtors" at bounding box center [75, 295] width 43 height 11
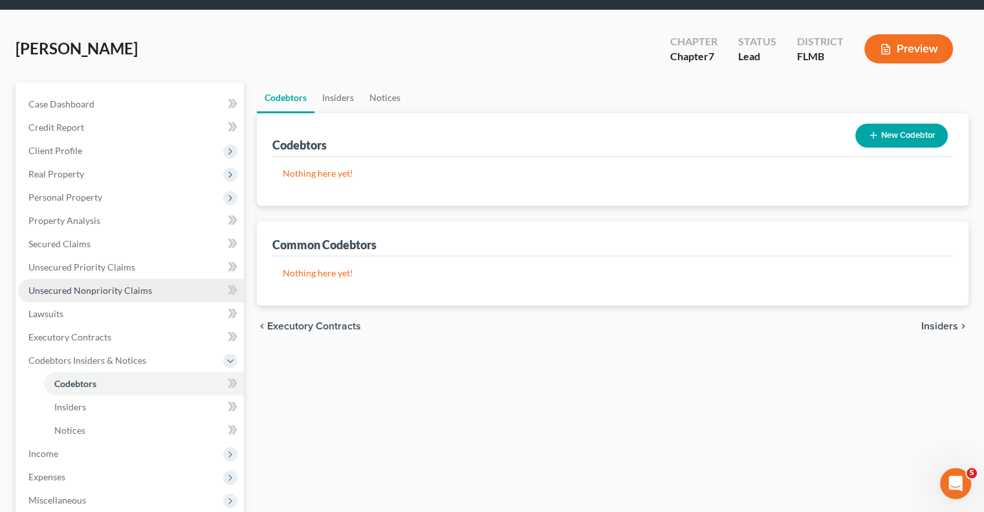
scroll to position [65, 0]
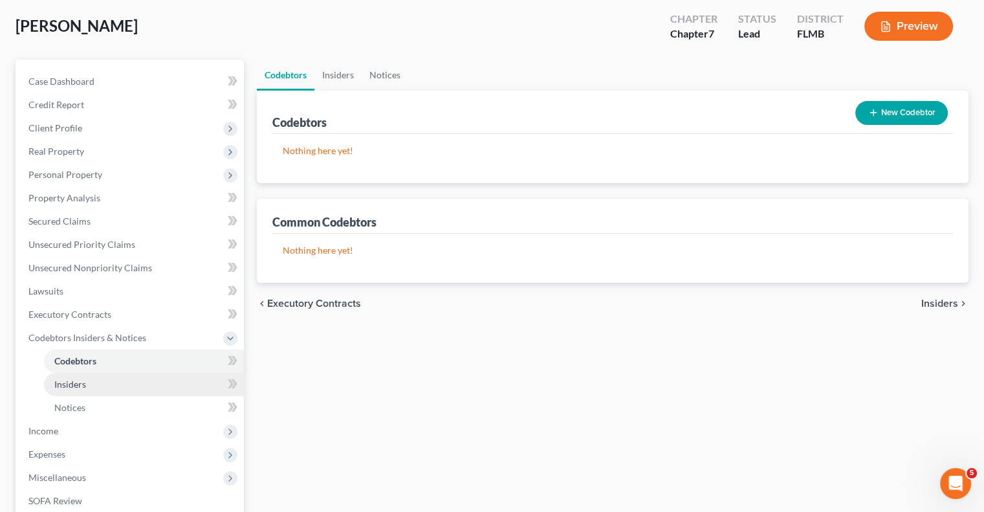
click at [62, 387] on span "Insiders" at bounding box center [70, 383] width 32 height 11
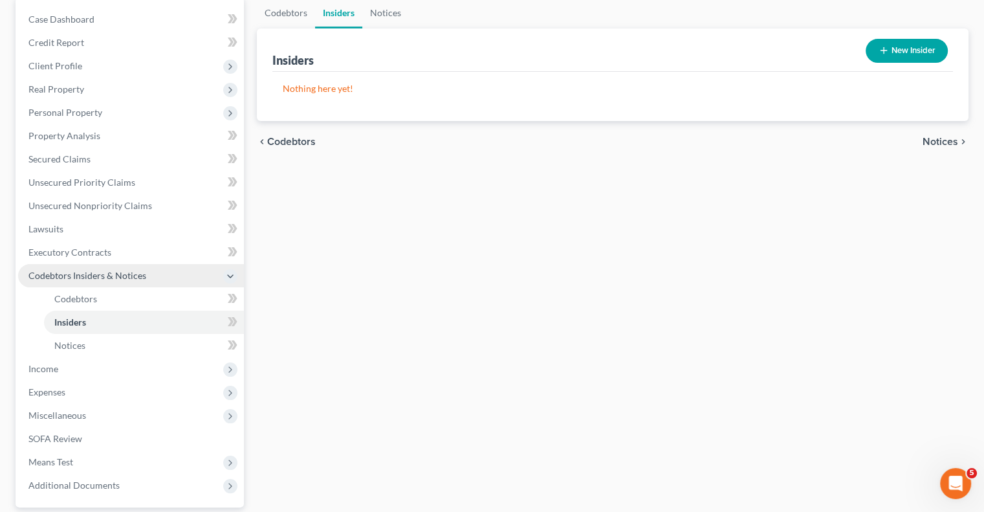
scroll to position [129, 0]
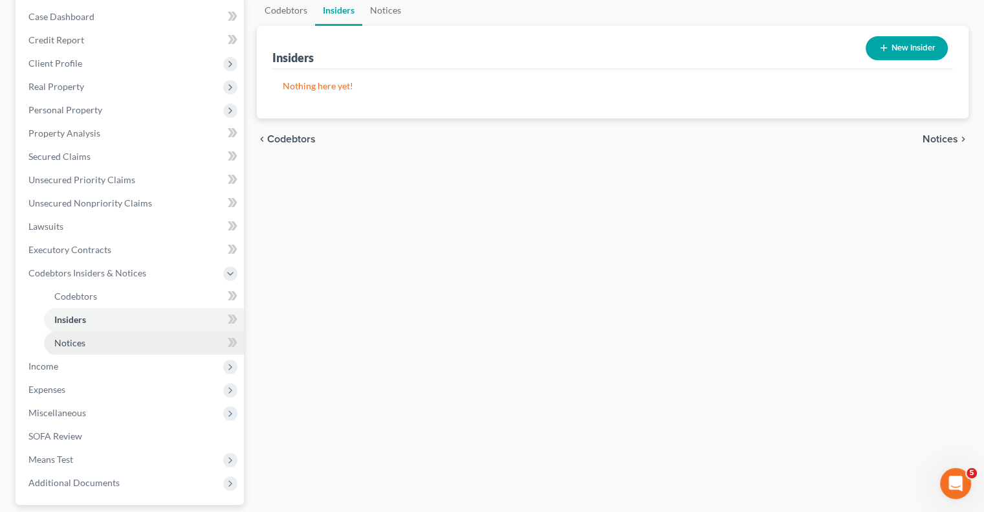
click at [70, 342] on span "Notices" at bounding box center [69, 342] width 31 height 11
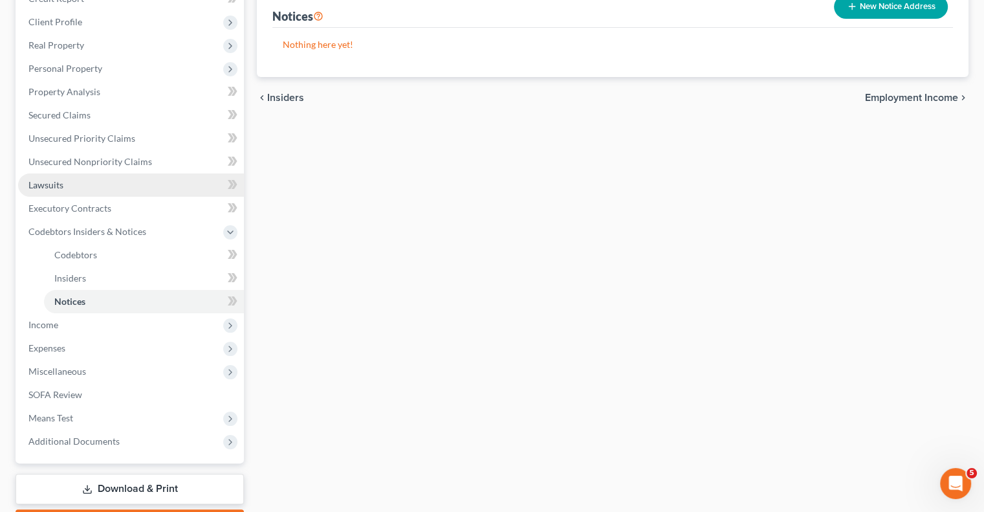
scroll to position [194, 0]
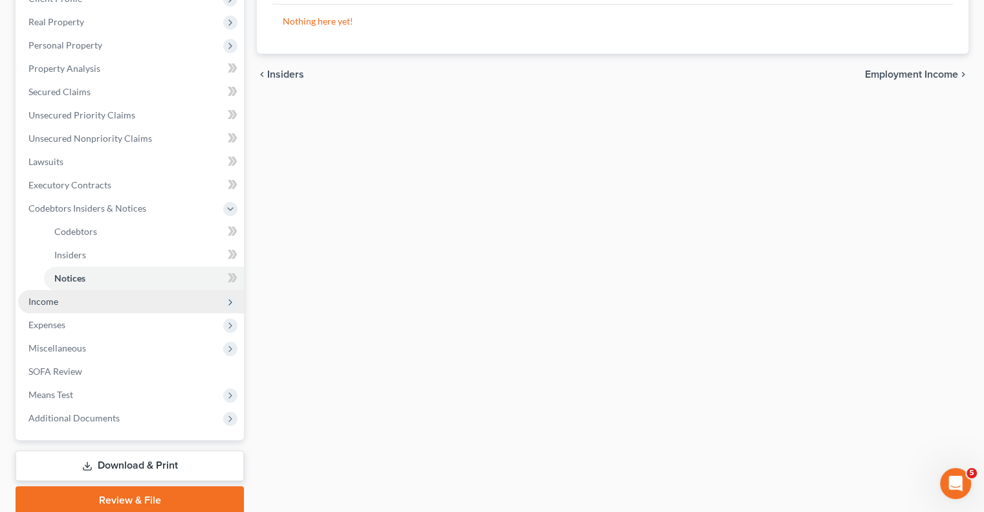
click at [53, 301] on span "Income" at bounding box center [43, 301] width 30 height 11
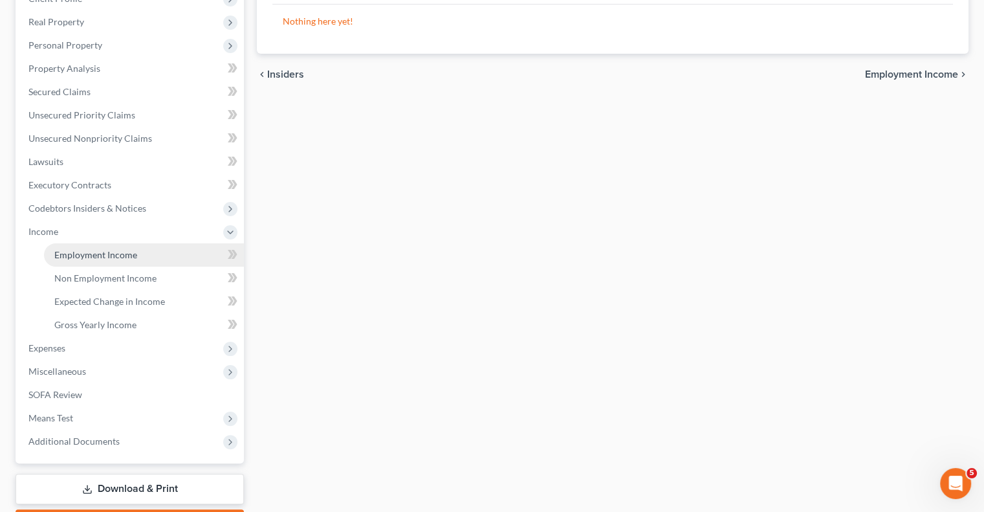
click at [89, 253] on span "Employment Income" at bounding box center [95, 254] width 83 height 11
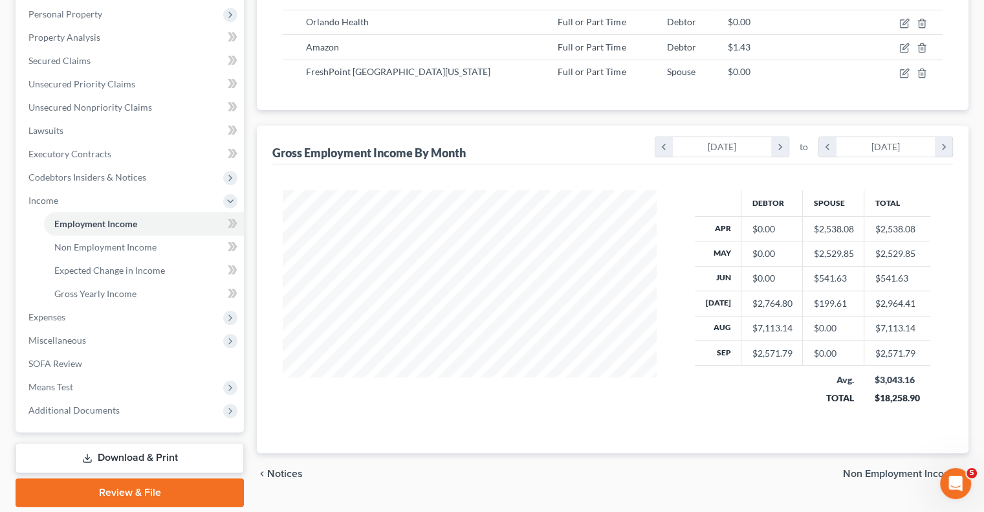
scroll to position [203, 0]
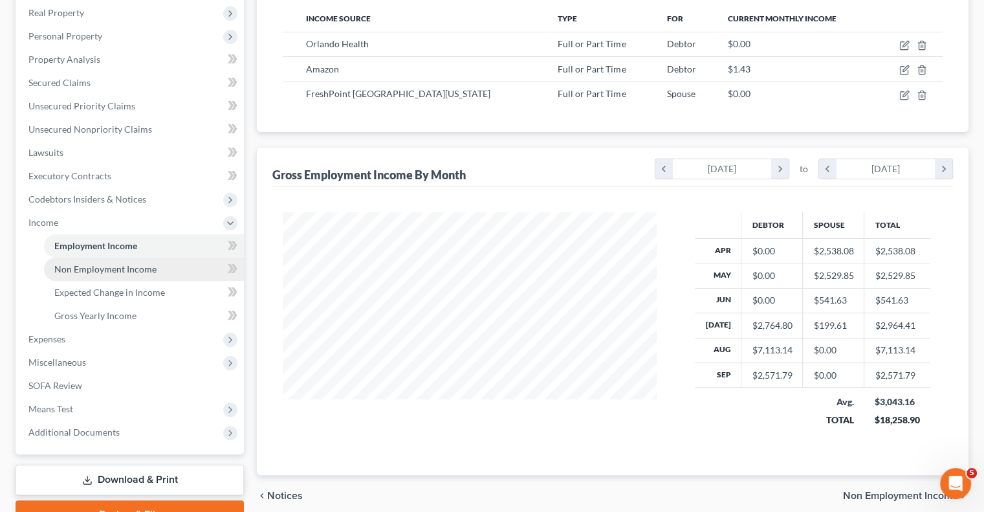
click at [118, 263] on span "Non Employment Income" at bounding box center [105, 268] width 102 height 11
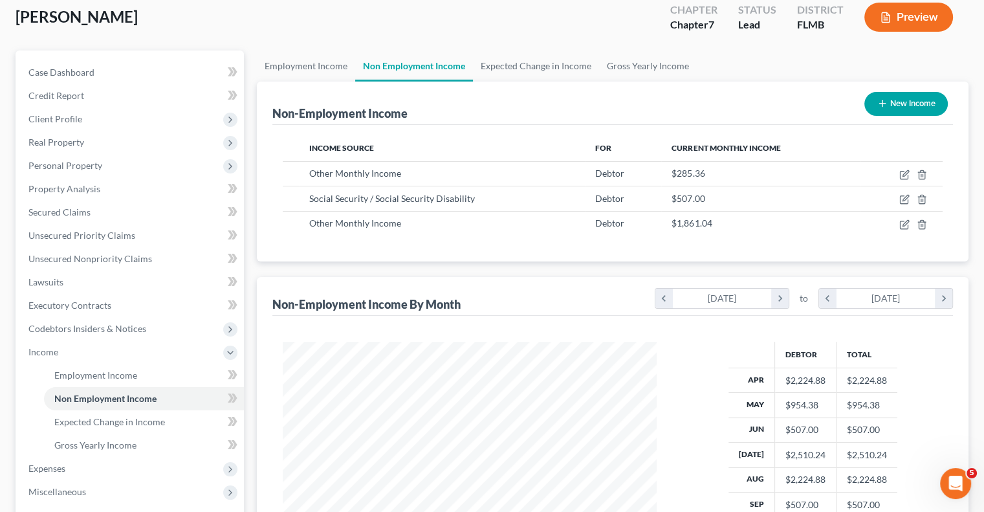
scroll to position [138, 0]
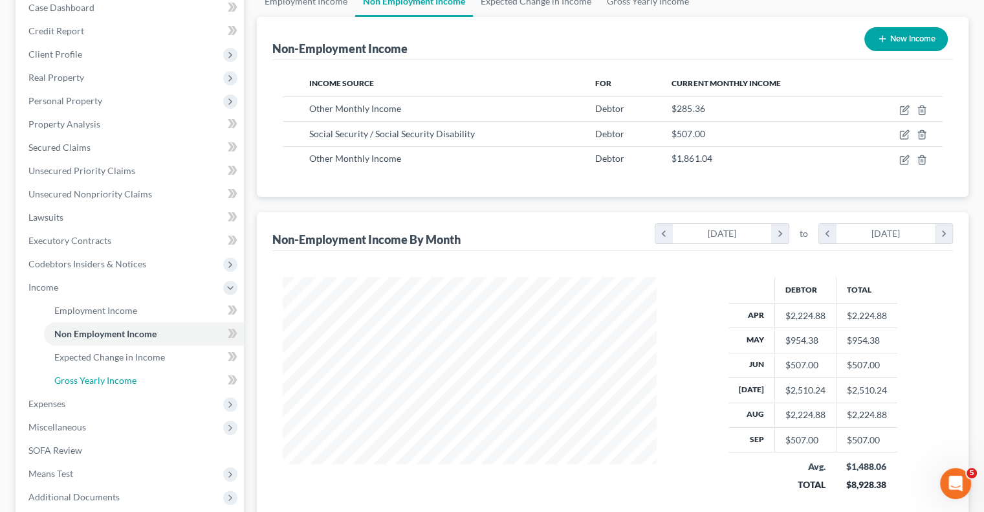
drag, startPoint x: 78, startPoint y: 380, endPoint x: 464, endPoint y: 313, distance: 392.0
click at [78, 380] on span "Gross Yearly Income" at bounding box center [95, 380] width 82 height 11
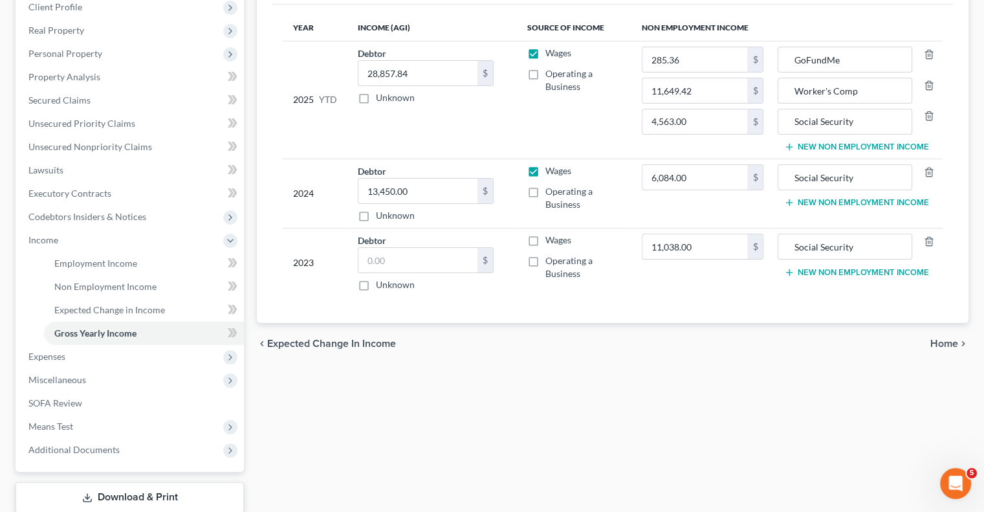
scroll to position [259, 0]
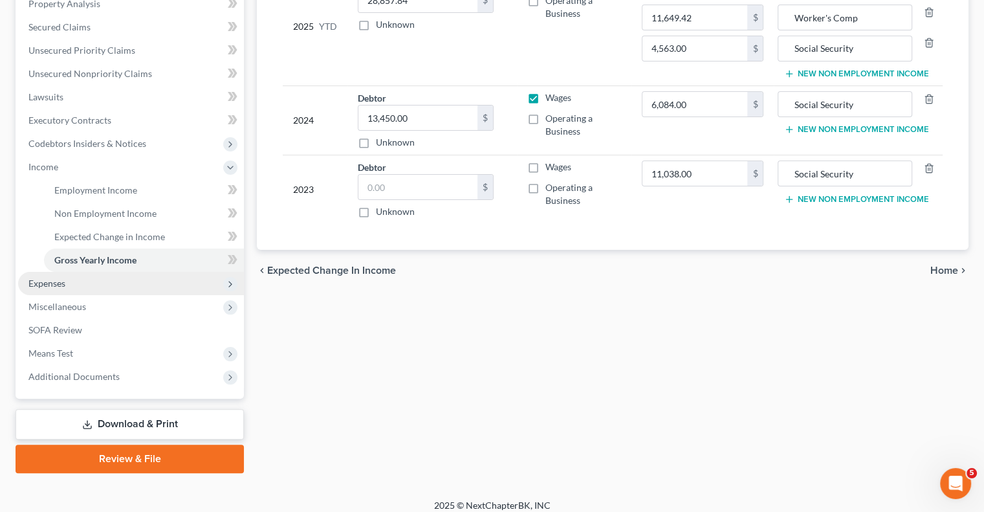
click at [36, 284] on span "Expenses" at bounding box center [46, 283] width 37 height 11
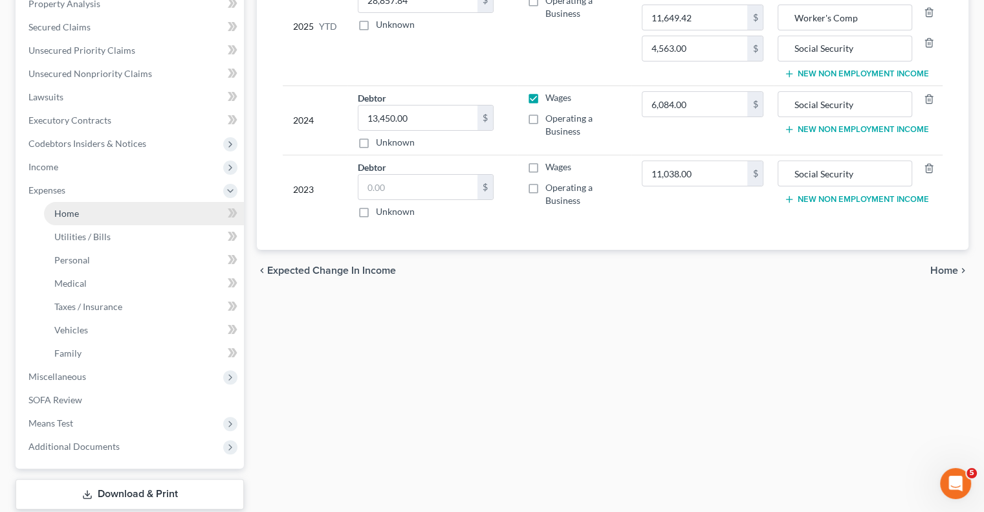
click at [66, 214] on span "Home" at bounding box center [66, 213] width 25 height 11
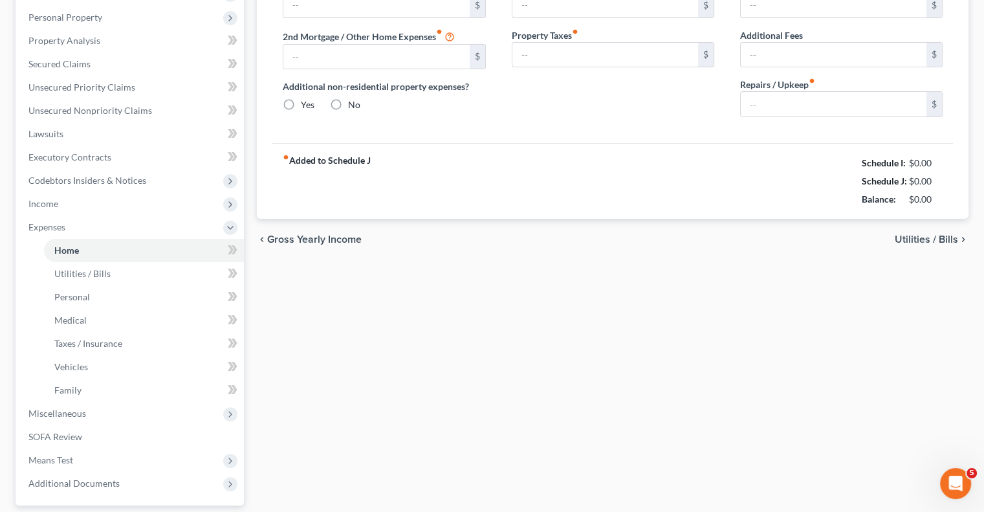
scroll to position [28, 0]
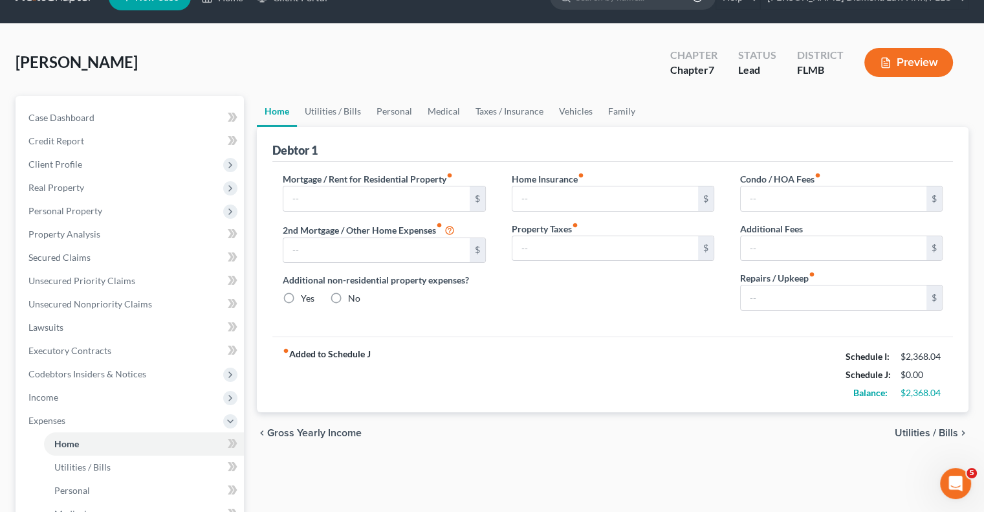
type input "1,711.00"
type input "0.00"
radio input "true"
type input "0.00"
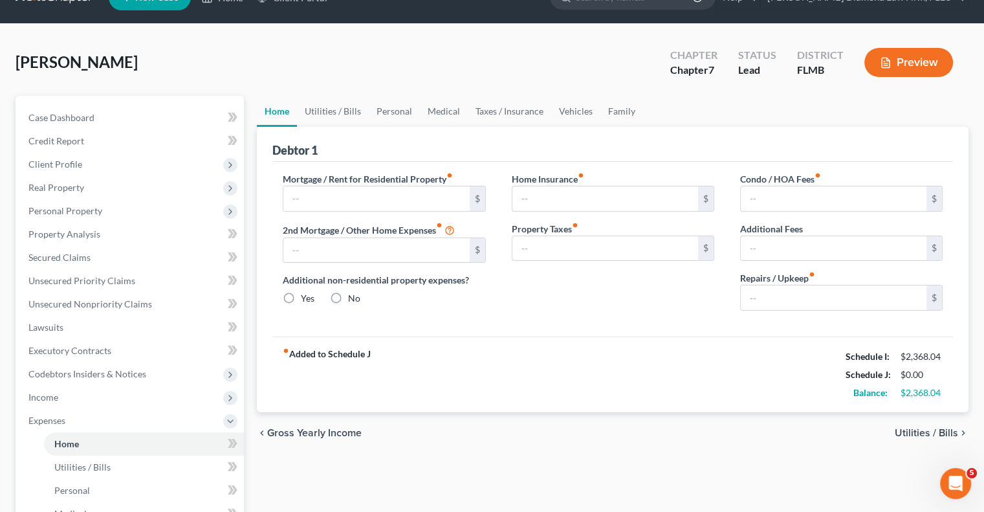
type input "670.00"
type input "0.00"
type input "1,000.00"
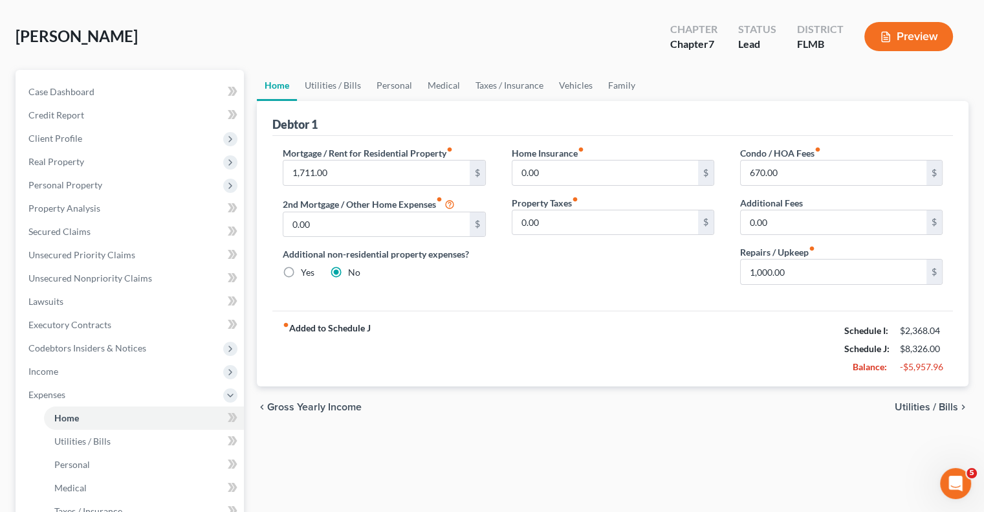
scroll to position [129, 0]
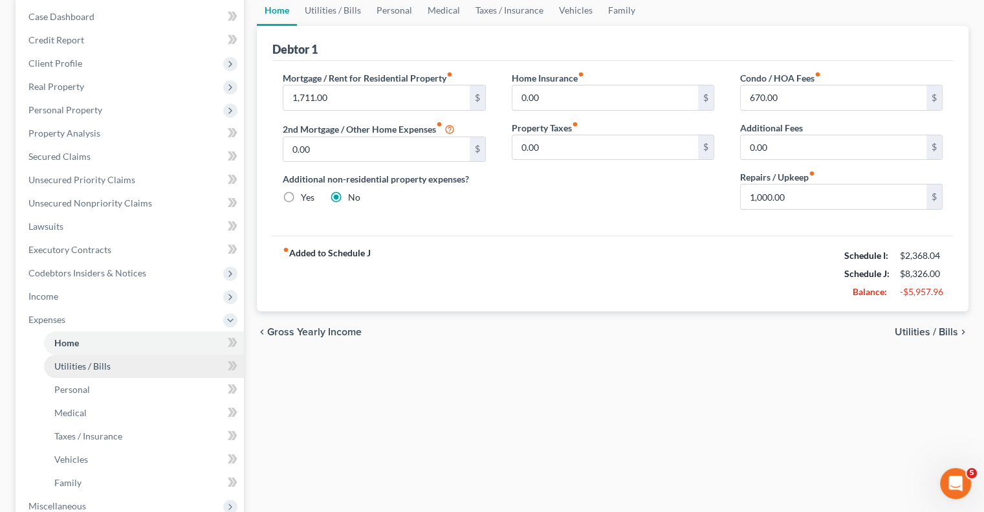
click at [77, 356] on link "Utilities / Bills" at bounding box center [144, 365] width 200 height 23
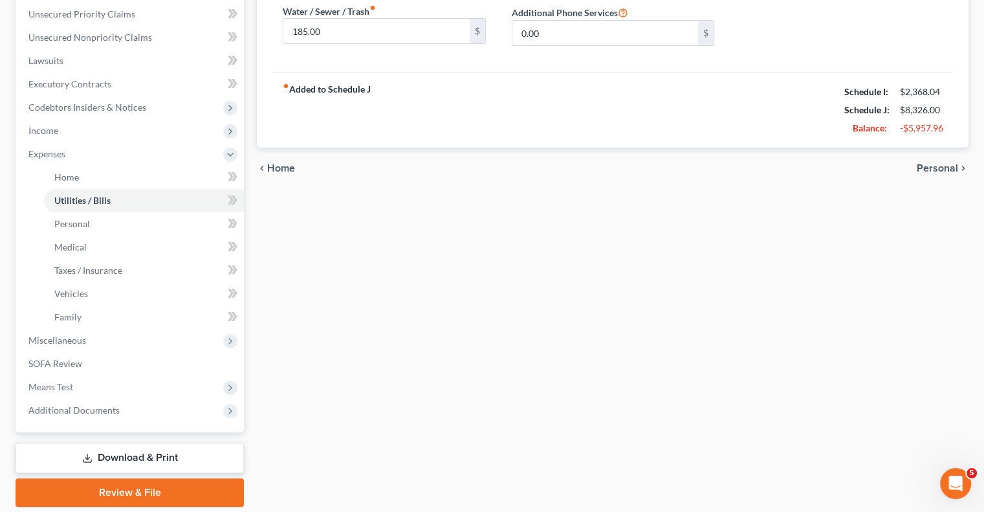
scroll to position [323, 0]
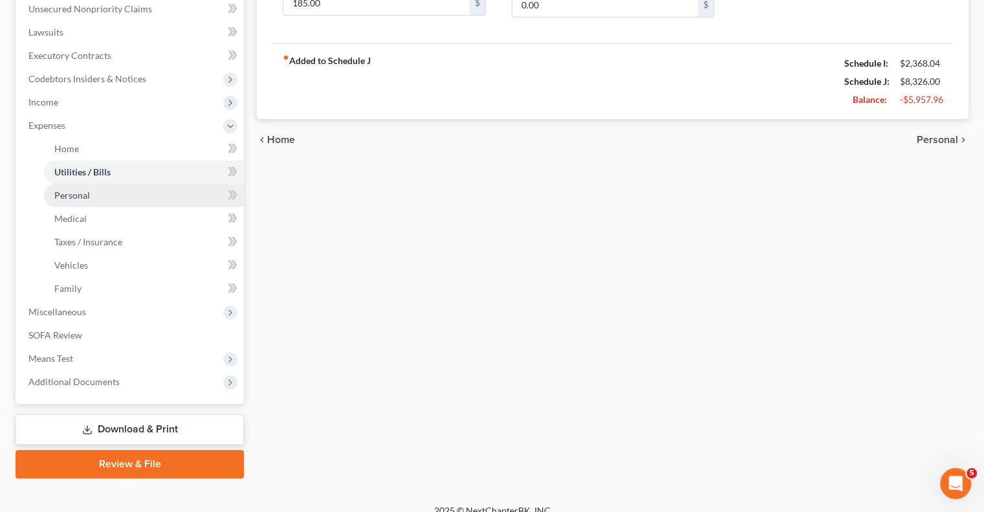
click at [72, 199] on span "Personal" at bounding box center [72, 195] width 36 height 11
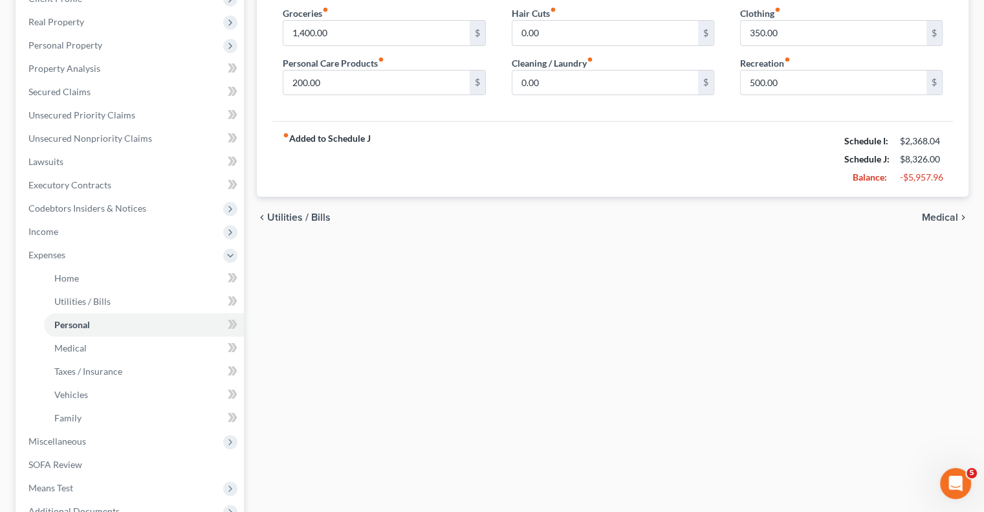
scroll to position [259, 0]
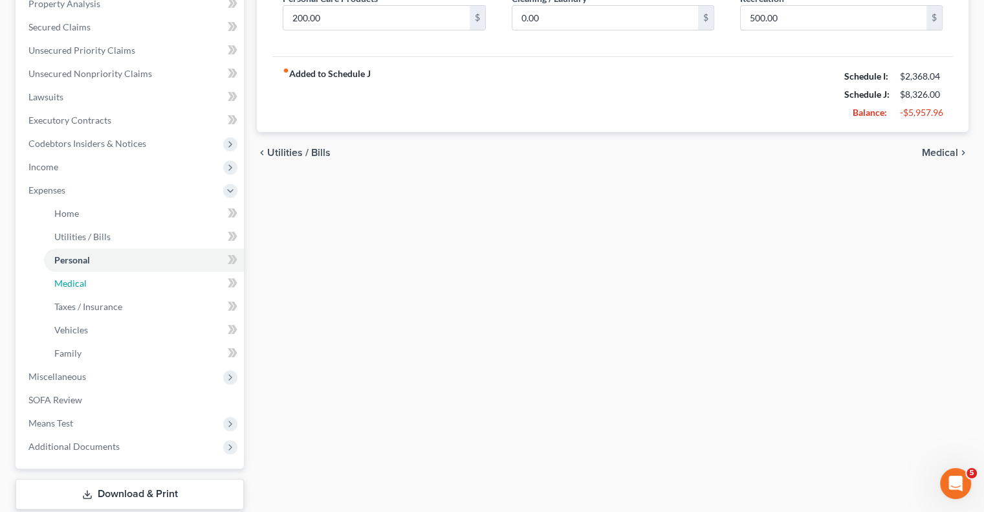
drag, startPoint x: 62, startPoint y: 285, endPoint x: 360, endPoint y: 371, distance: 309.9
click at [62, 284] on span "Medical" at bounding box center [70, 283] width 32 height 11
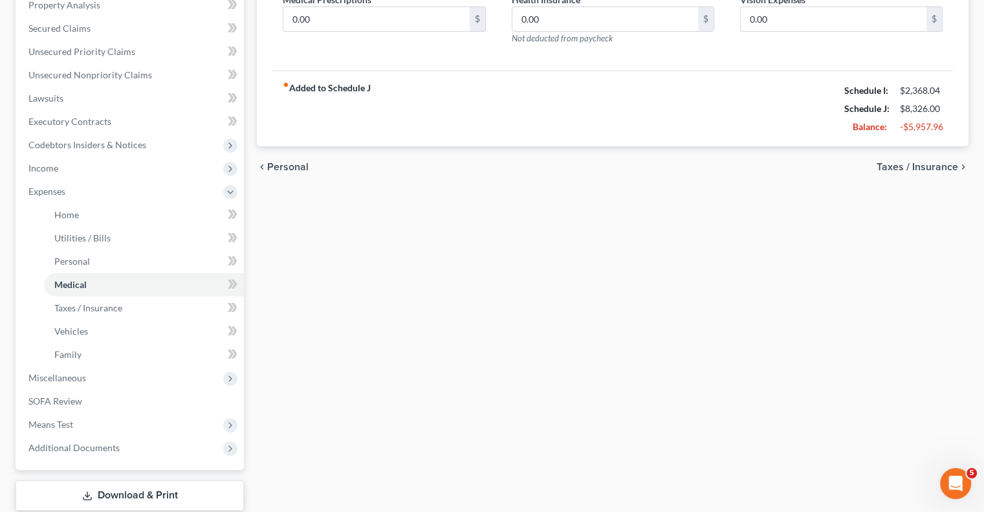
scroll to position [259, 0]
click at [72, 309] on span "Taxes / Insurance" at bounding box center [88, 306] width 68 height 11
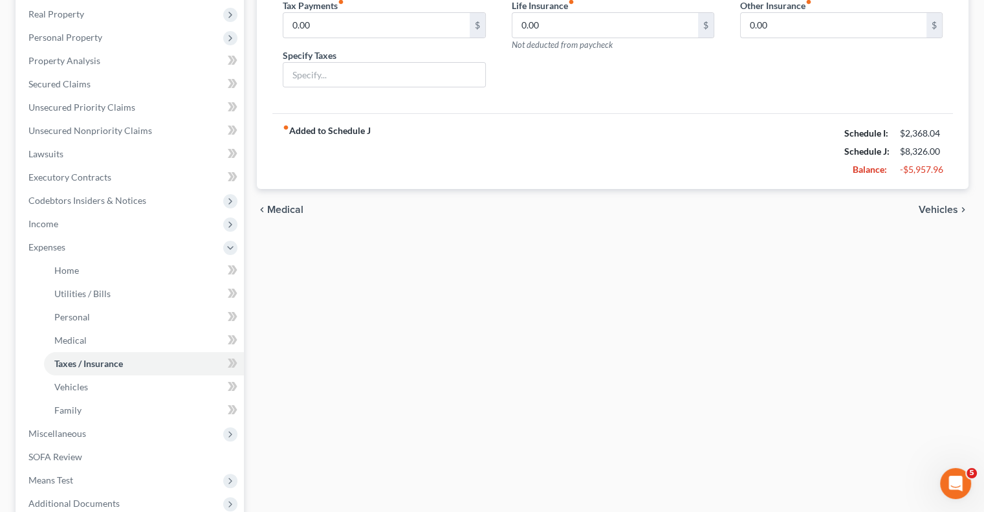
scroll to position [259, 0]
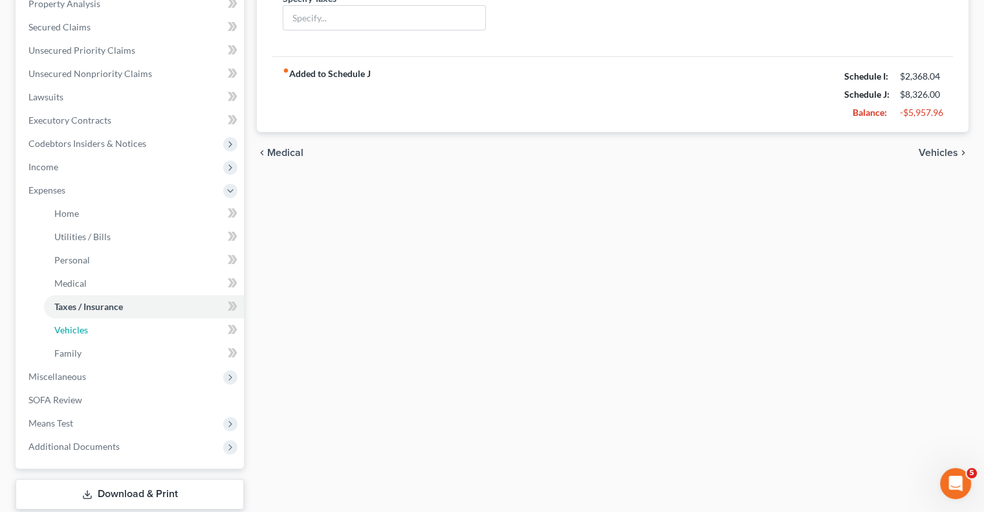
drag, startPoint x: 70, startPoint y: 329, endPoint x: 617, endPoint y: 360, distance: 548.1
click at [70, 329] on span "Vehicles" at bounding box center [71, 329] width 34 height 11
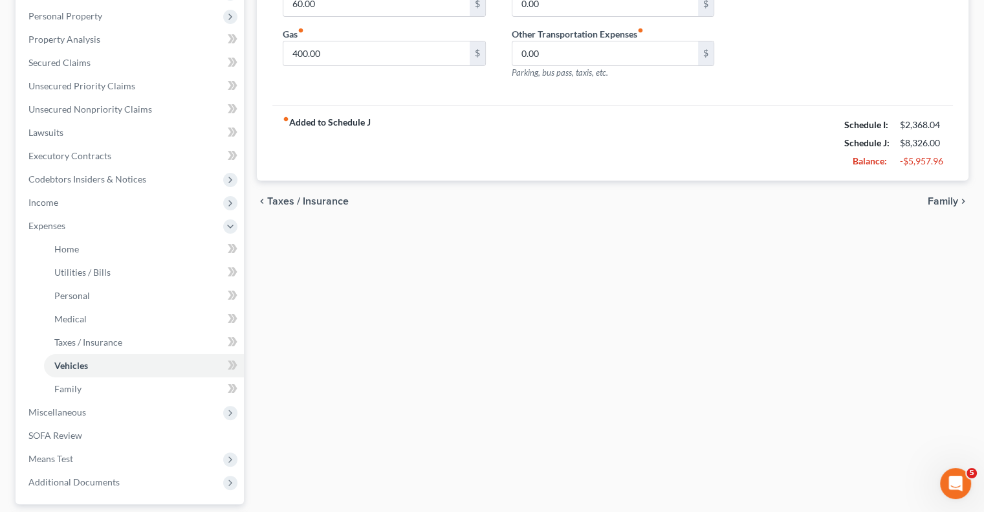
scroll to position [259, 0]
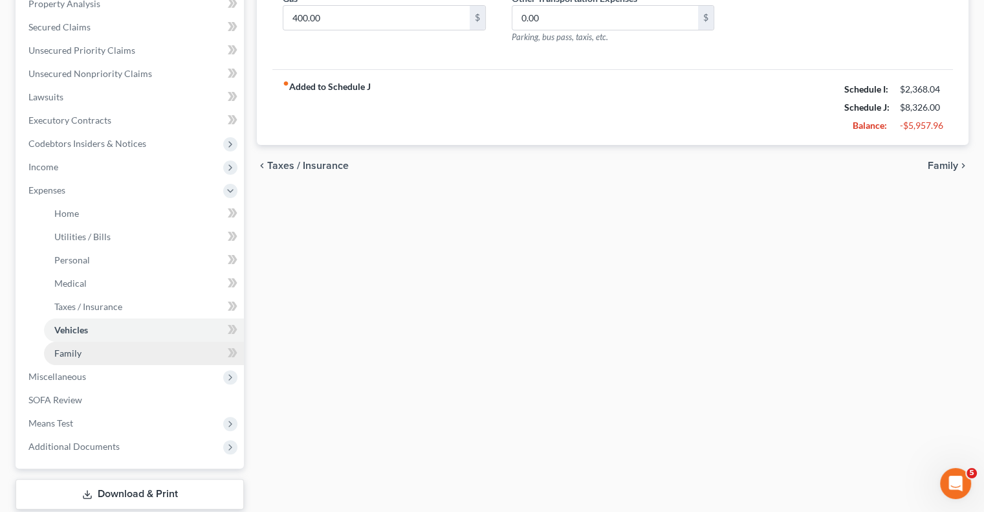
click at [58, 359] on link "Family" at bounding box center [144, 353] width 200 height 23
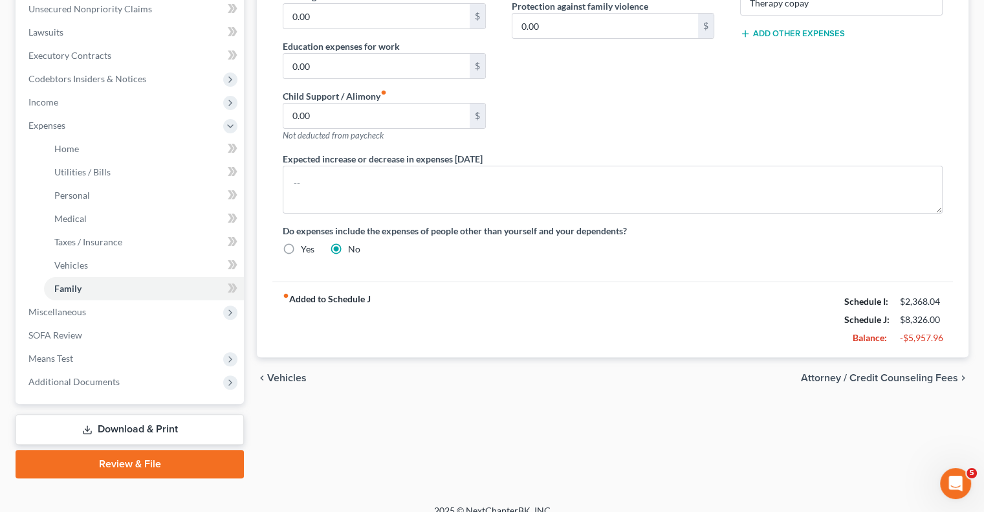
scroll to position [338, 0]
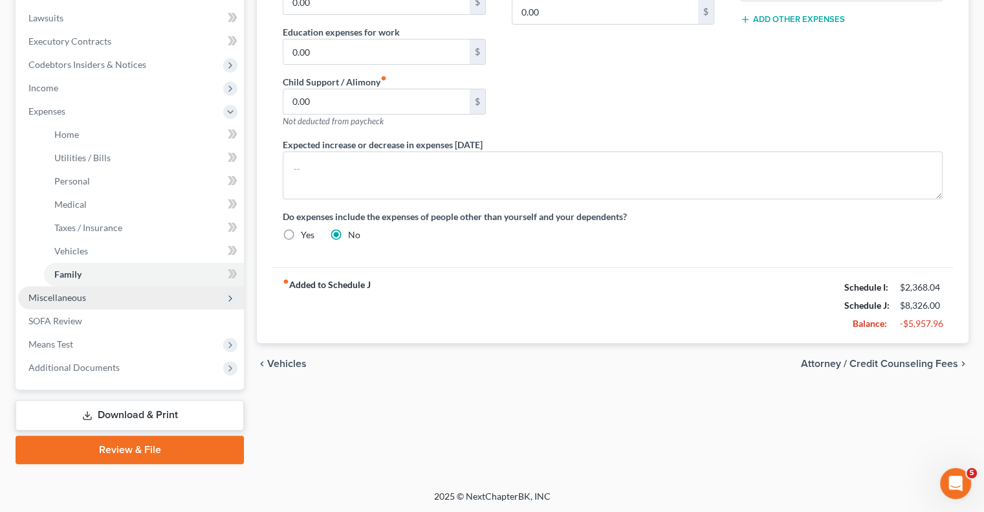
drag, startPoint x: 41, startPoint y: 297, endPoint x: 71, endPoint y: 307, distance: 31.3
click at [41, 296] on span "Miscellaneous" at bounding box center [57, 297] width 58 height 11
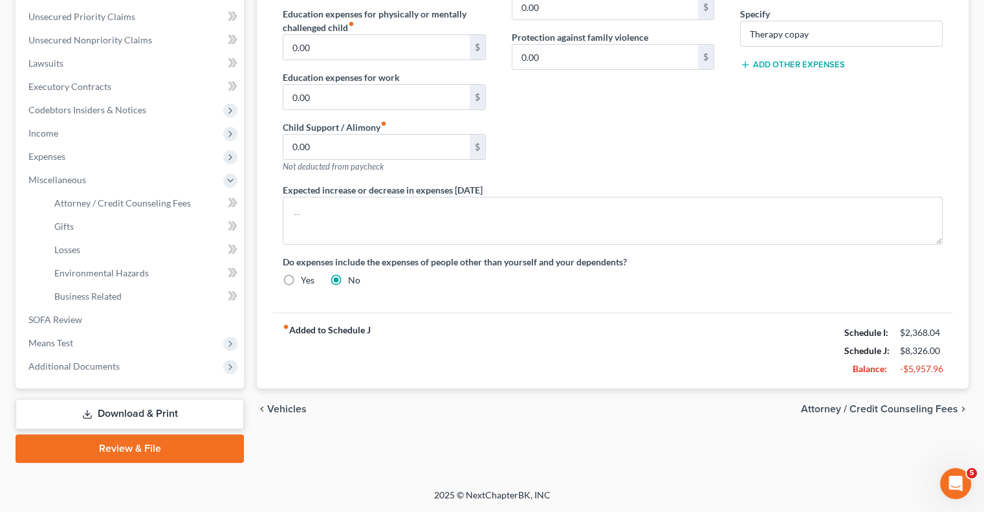
scroll to position [291, 0]
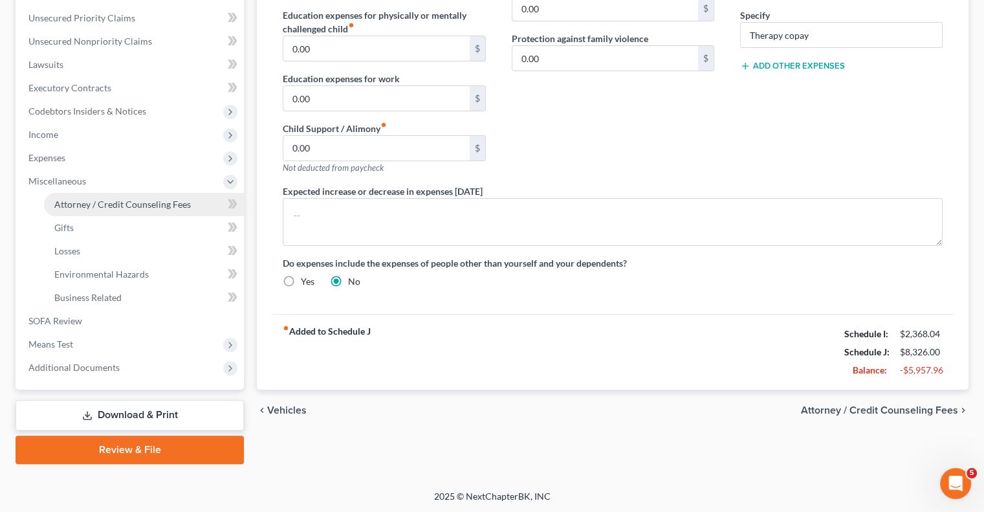
click at [155, 203] on span "Attorney / Credit Counseling Fees" at bounding box center [122, 204] width 136 height 11
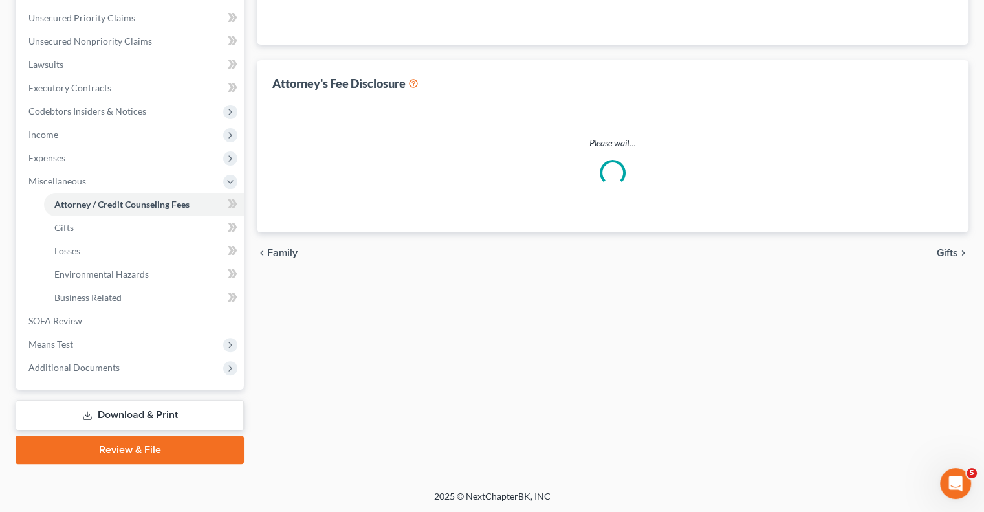
scroll to position [127, 0]
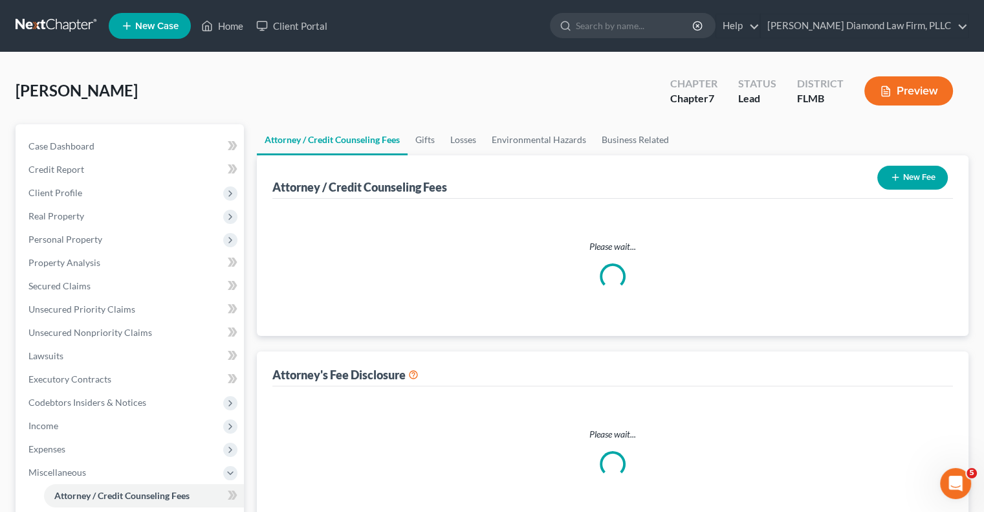
select select "2"
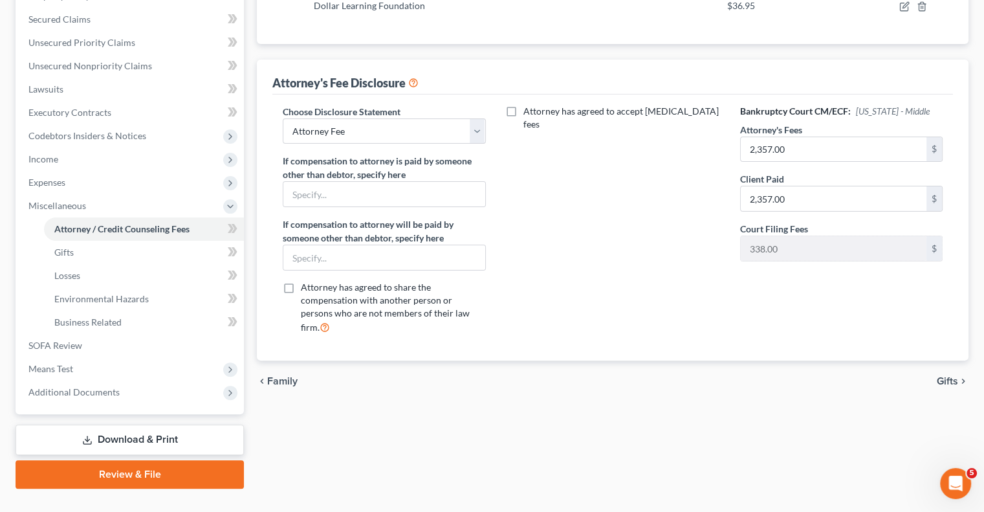
scroll to position [291, 0]
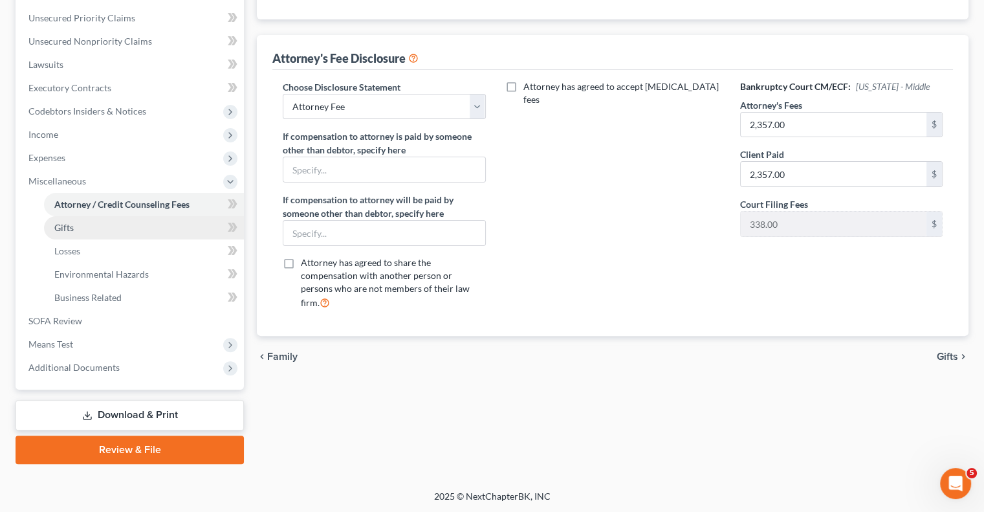
click at [72, 231] on span "Gifts" at bounding box center [63, 227] width 19 height 11
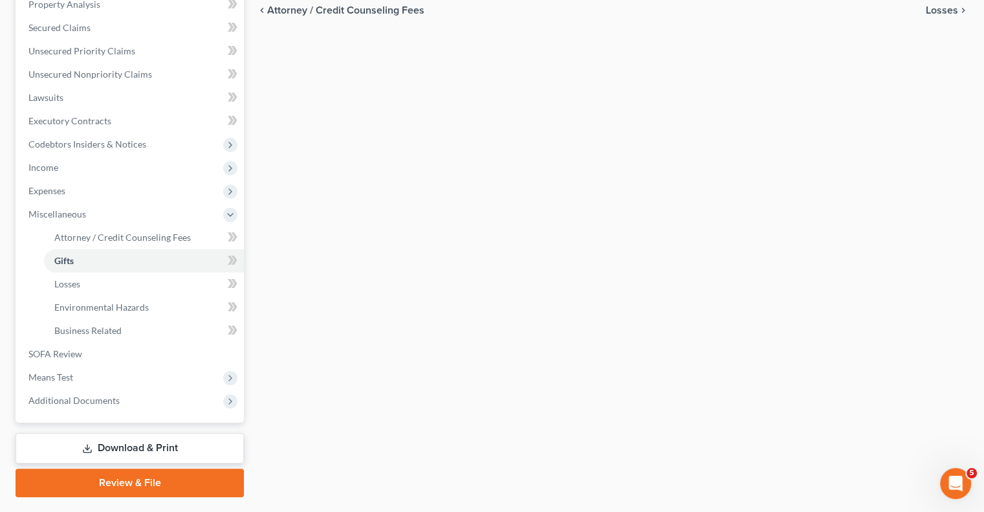
scroll to position [259, 0]
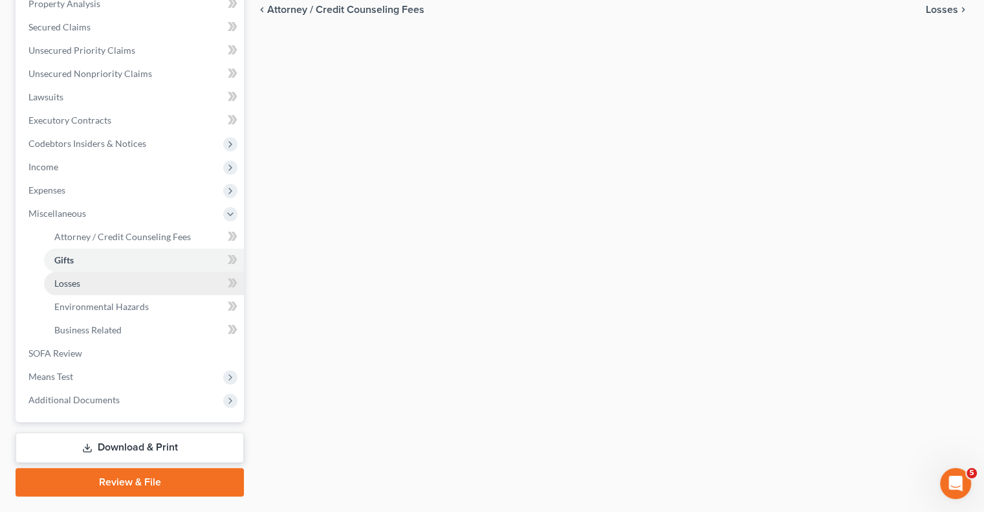
click at [63, 281] on span "Losses" at bounding box center [67, 283] width 26 height 11
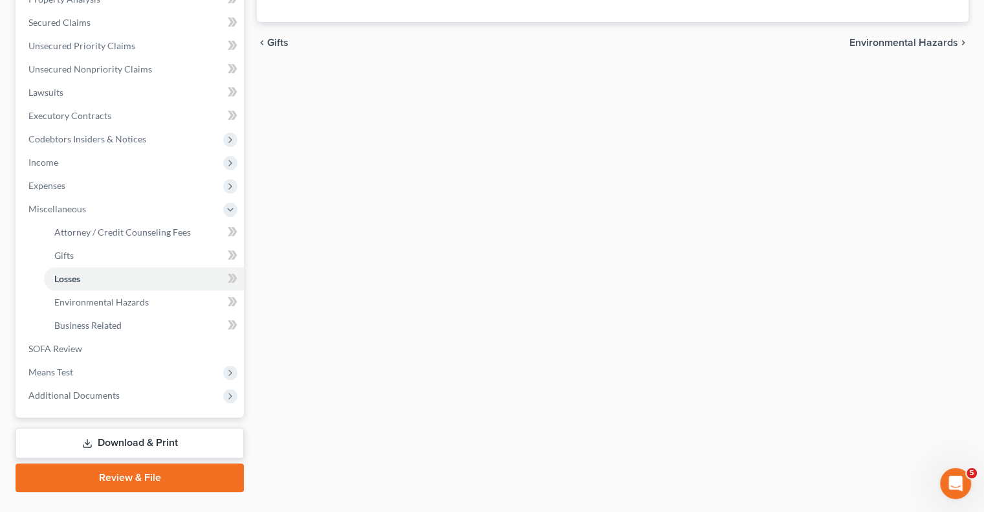
scroll to position [291, 0]
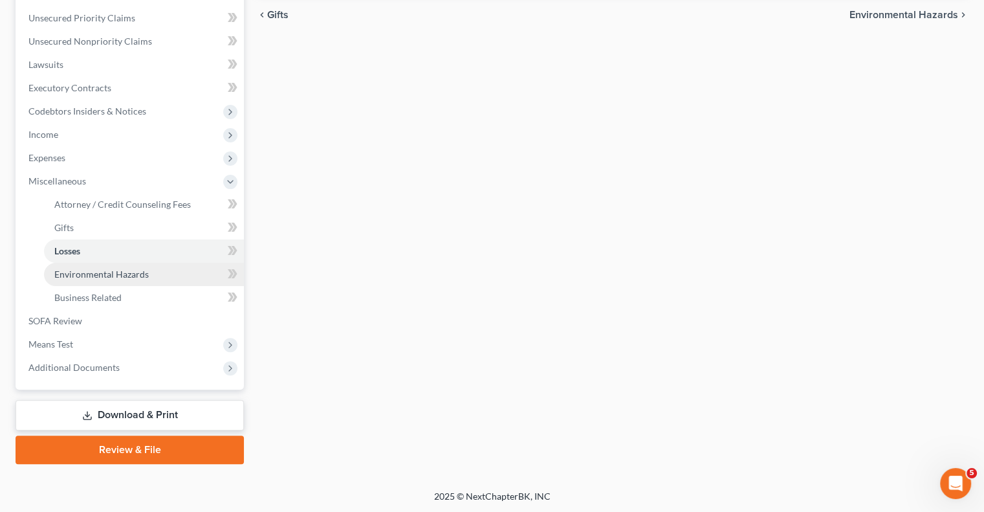
click at [105, 276] on span "Environmental Hazards" at bounding box center [101, 273] width 94 height 11
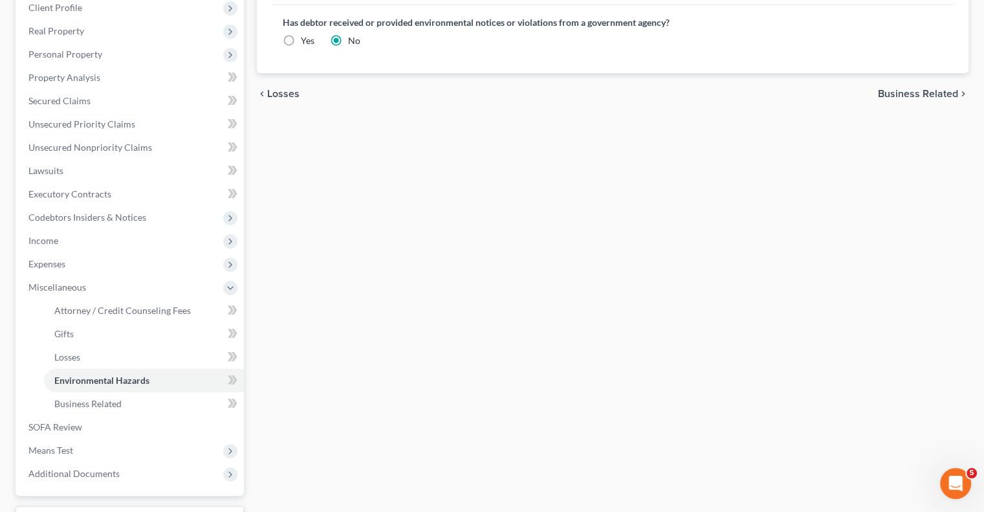
scroll to position [194, 0]
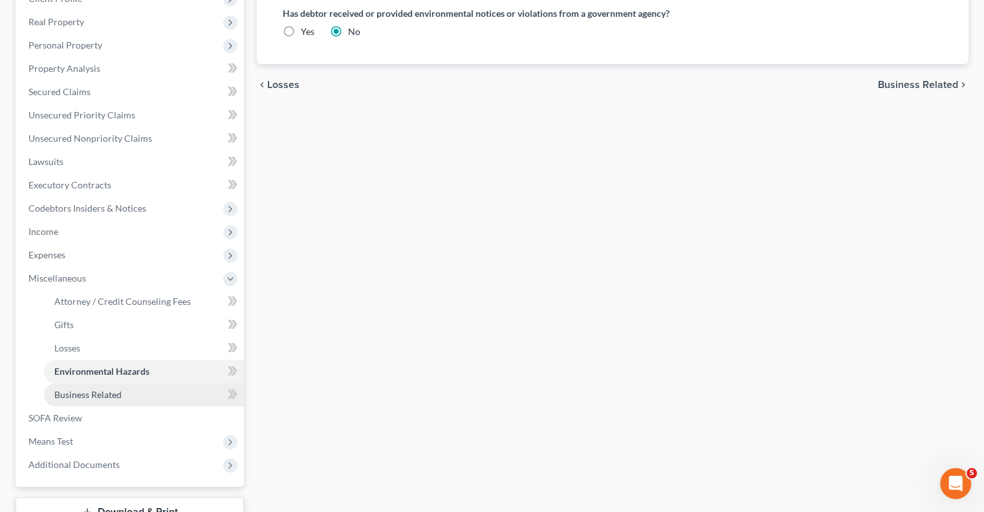
click at [81, 394] on span "Business Related" at bounding box center [87, 394] width 67 height 11
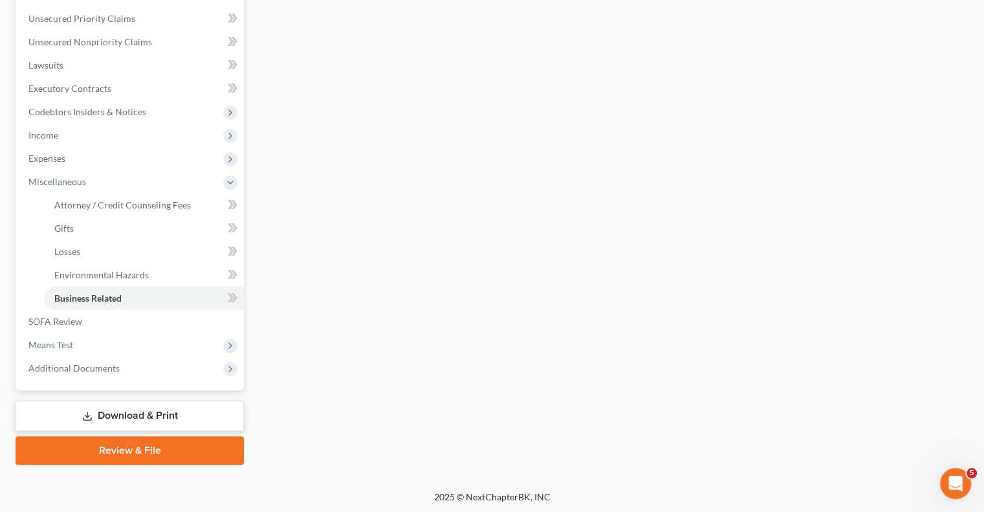
scroll to position [291, 0]
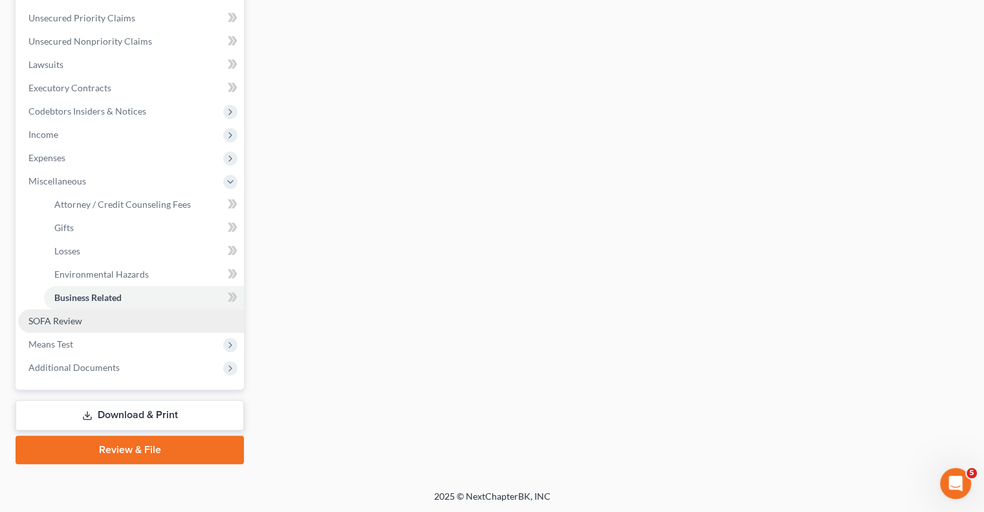
click at [79, 316] on span "SOFA Review" at bounding box center [55, 320] width 54 height 11
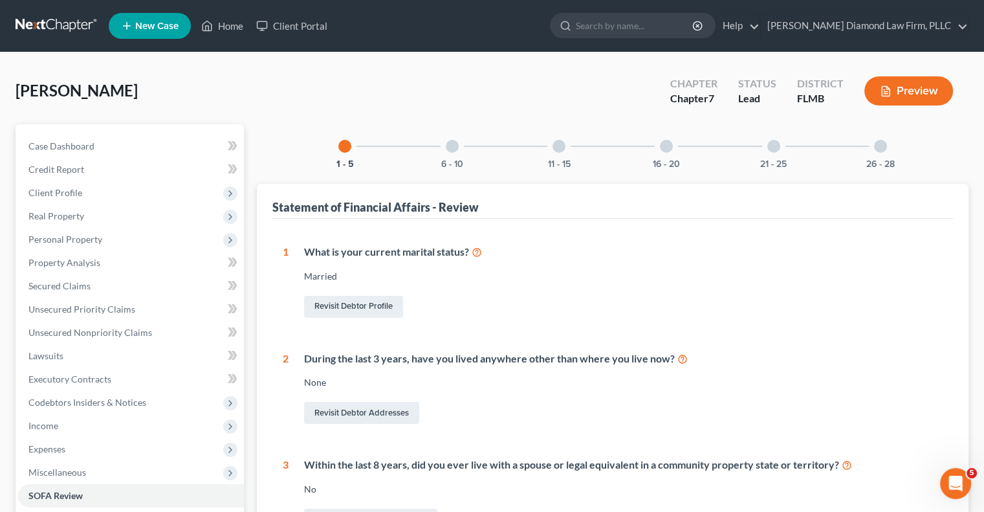
click at [453, 149] on div at bounding box center [452, 146] width 13 height 13
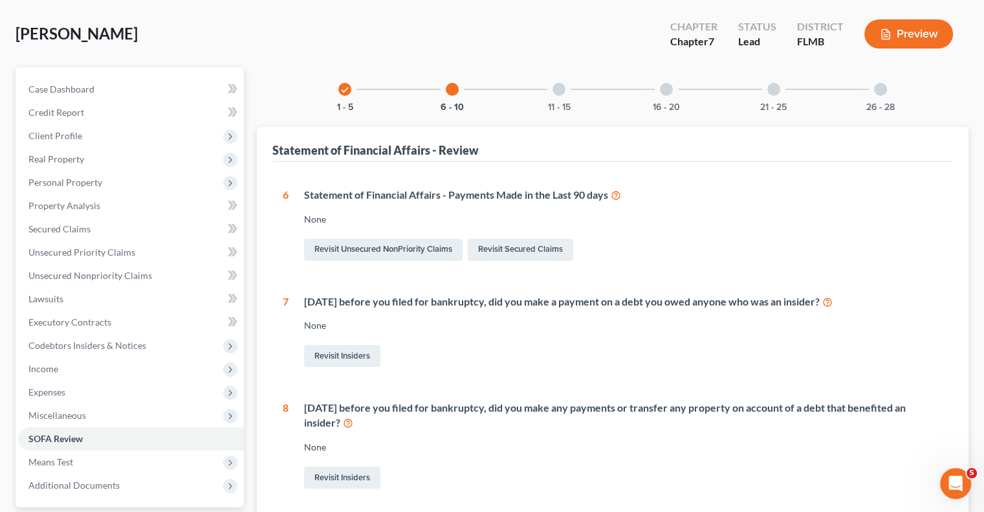
scroll to position [37, 0]
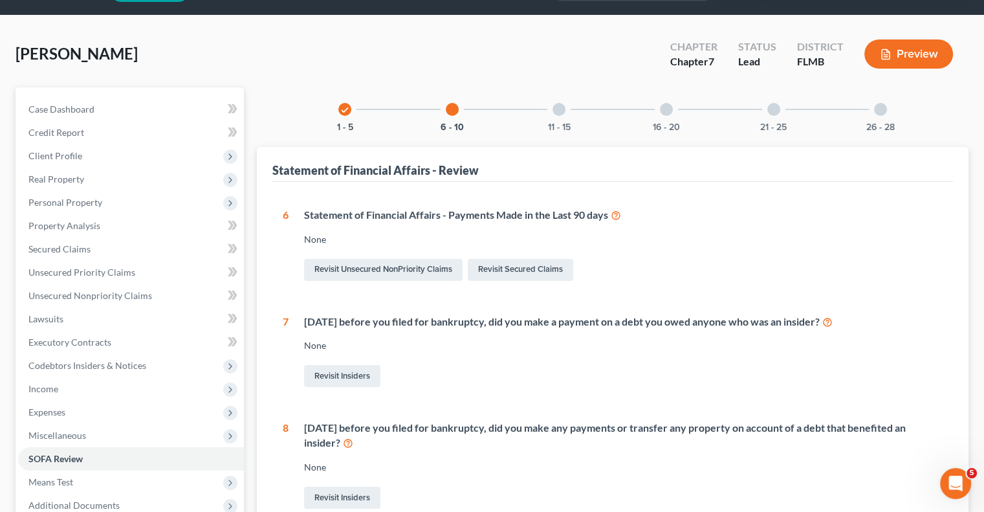
click at [560, 105] on div at bounding box center [558, 109] width 13 height 13
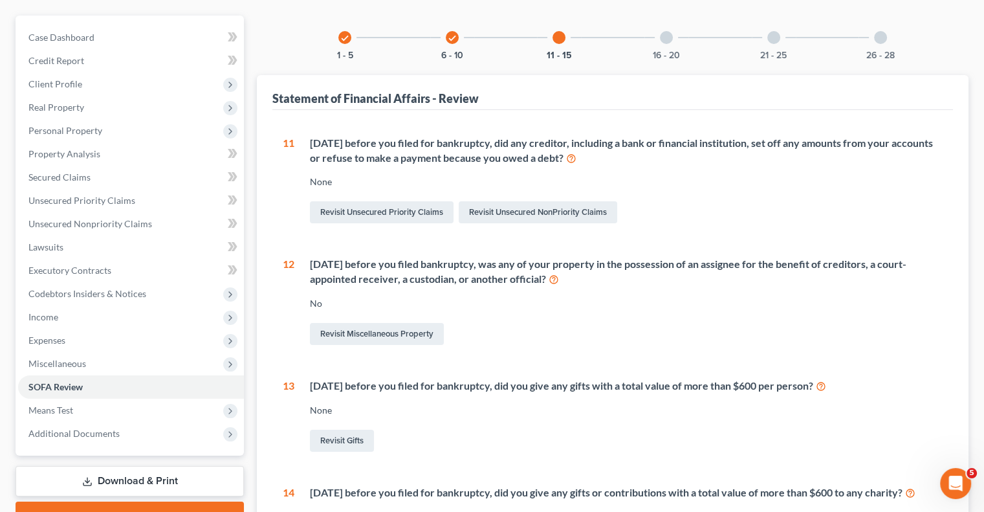
scroll to position [0, 0]
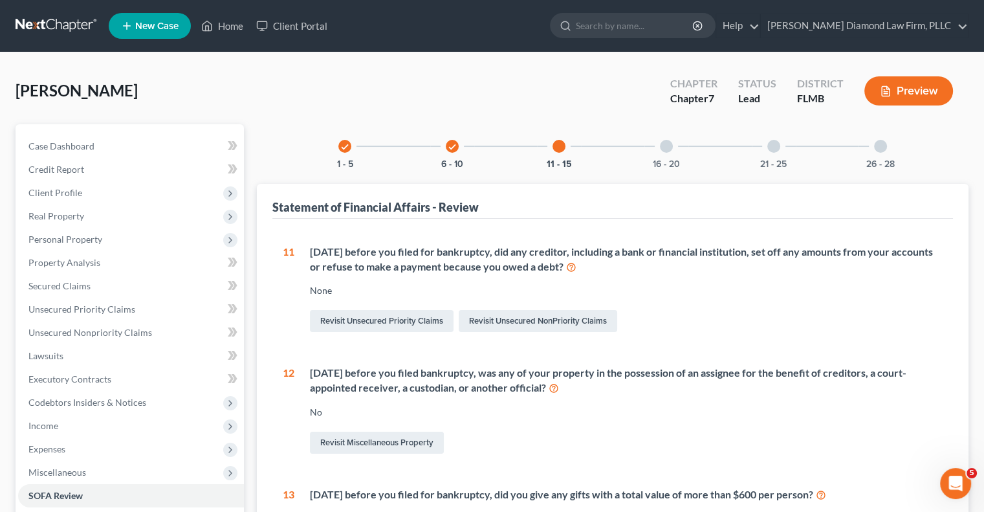
click at [668, 144] on div at bounding box center [666, 146] width 13 height 13
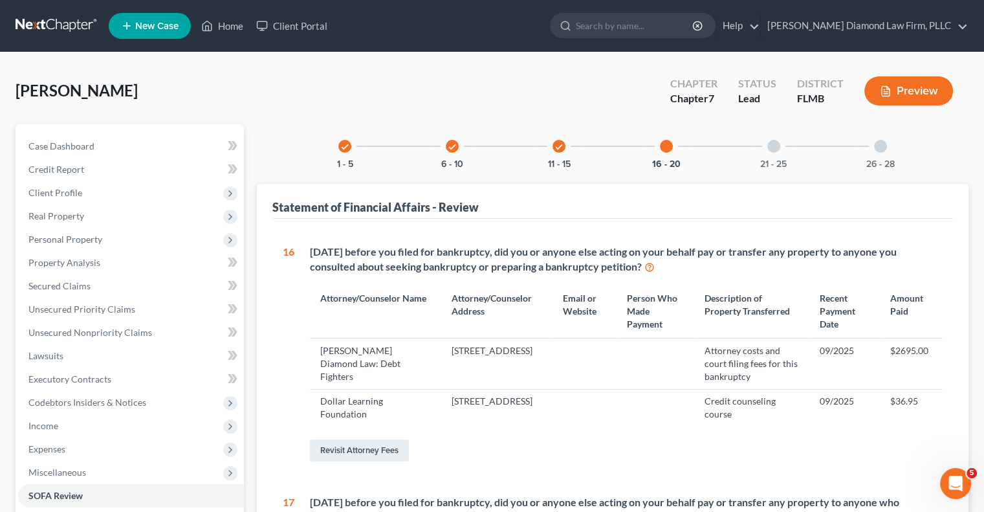
click at [773, 147] on div at bounding box center [773, 146] width 13 height 13
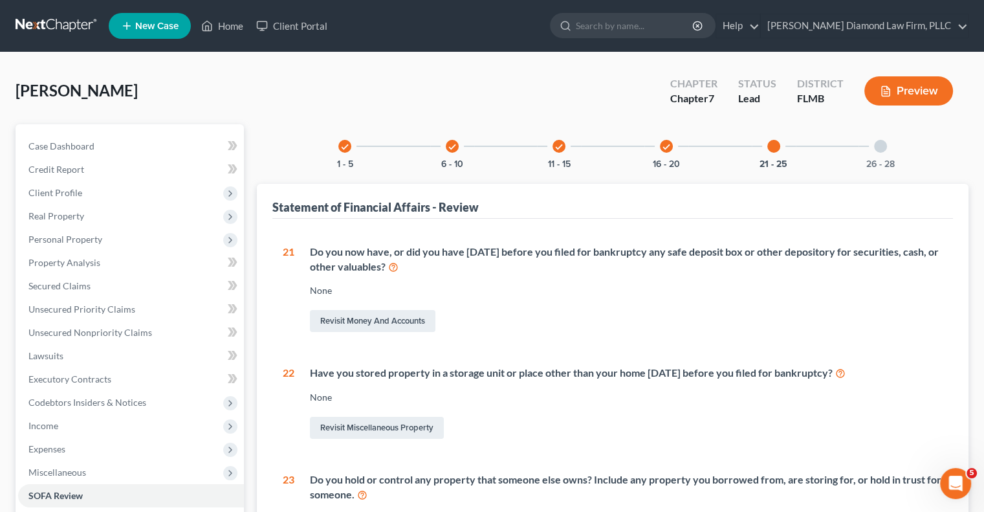
click at [884, 145] on div at bounding box center [880, 146] width 13 height 13
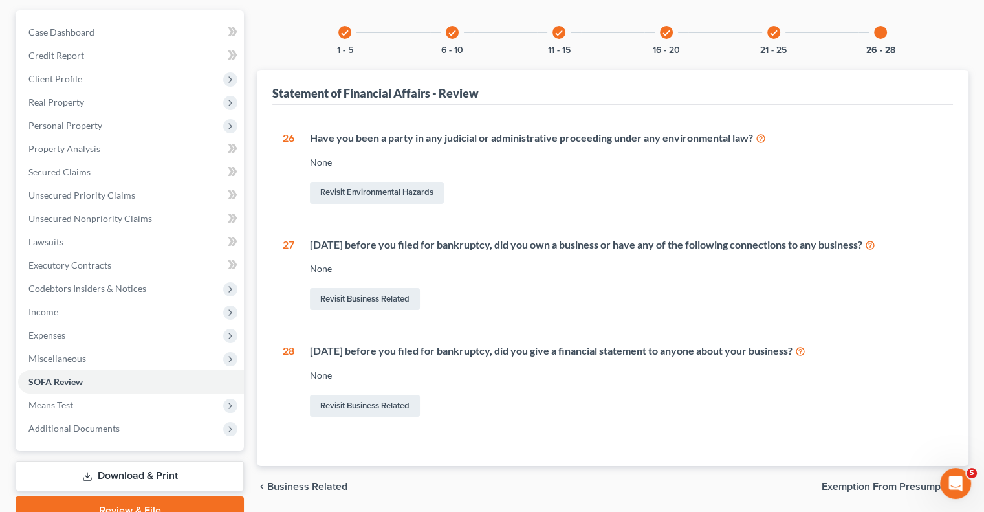
scroll to position [45, 0]
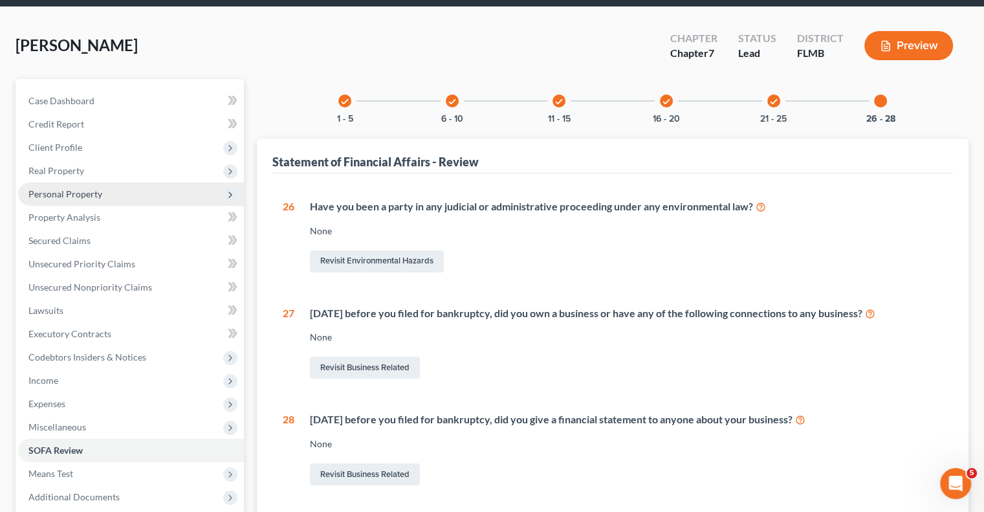
click at [51, 192] on span "Personal Property" at bounding box center [65, 193] width 74 height 11
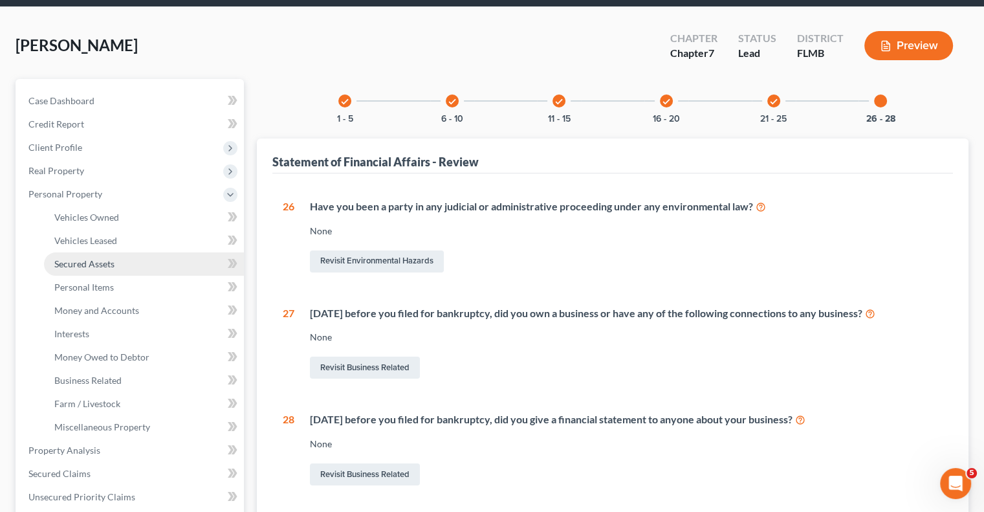
click at [80, 263] on span "Secured Assets" at bounding box center [84, 263] width 60 height 11
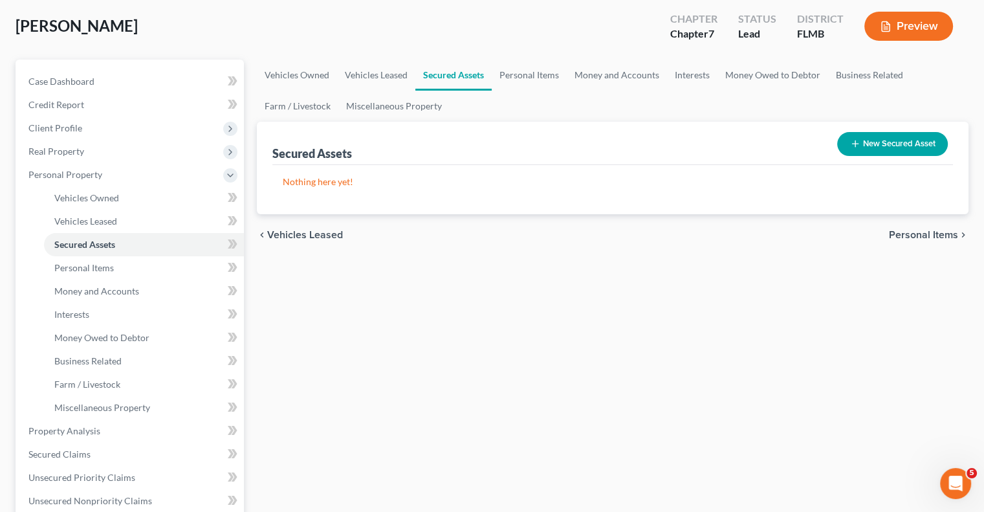
scroll to position [129, 0]
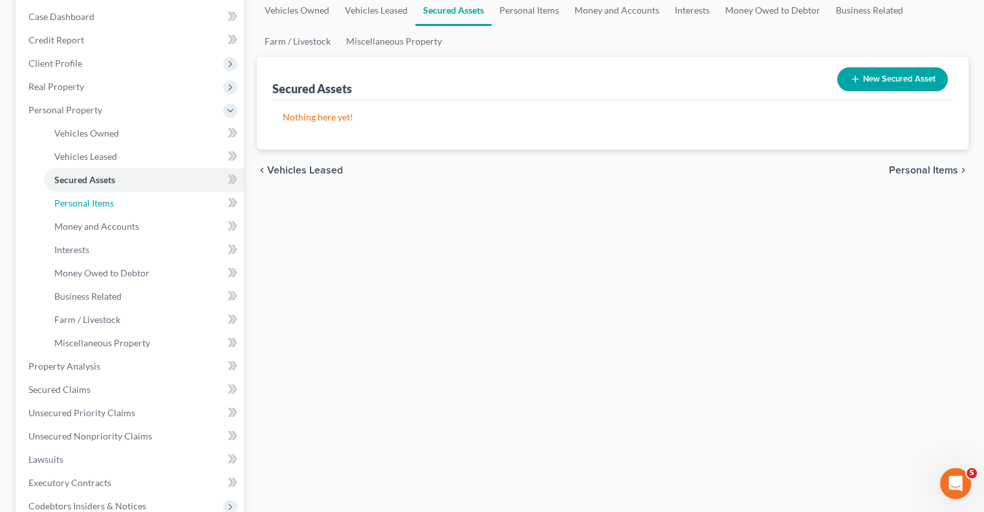
click at [80, 204] on span "Personal Items" at bounding box center [84, 202] width 60 height 11
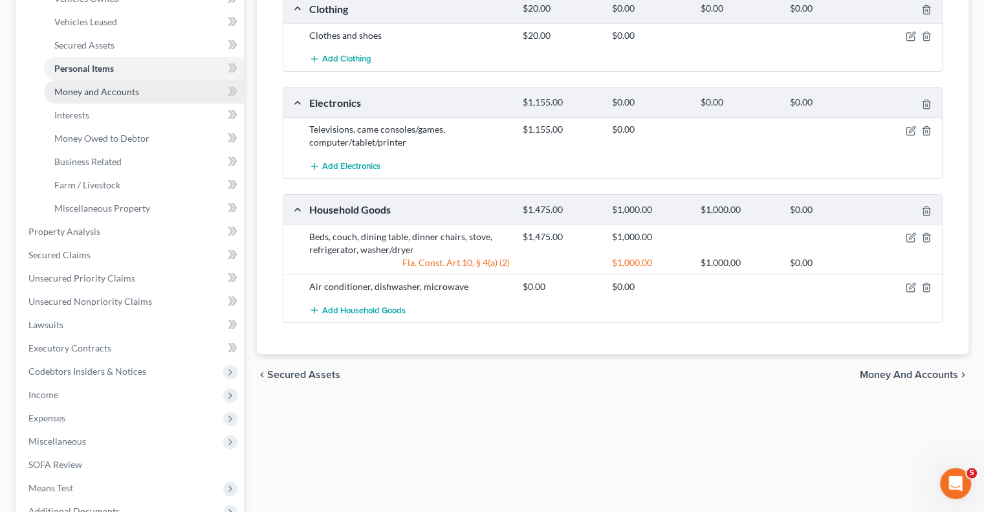
scroll to position [194, 0]
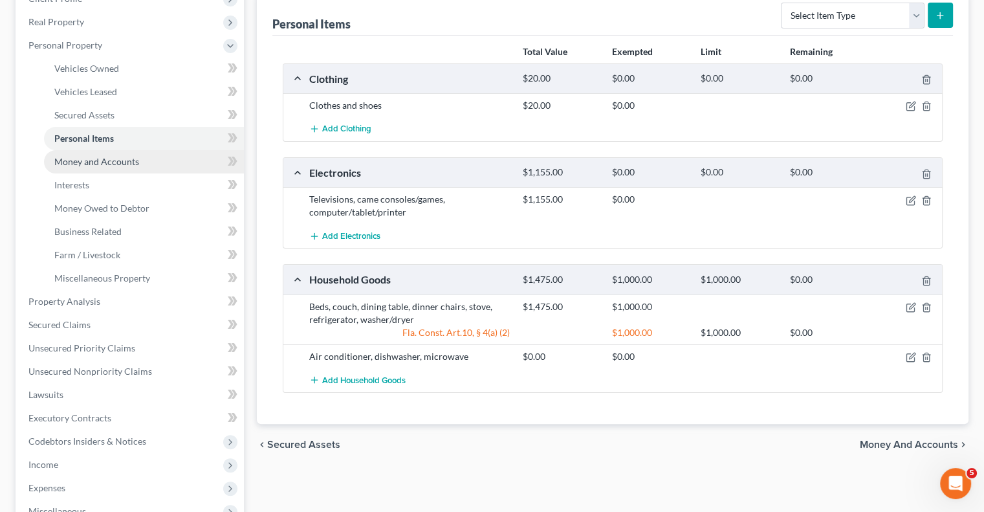
click at [88, 164] on span "Money and Accounts" at bounding box center [96, 161] width 85 height 11
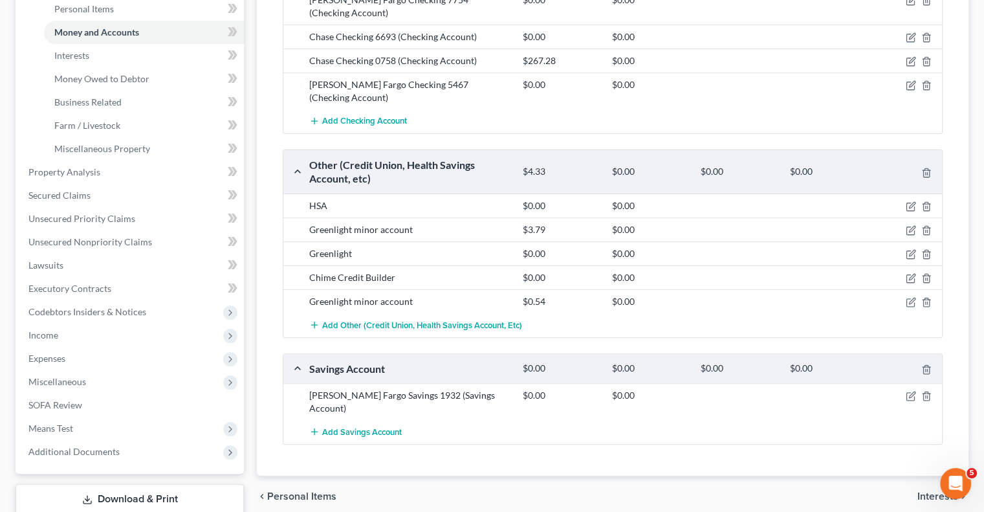
scroll to position [259, 0]
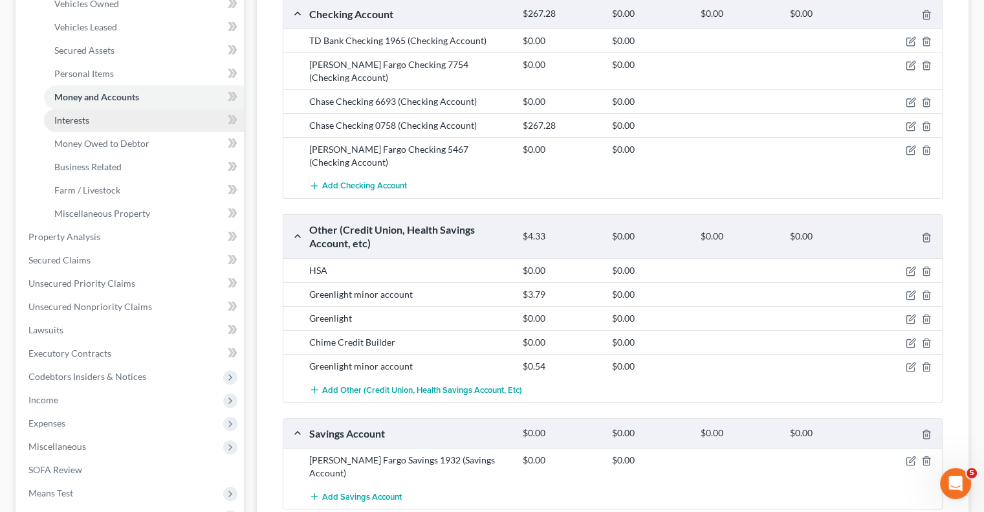
click at [63, 118] on span "Interests" at bounding box center [71, 119] width 35 height 11
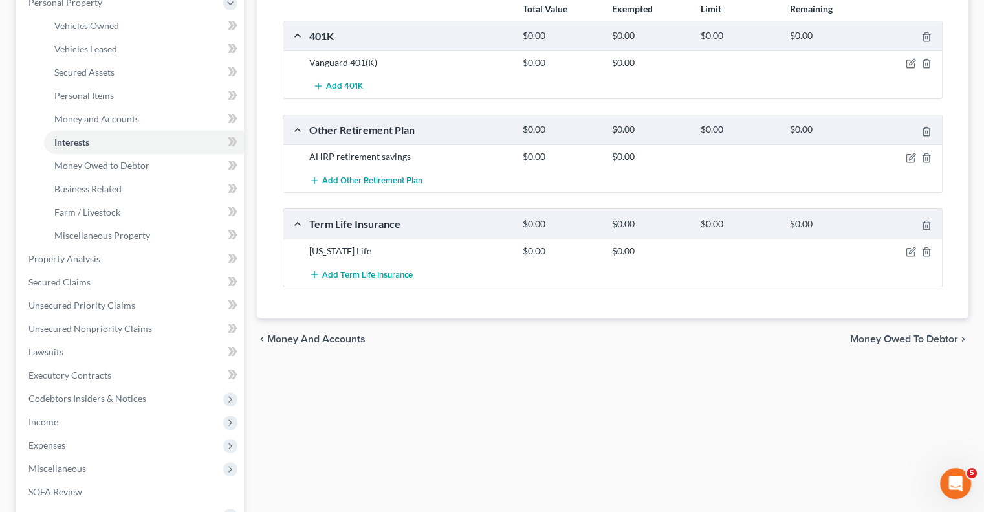
scroll to position [259, 0]
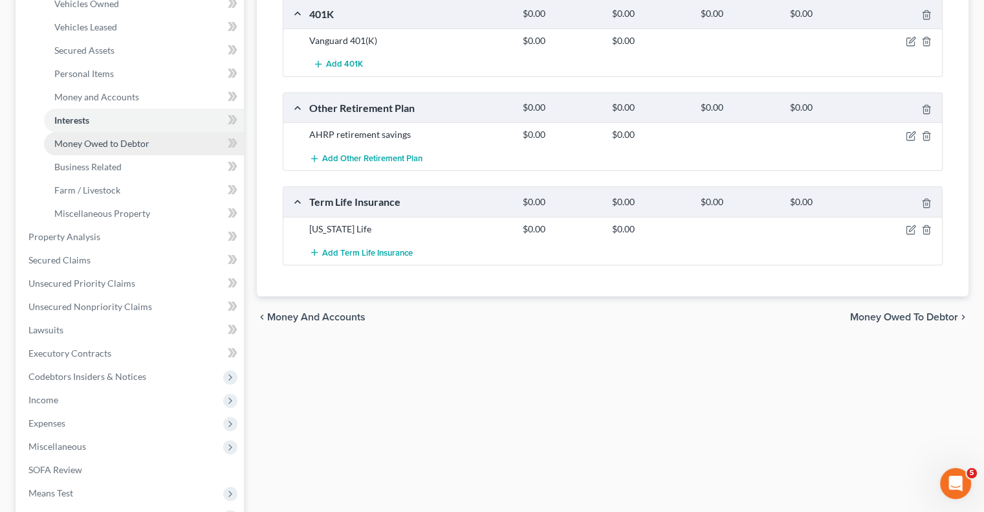
click at [135, 142] on span "Money Owed to Debtor" at bounding box center [101, 143] width 95 height 11
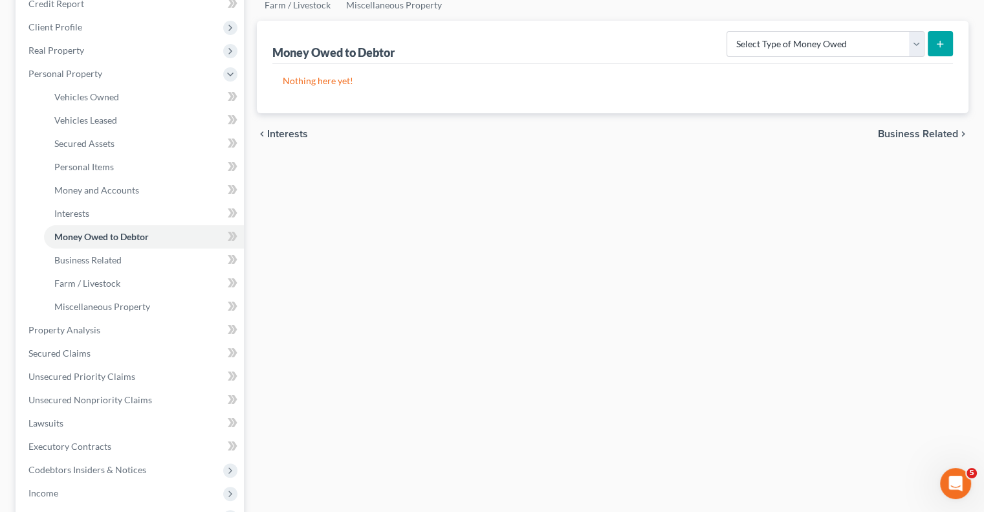
scroll to position [194, 0]
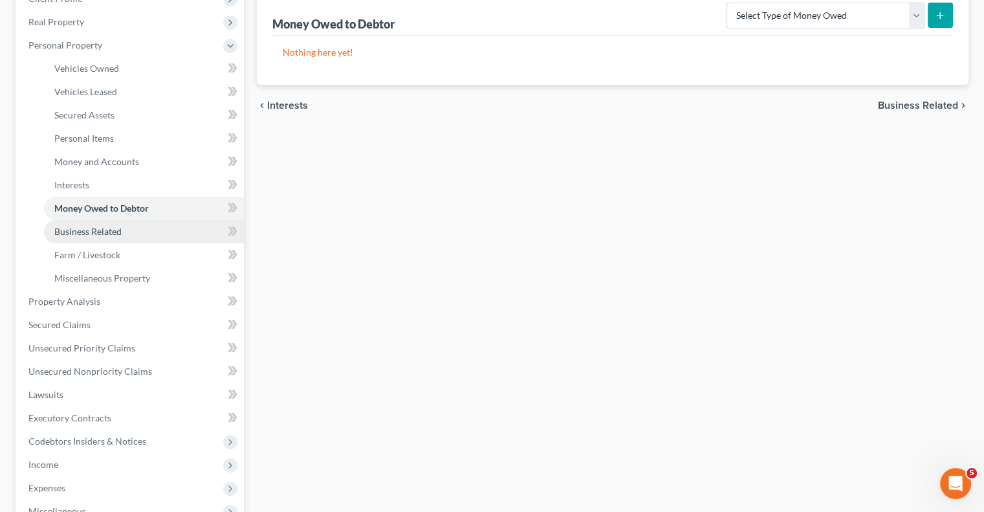
drag, startPoint x: 98, startPoint y: 228, endPoint x: 429, endPoint y: 214, distance: 331.5
click at [97, 228] on span "Business Related" at bounding box center [87, 231] width 67 height 11
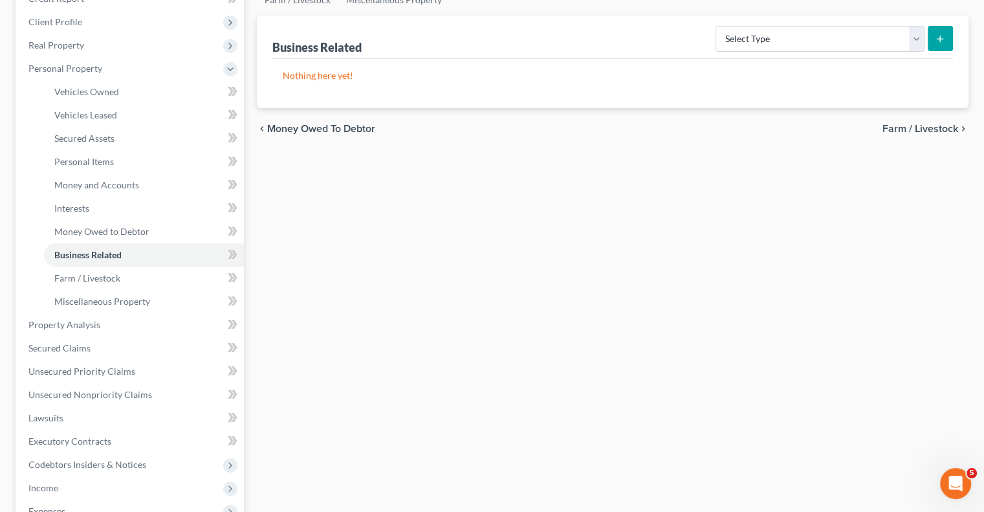
scroll to position [194, 0]
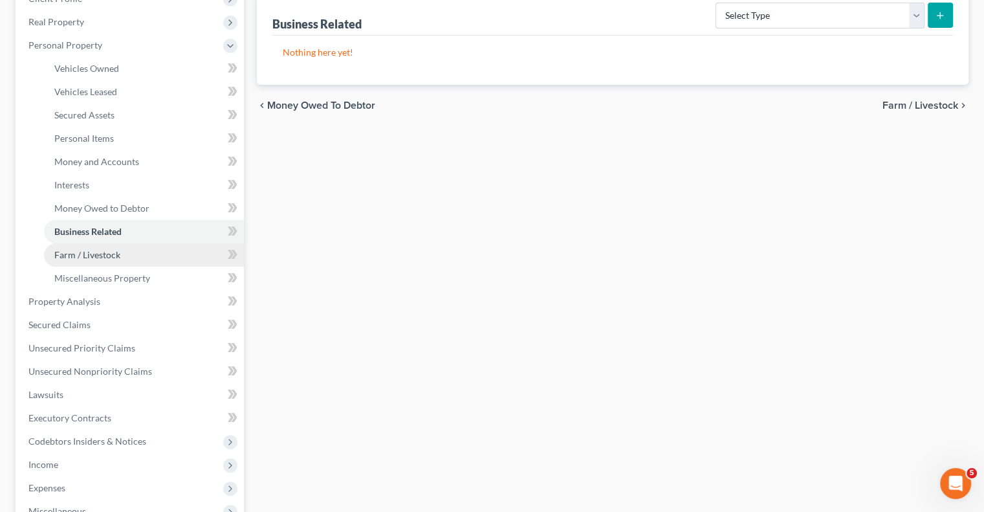
click at [74, 256] on span "Farm / Livestock" at bounding box center [87, 254] width 66 height 11
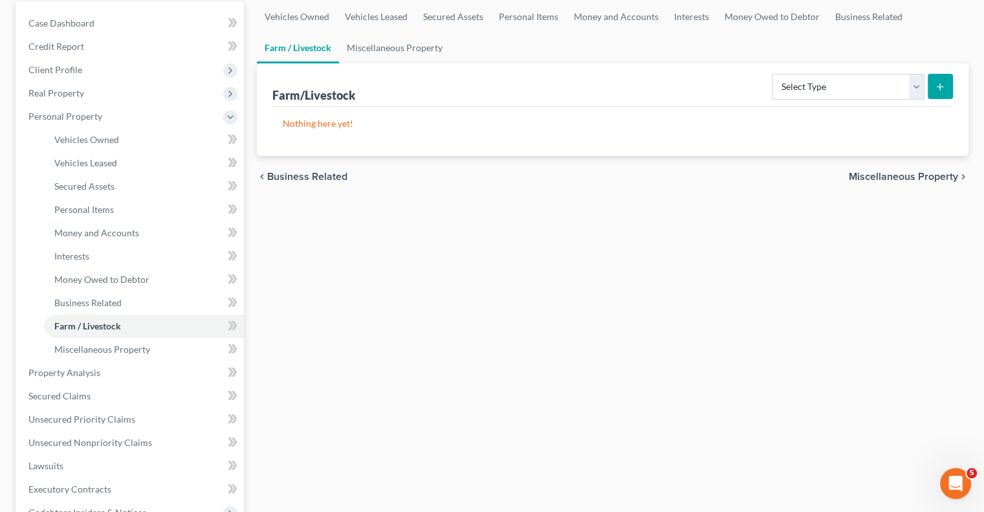
scroll to position [129, 0]
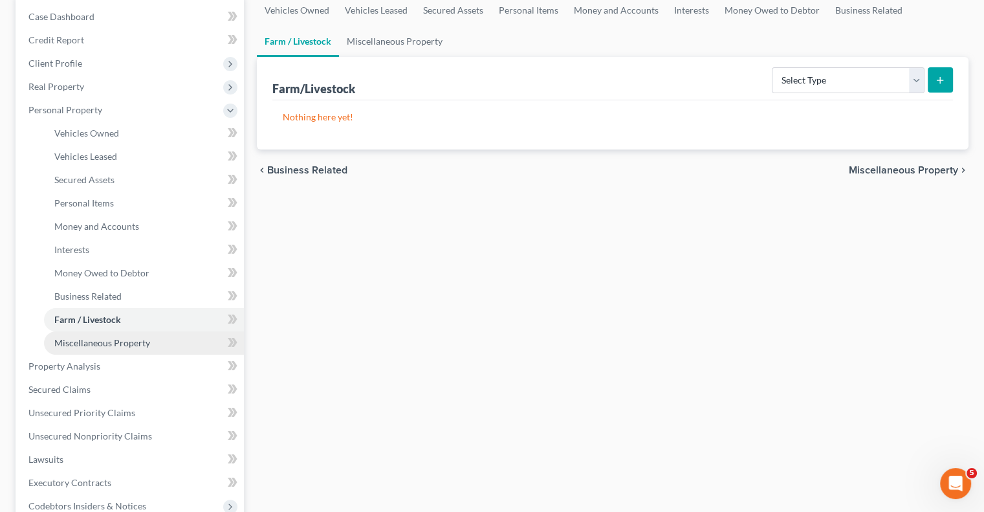
click at [76, 341] on span "Miscellaneous Property" at bounding box center [102, 342] width 96 height 11
